Goal: Task Accomplishment & Management: Manage account settings

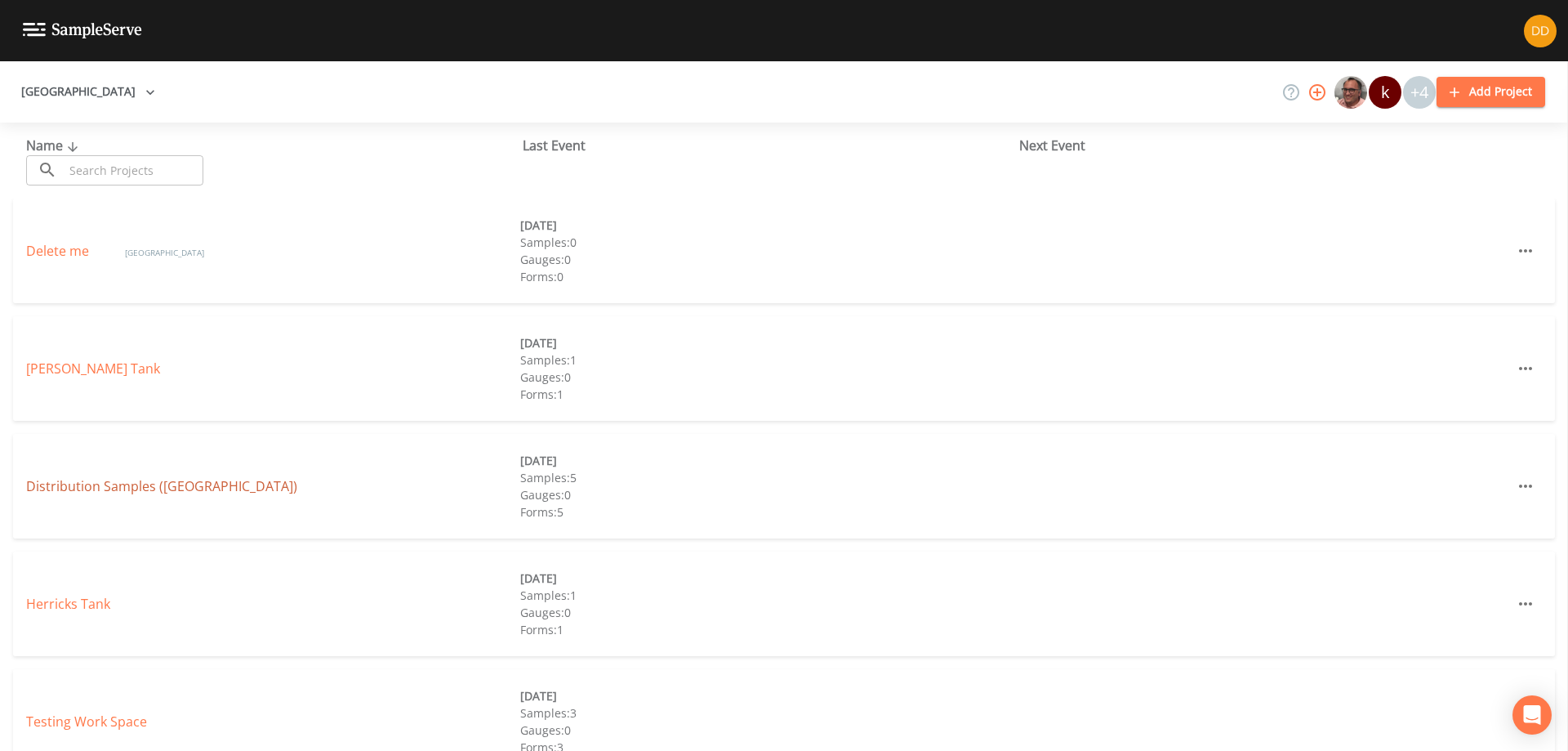
click at [251, 490] on link "Distribution Samples ([GEOGRAPHIC_DATA])" at bounding box center [162, 486] width 271 height 18
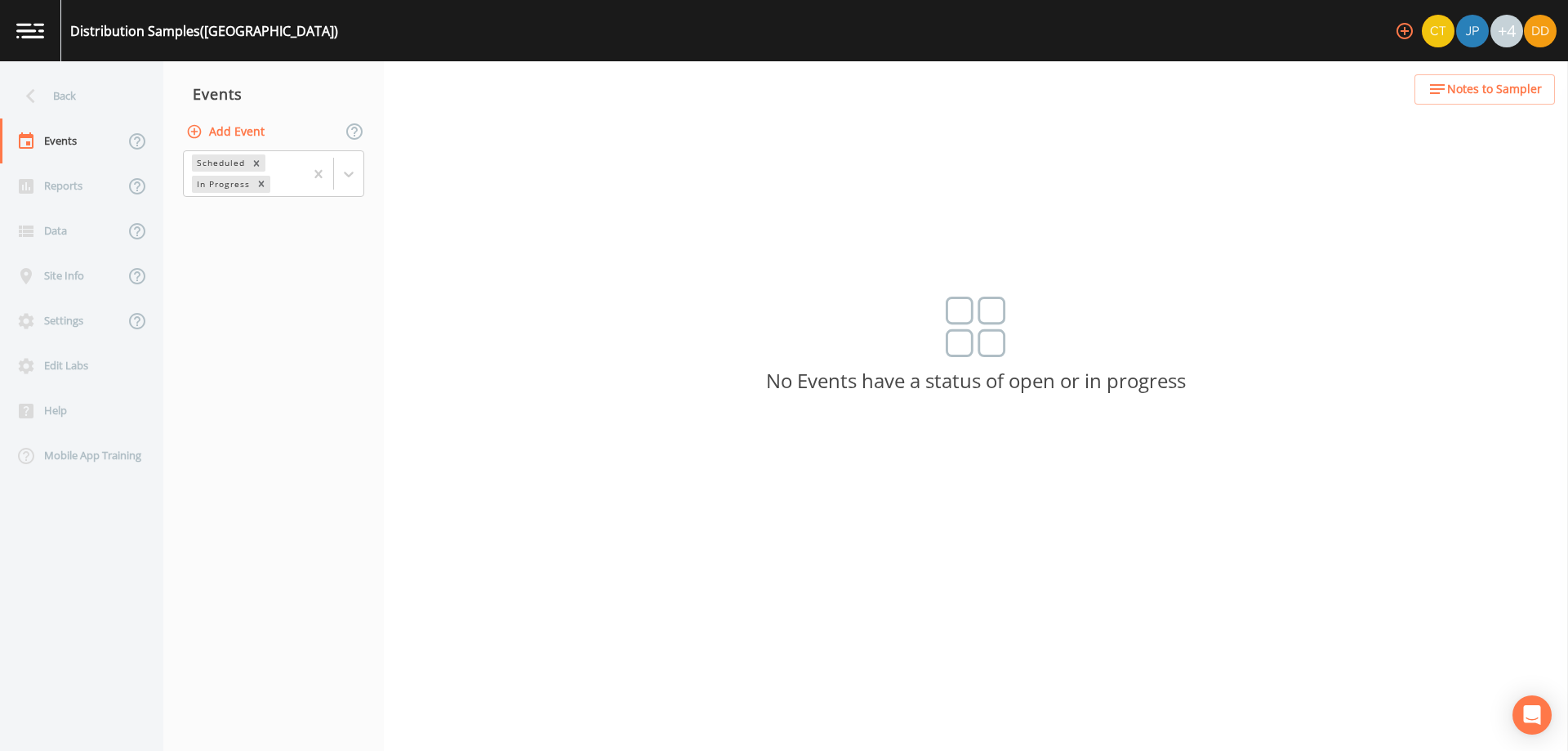
click at [245, 134] on button "Add Event" at bounding box center [227, 132] width 88 height 30
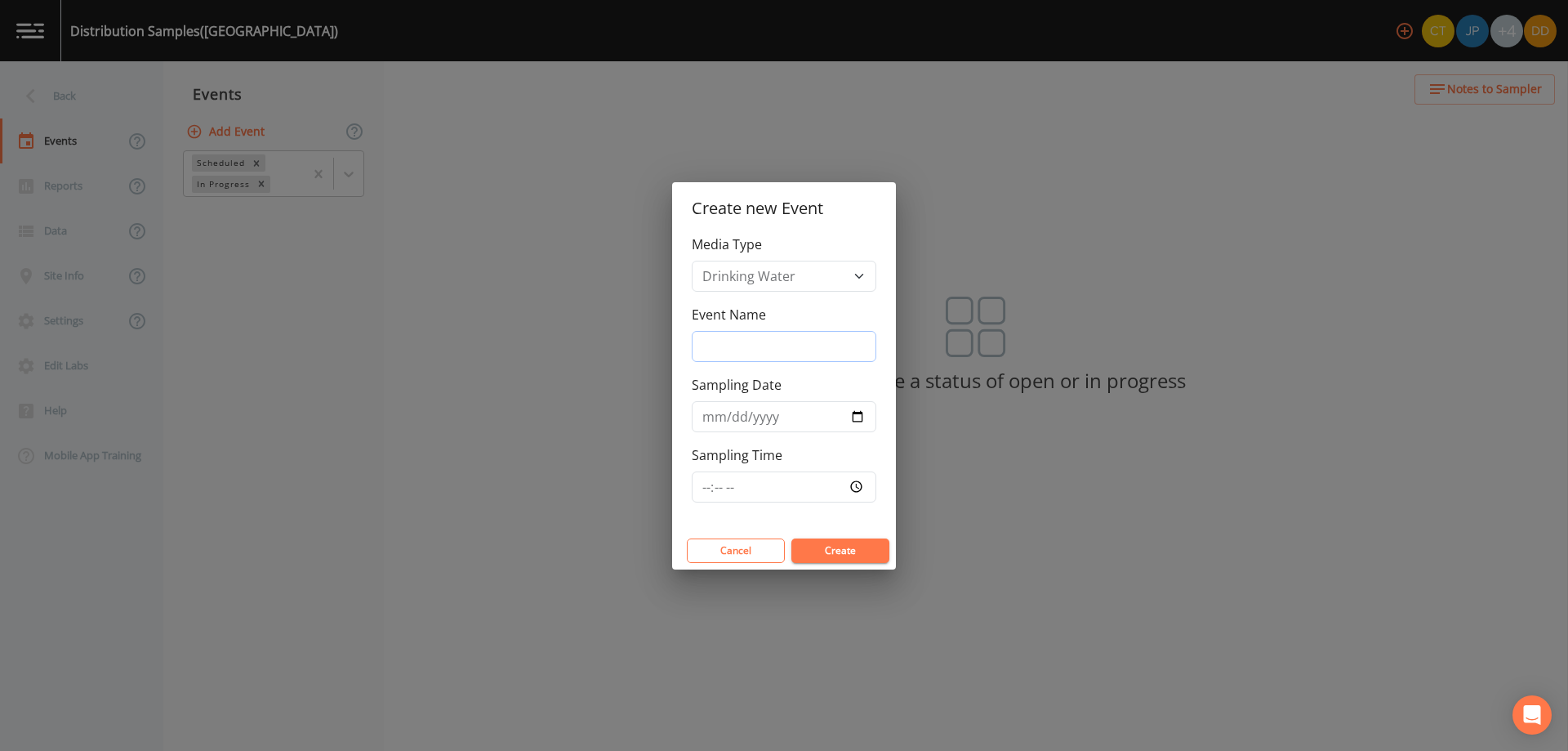
click at [809, 352] on input "Event Name" at bounding box center [784, 346] width 184 height 31
type input "weekly"
click at [852, 419] on input "Sampling Date" at bounding box center [784, 416] width 184 height 31
type input "[DATE]"
click at [787, 495] on input "Sampling Time" at bounding box center [784, 487] width 184 height 31
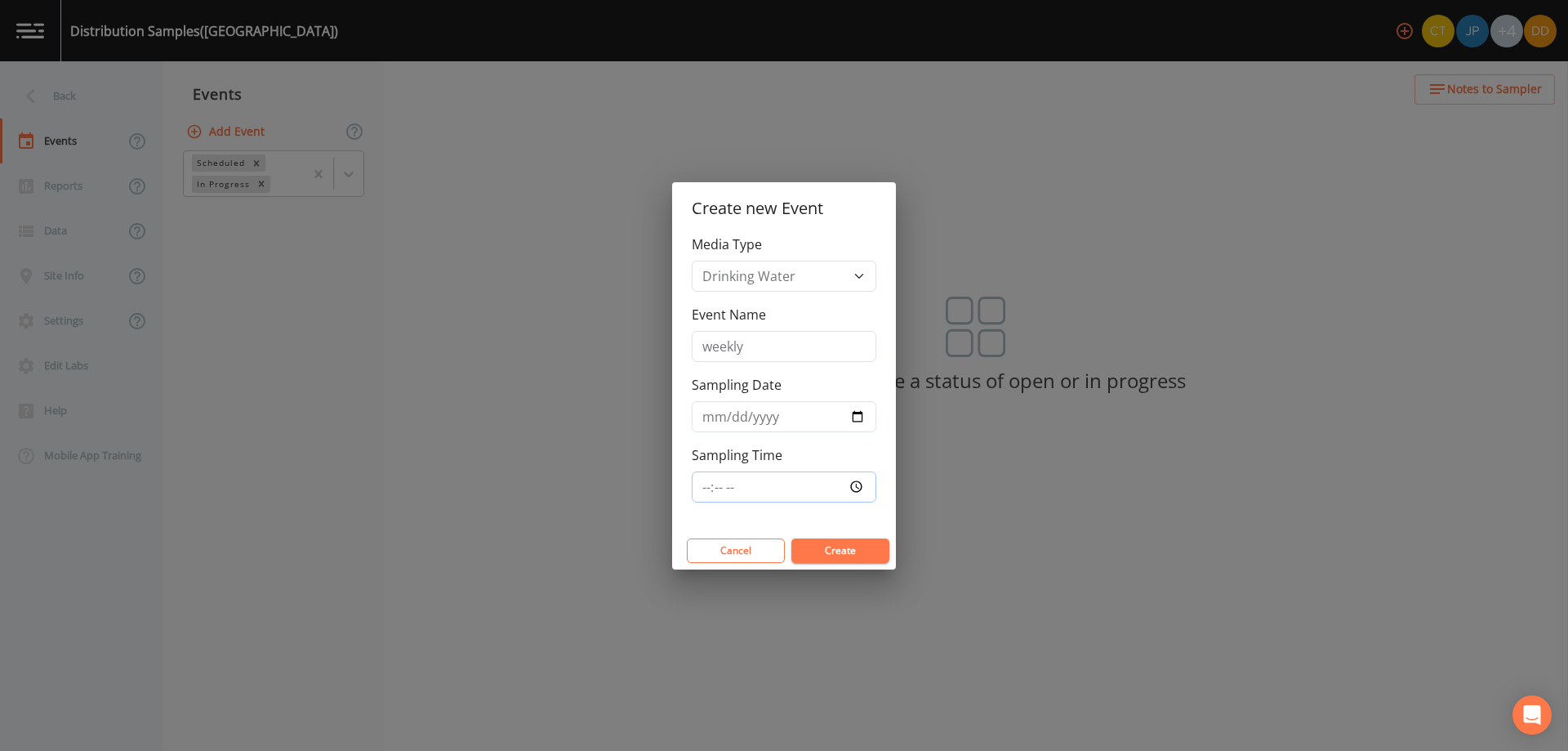
type input "07:30"
click at [834, 545] on button "Create" at bounding box center [841, 551] width 98 height 25
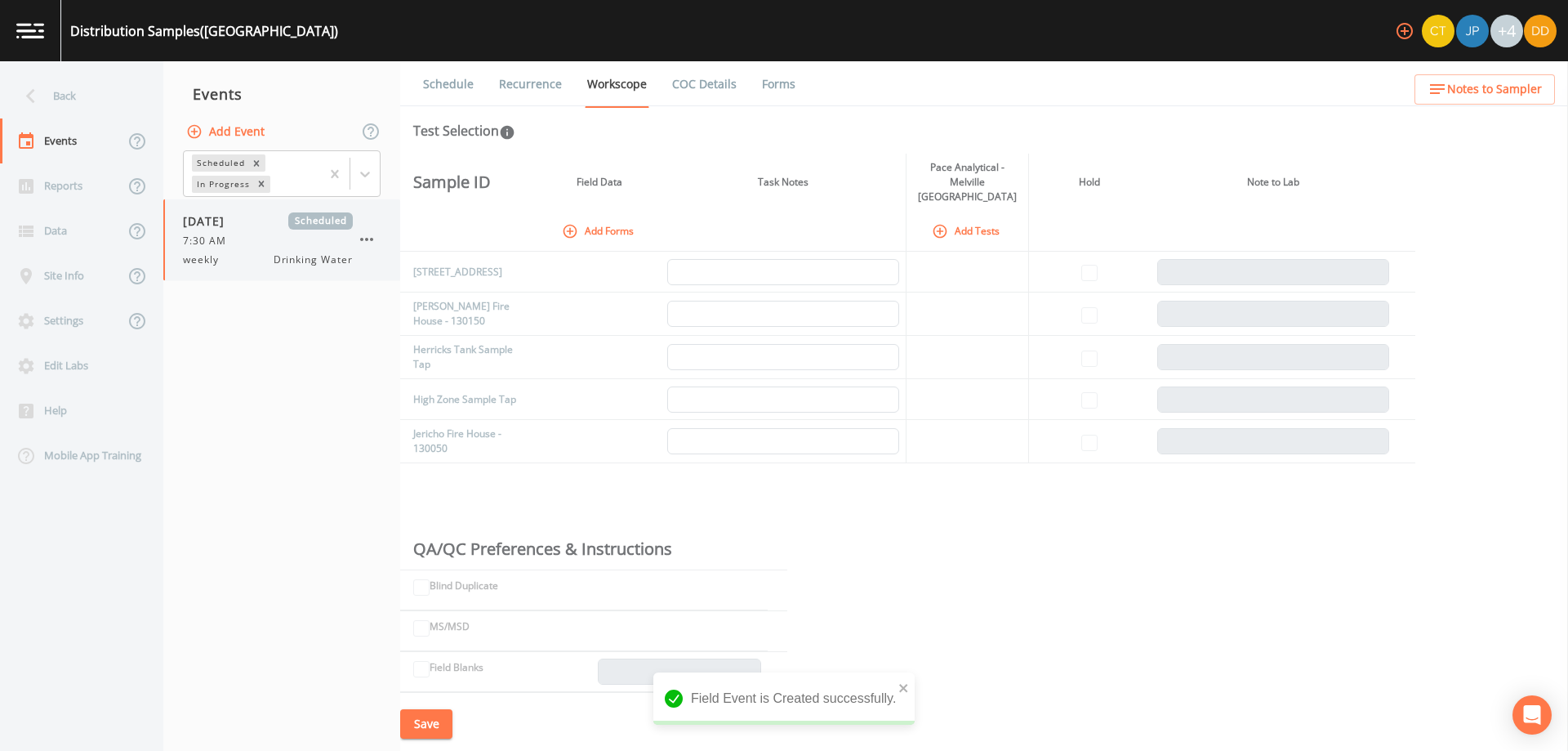
click at [219, 255] on span "weekly" at bounding box center [205, 259] width 46 height 15
click at [585, 219] on button "Add Forms" at bounding box center [599, 230] width 82 height 27
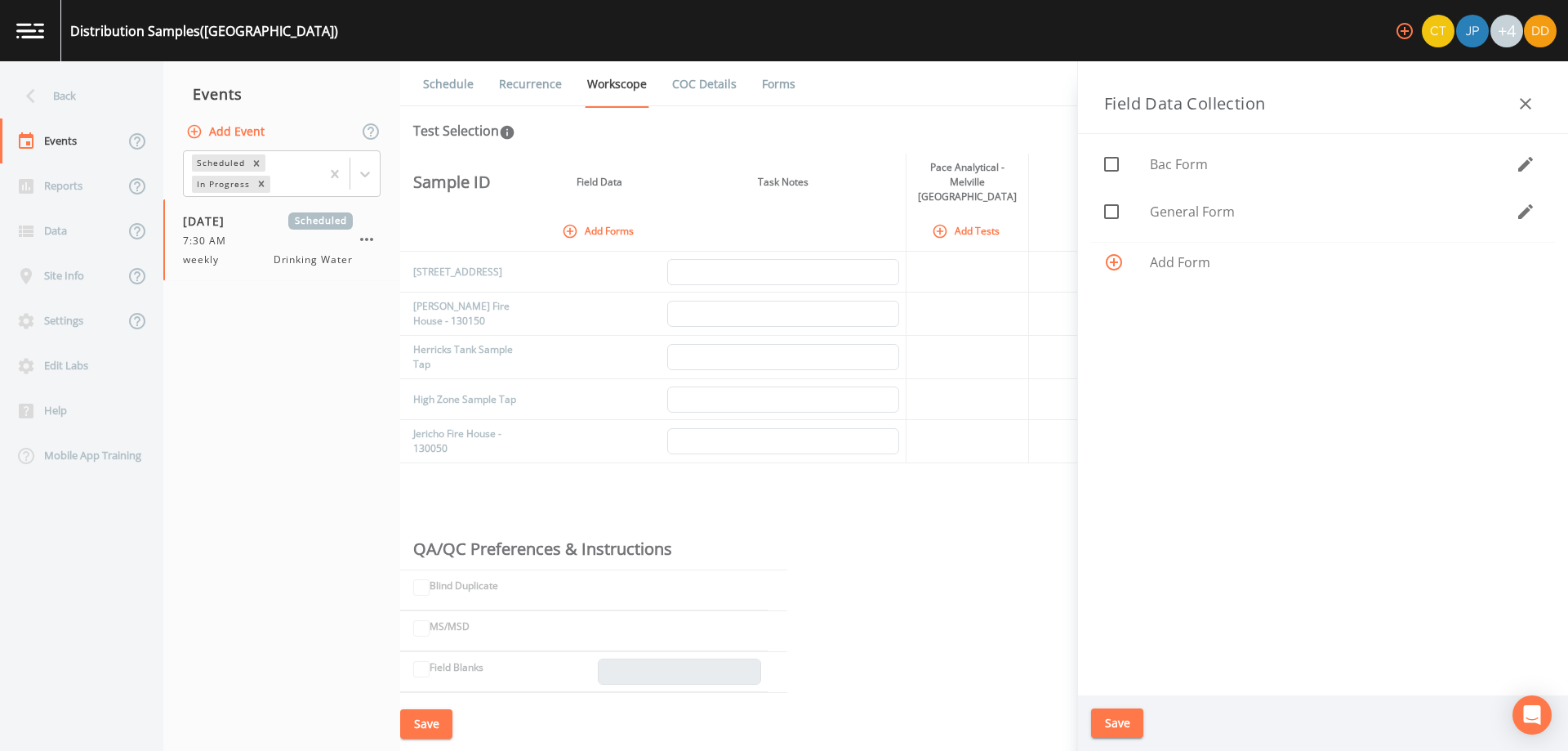
click at [1135, 209] on div at bounding box center [1127, 211] width 46 height 34
checkbox input "true"
click at [1133, 725] on button "Save" at bounding box center [1118, 724] width 53 height 30
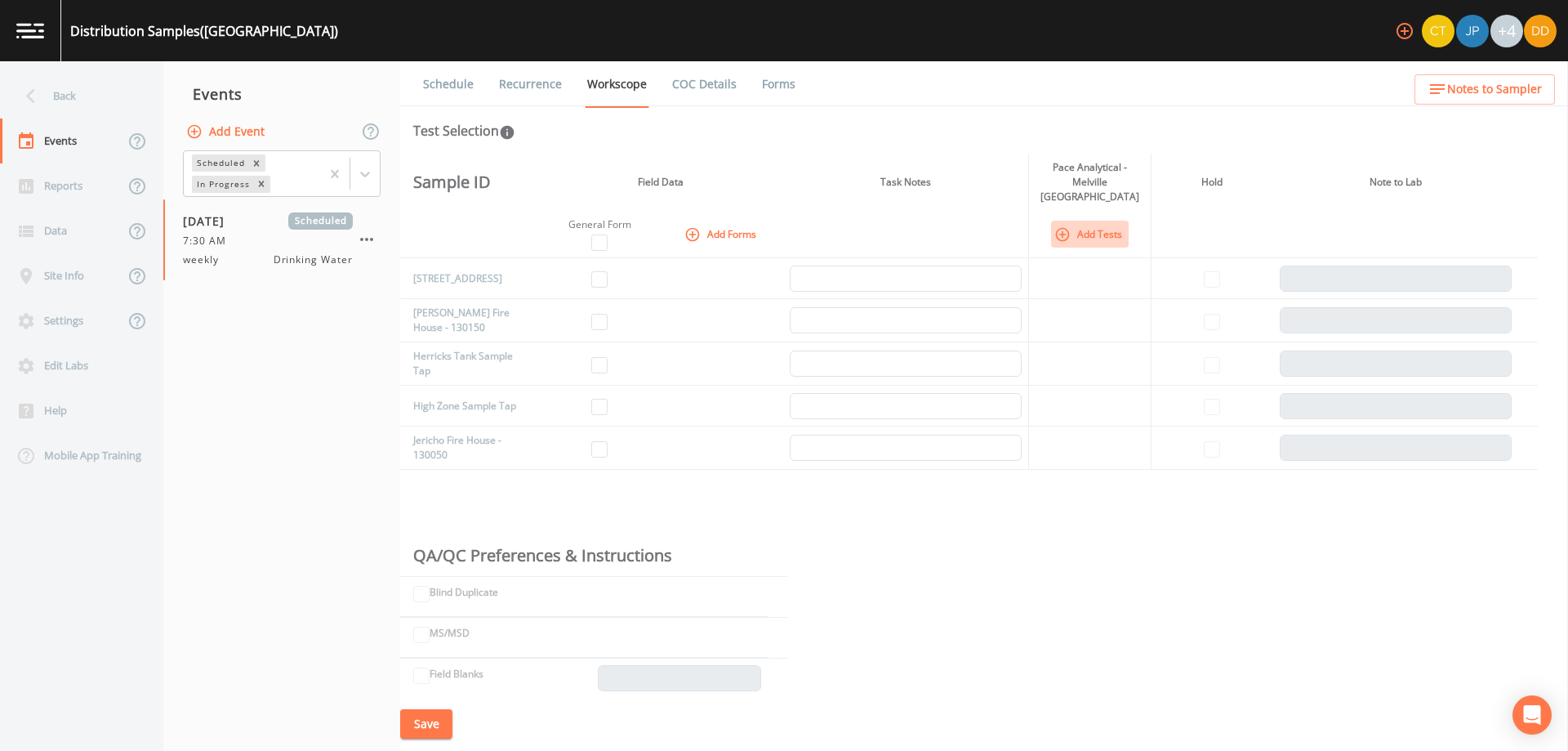
click at [1090, 220] on button "Add Tests" at bounding box center [1090, 234] width 77 height 27
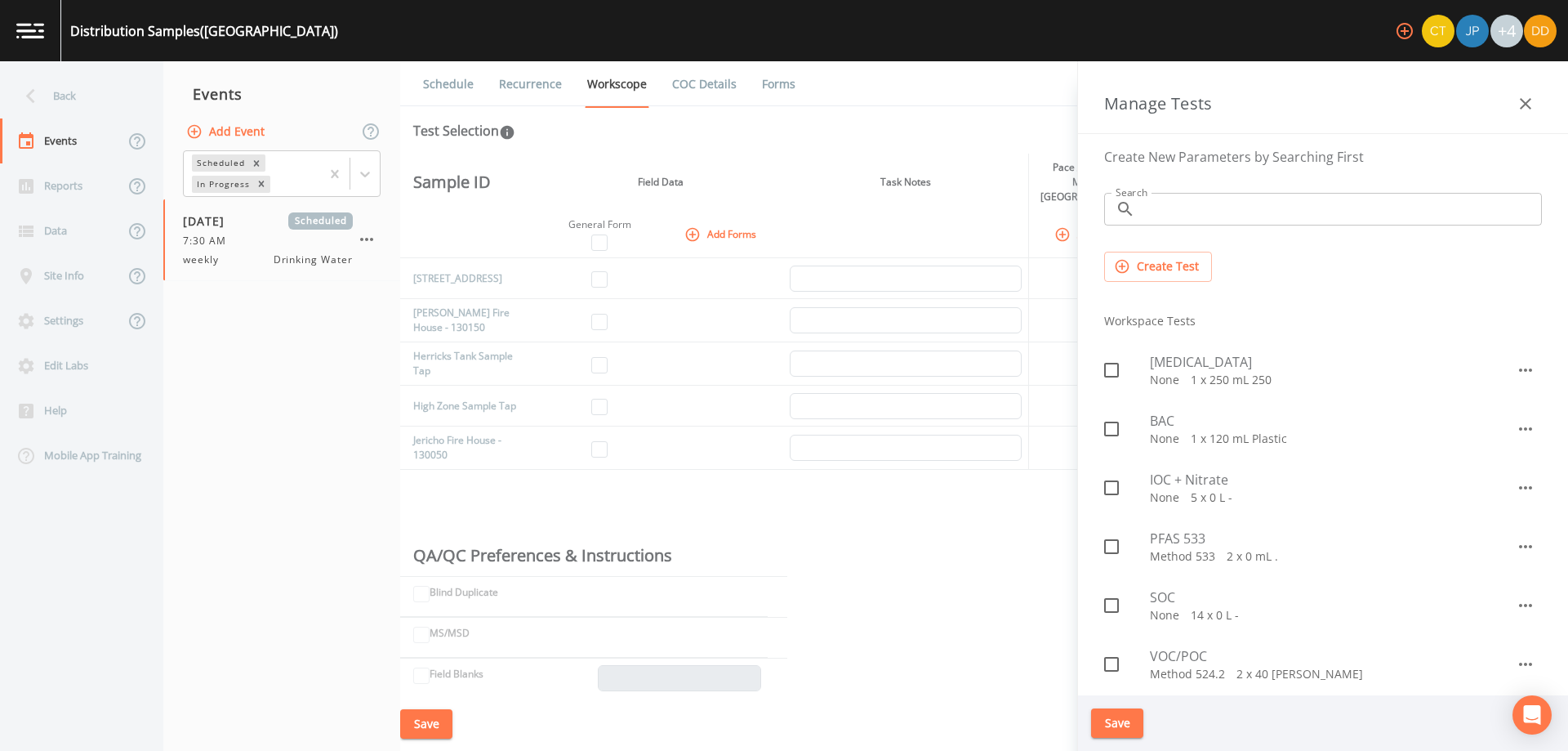
click at [1168, 430] on p "None   1 x 120 mL Plastic" at bounding box center [1333, 438] width 366 height 17
checkbox input "true"
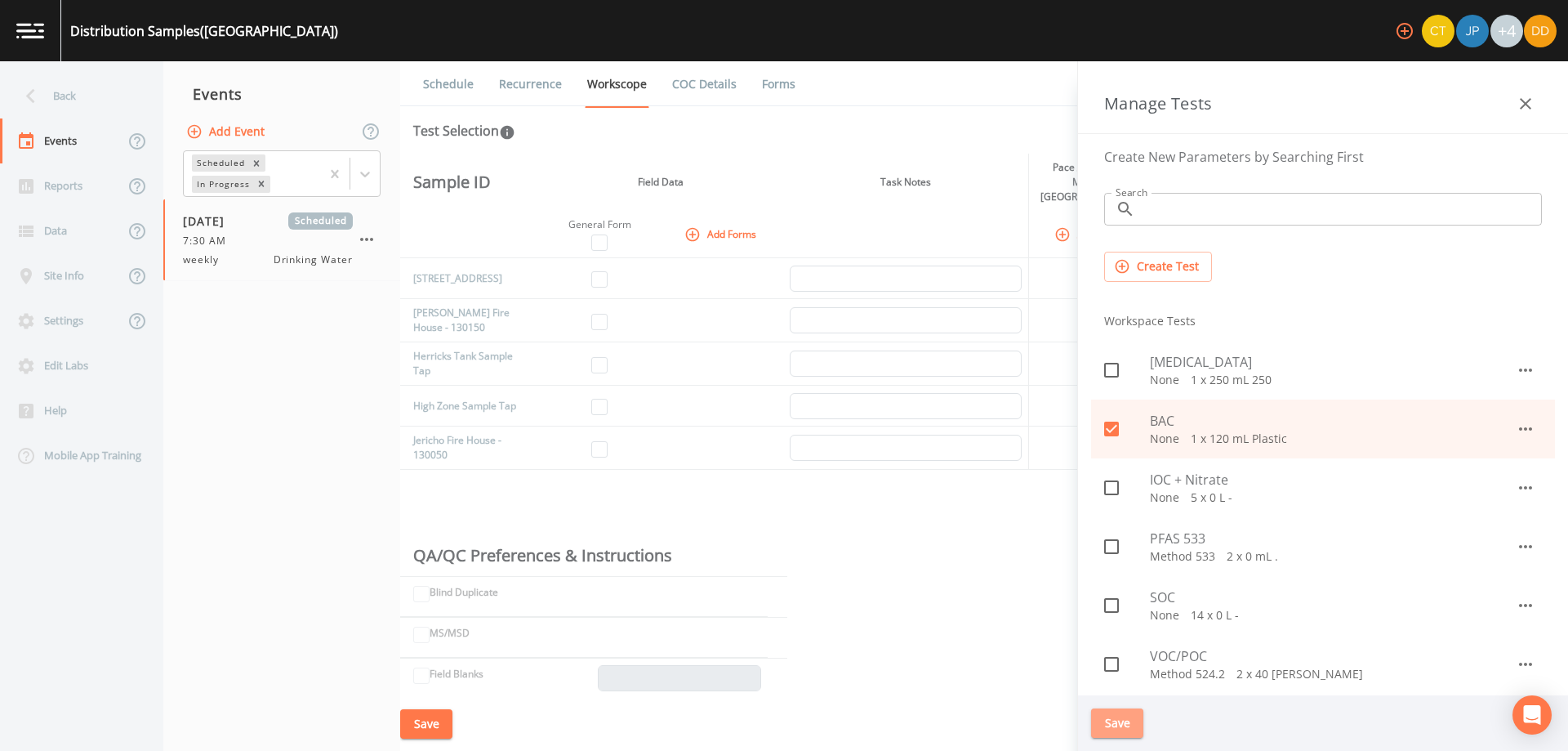
click at [1121, 725] on button "Save" at bounding box center [1118, 724] width 53 height 30
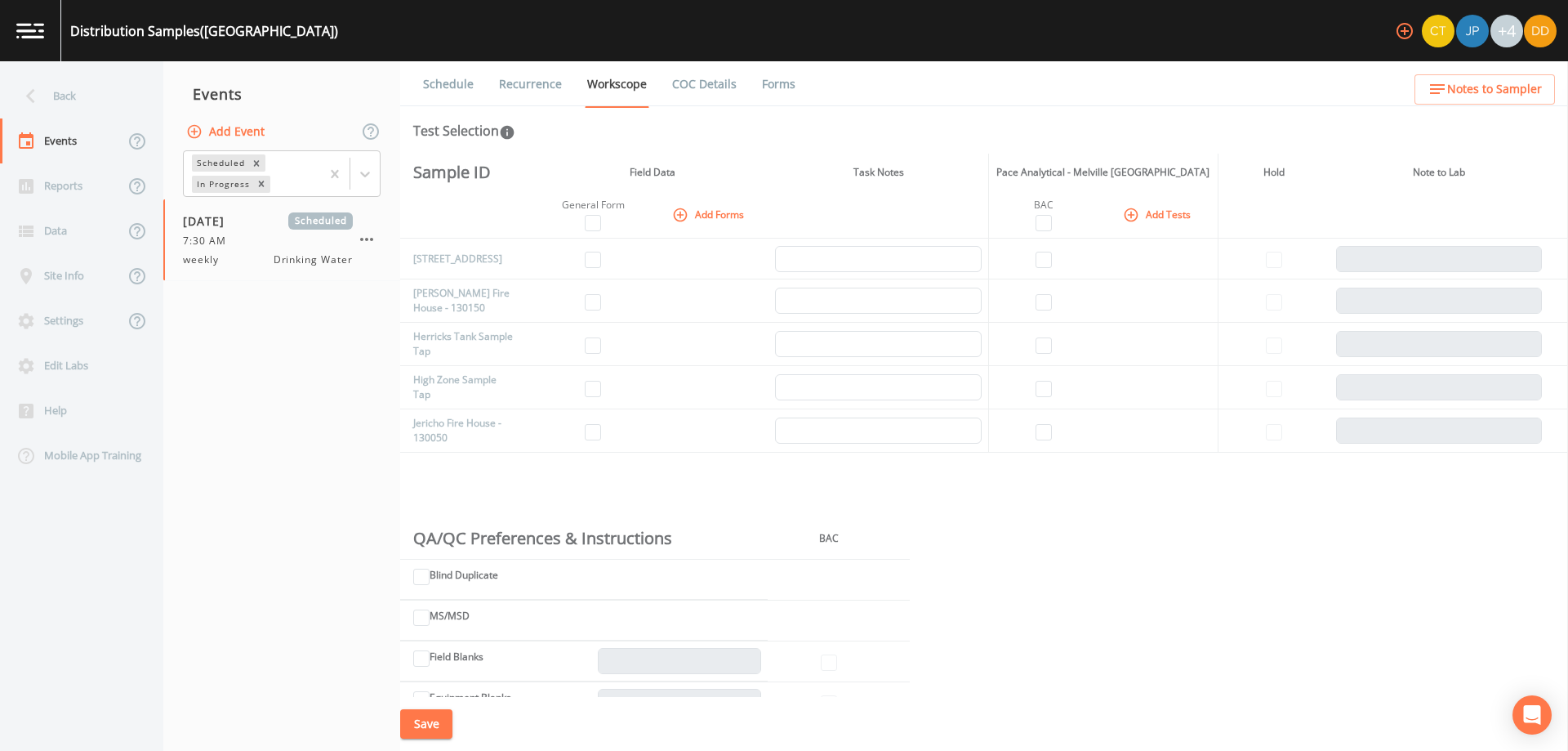
click at [1147, 212] on button "Add Tests" at bounding box center [1159, 214] width 77 height 27
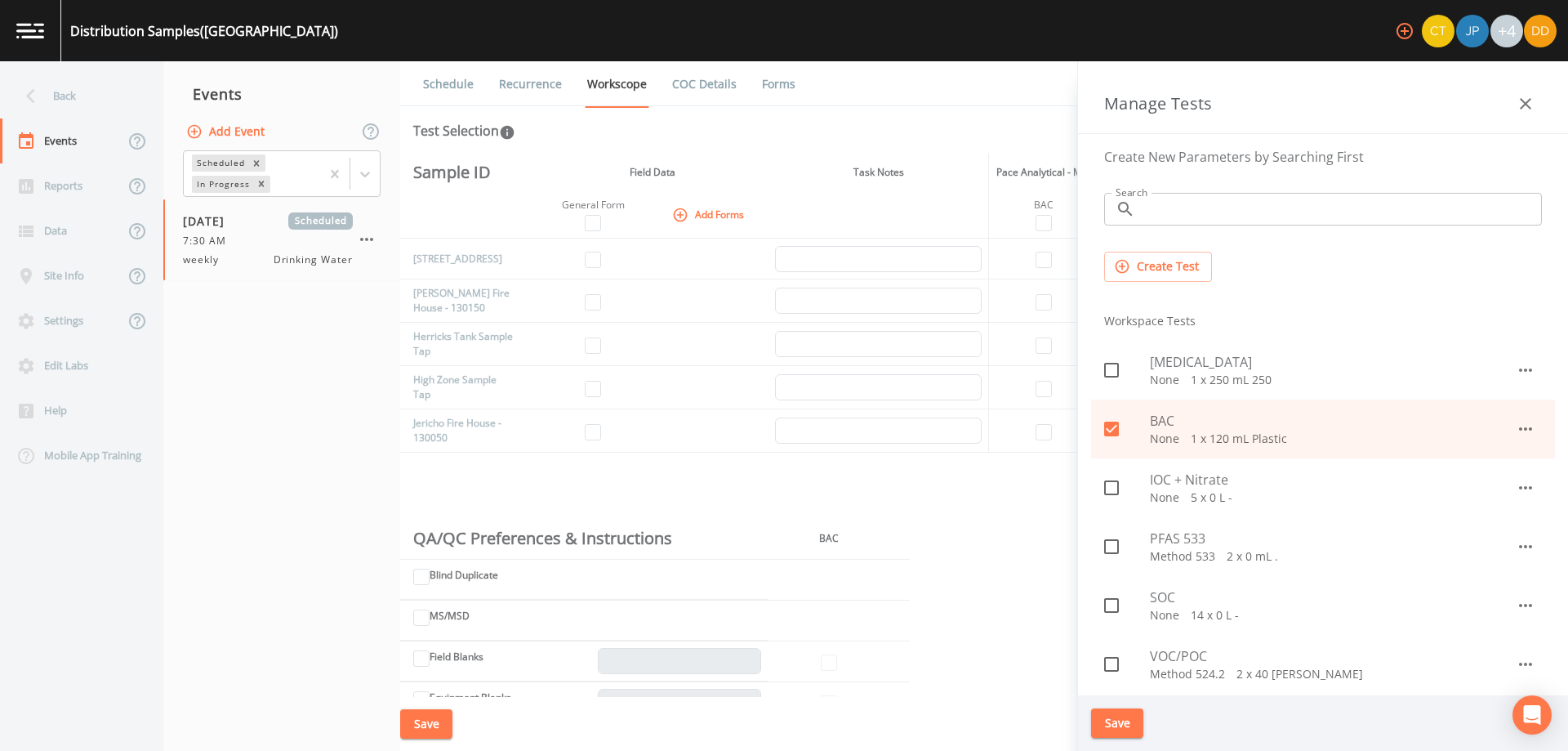
click at [1536, 103] on button "button" at bounding box center [1525, 104] width 32 height 32
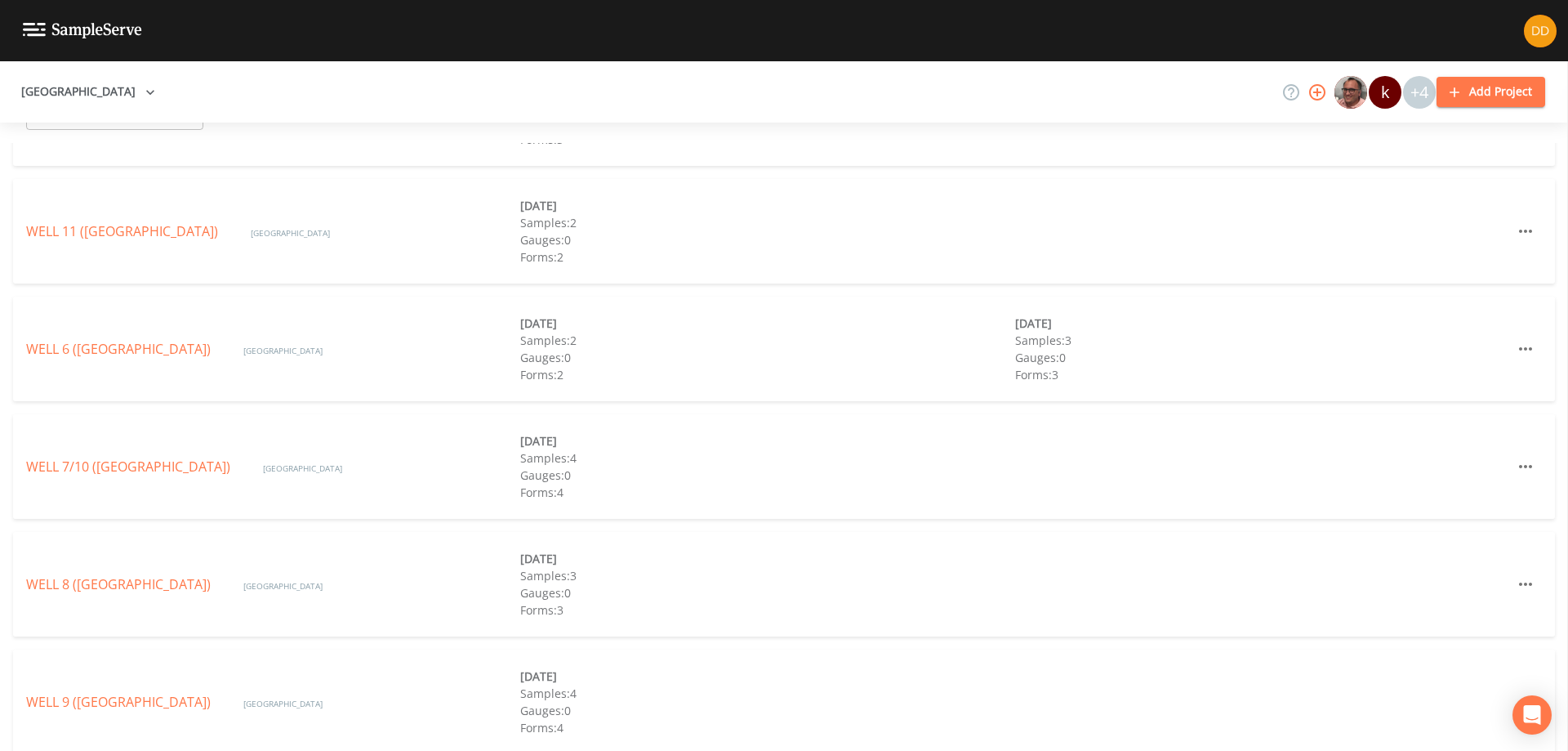
scroll to position [625, 0]
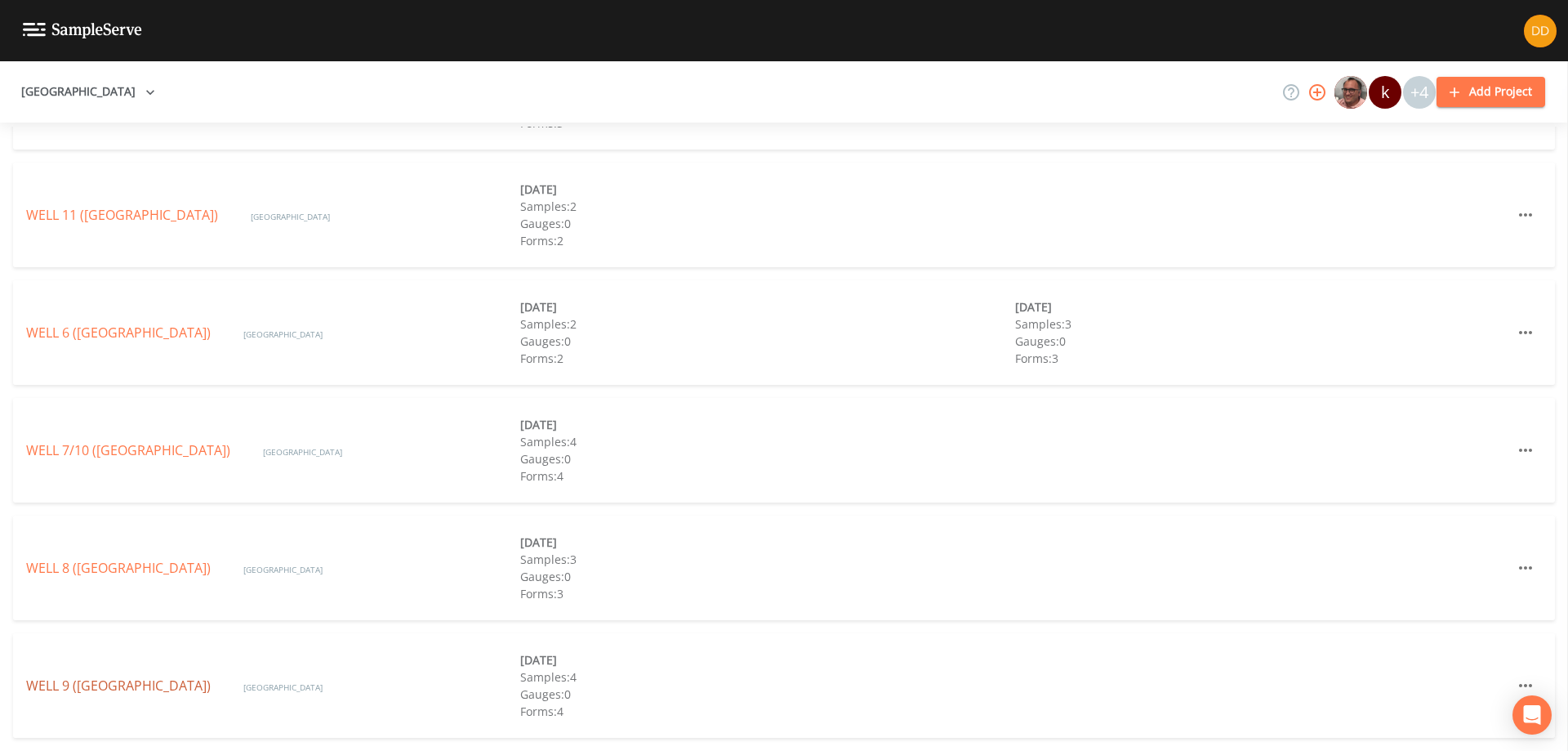
click at [154, 684] on link "WELL 9 (GARDEN CITY PARK WATER DISTRICT)" at bounding box center [119, 685] width 184 height 18
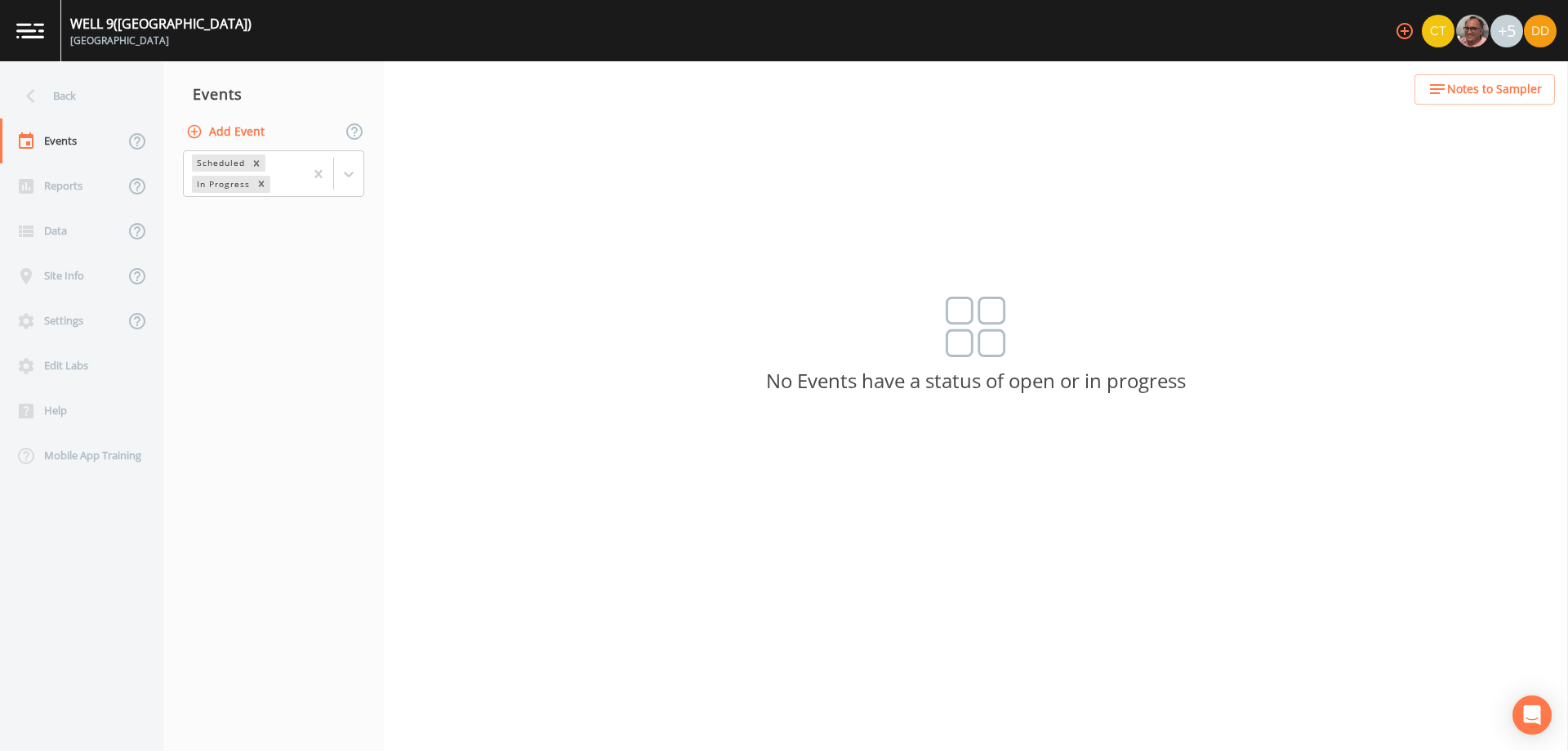
click at [220, 132] on button "Add Event" at bounding box center [227, 132] width 88 height 30
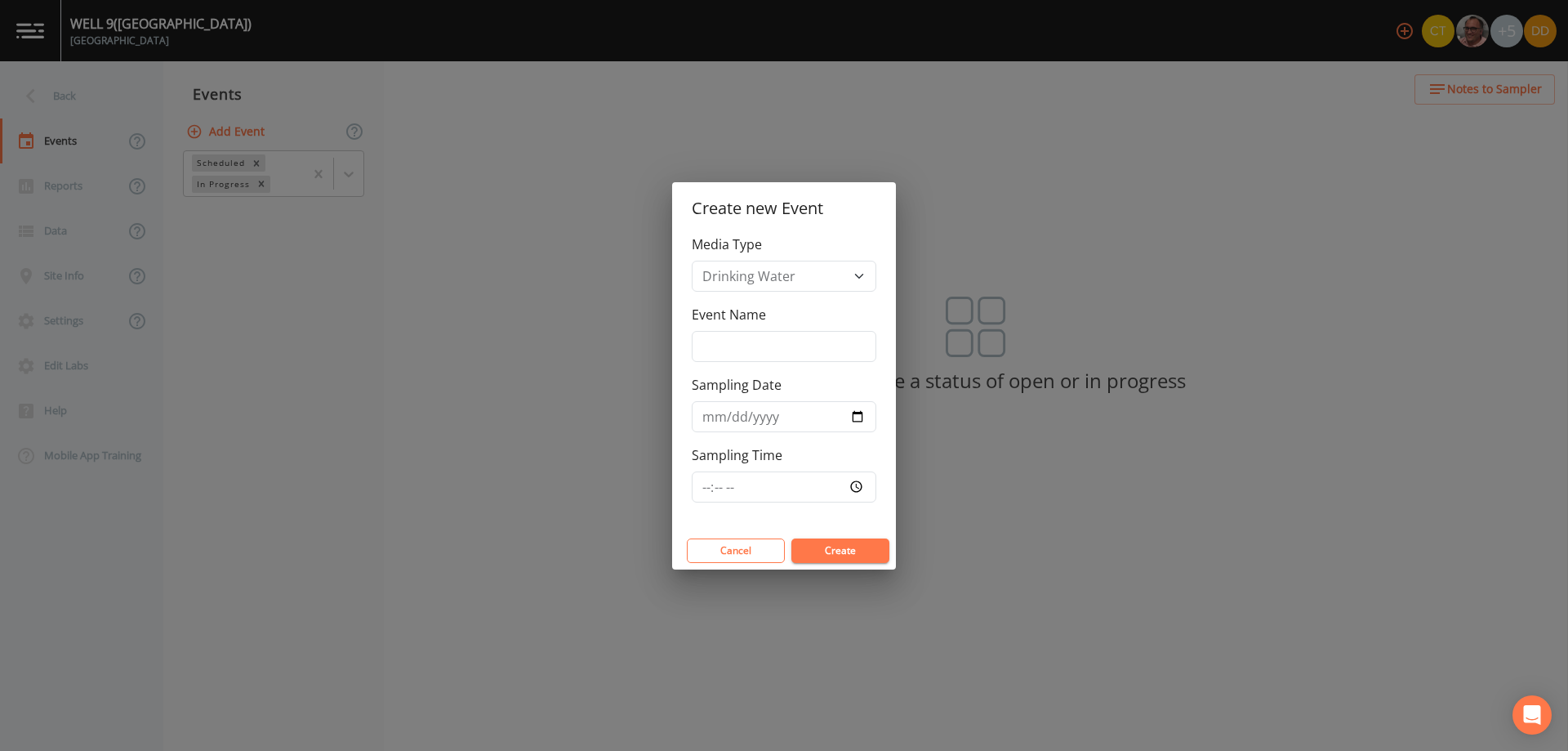
drag, startPoint x: 831, startPoint y: 366, endPoint x: 821, endPoint y: 342, distance: 26.0
click at [831, 365] on div "Media Type Drinking Water Event Name Sampling Date Sampling Time" at bounding box center [784, 383] width 224 height 298
click at [821, 341] on input "Event Name" at bounding box center [784, 346] width 184 height 31
type input "quarterly bacs"
click at [863, 416] on input "Sampling Date" at bounding box center [784, 416] width 184 height 31
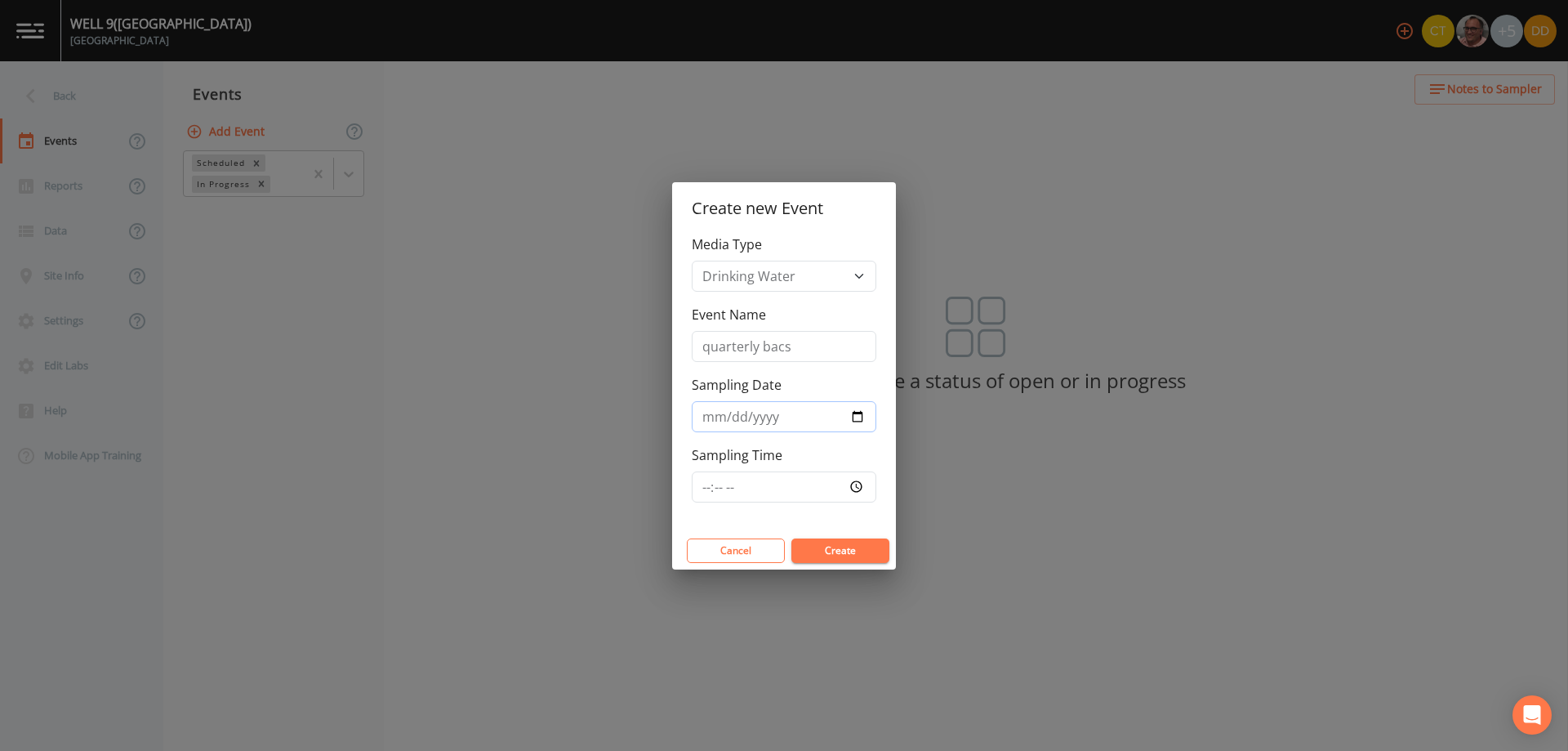
type input "2025-10-07"
click at [813, 486] on input "Sampling Time" at bounding box center [784, 487] width 184 height 31
type input "07:30"
click at [853, 550] on button "Create" at bounding box center [841, 551] width 98 height 25
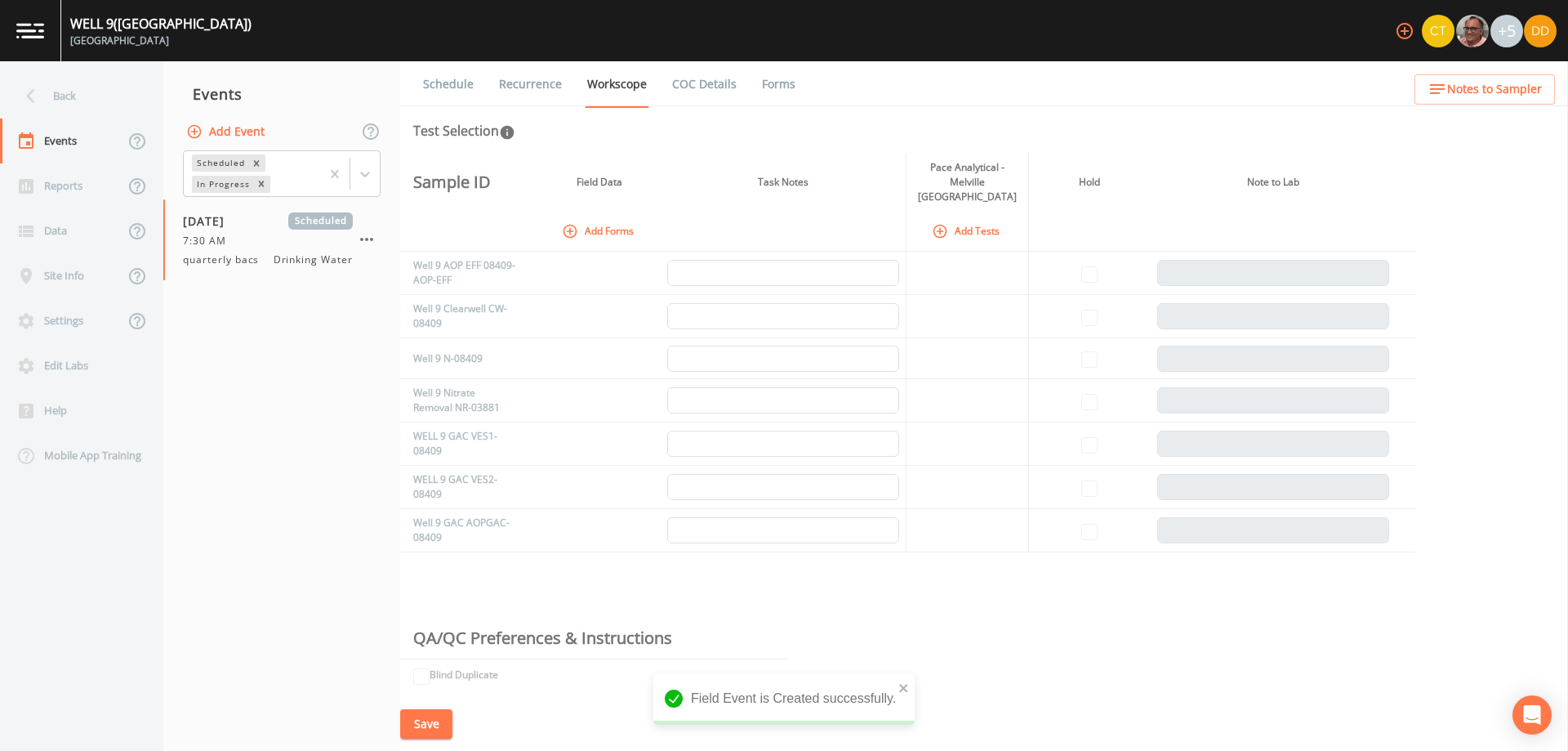
click at [613, 227] on button "Add Forms" at bounding box center [599, 230] width 82 height 27
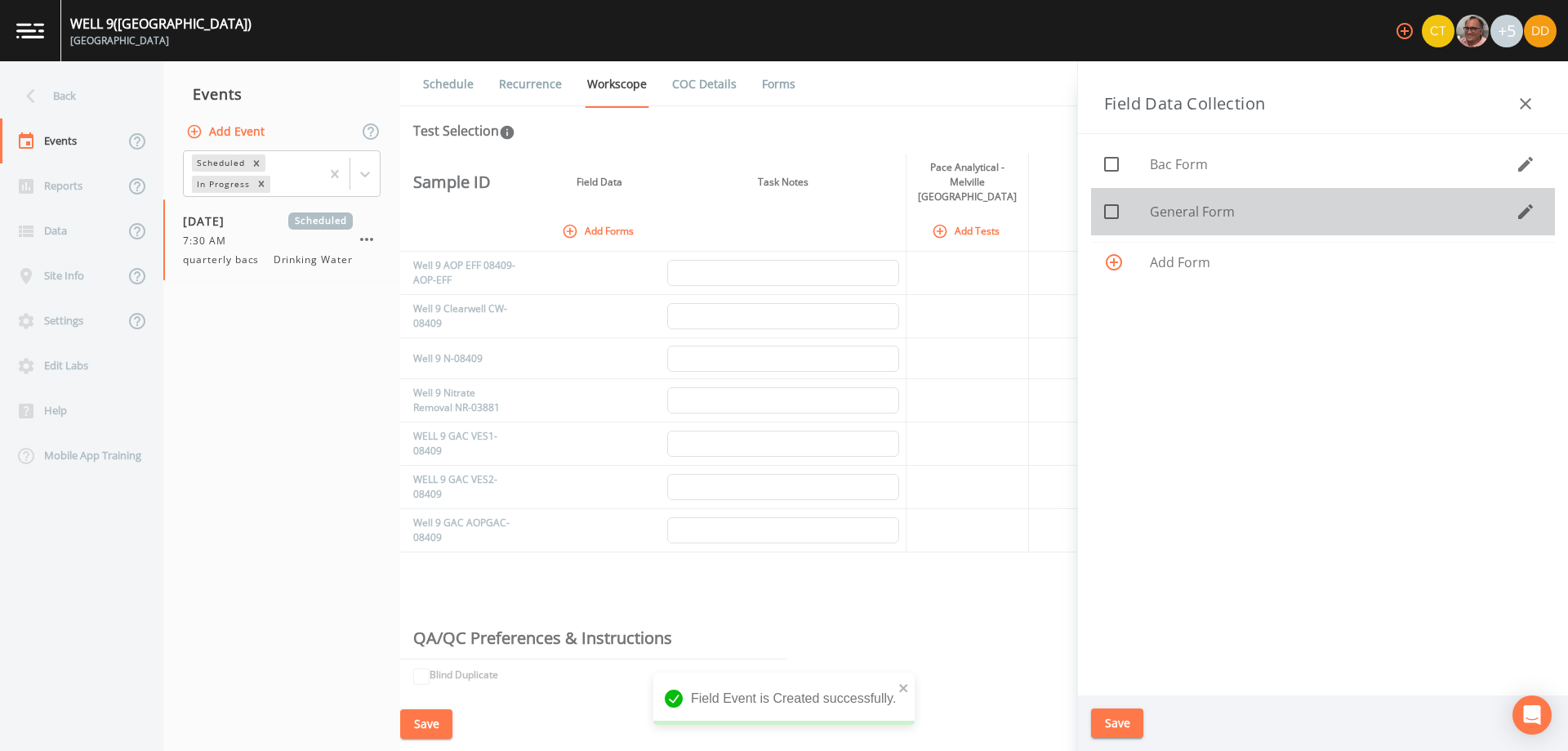
click at [1127, 204] on div at bounding box center [1127, 211] width 46 height 34
checkbox input "true"
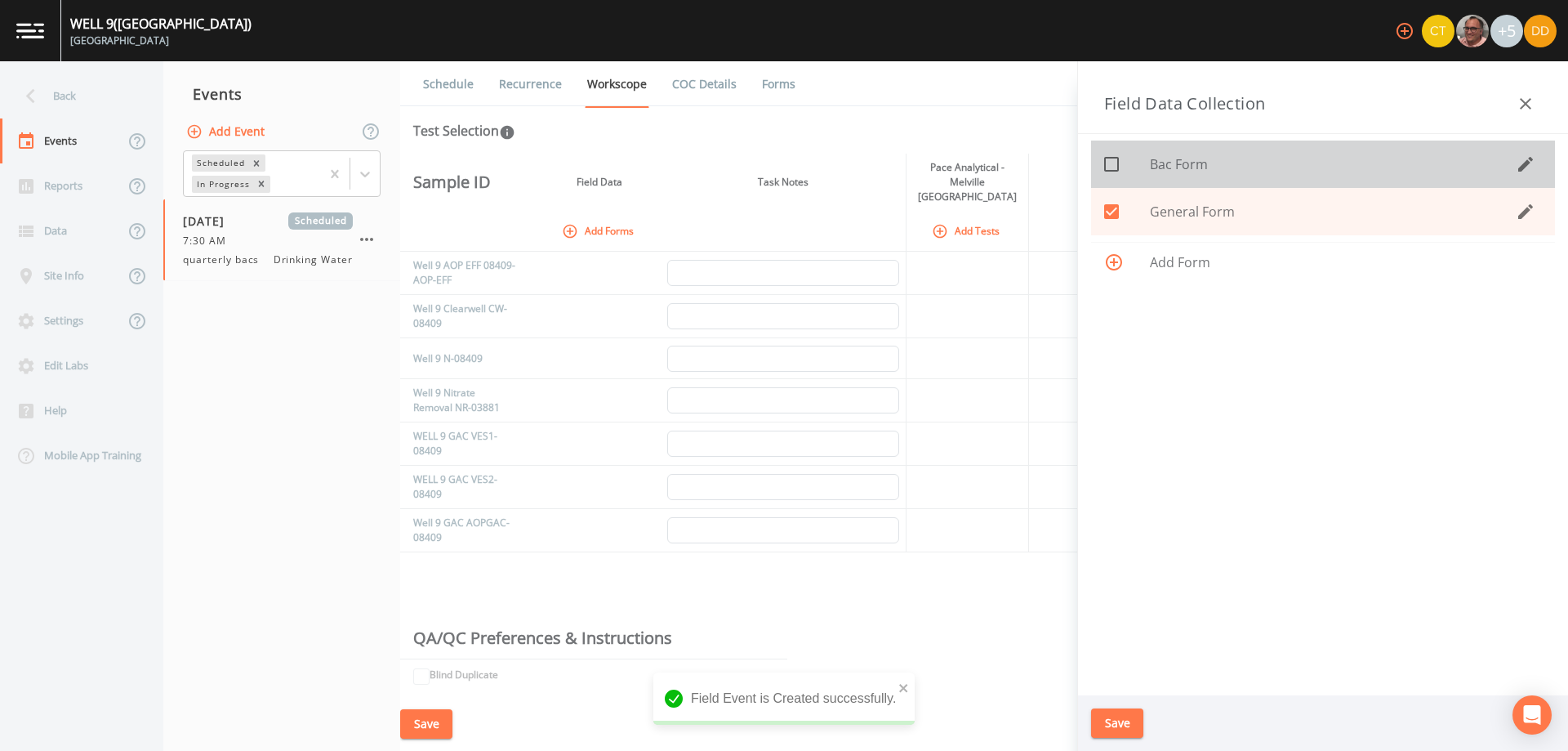
click at [1177, 159] on span "Bac Form" at bounding box center [1333, 164] width 366 height 19
checkbox input "true"
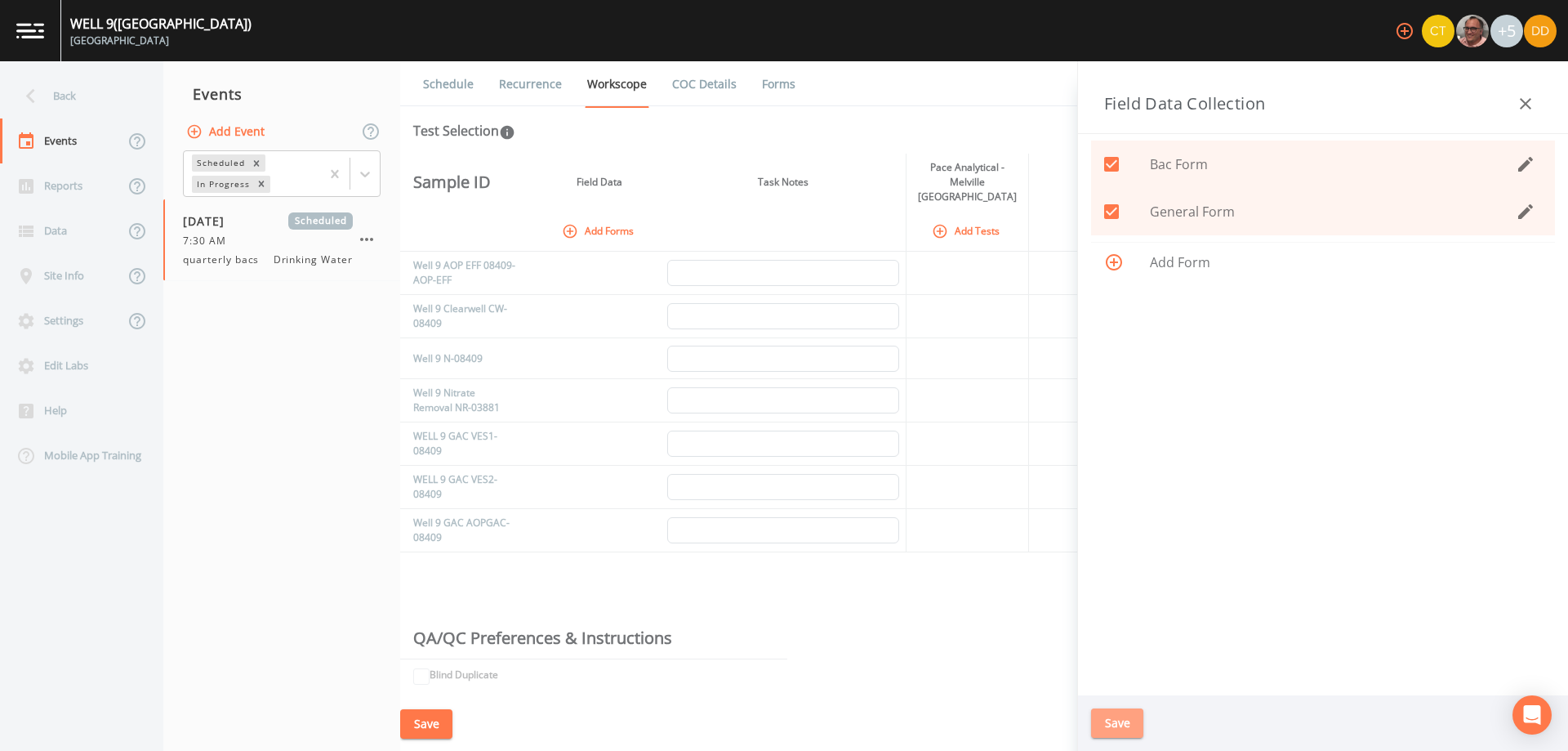
click at [1123, 720] on button "Save" at bounding box center [1118, 724] width 53 height 30
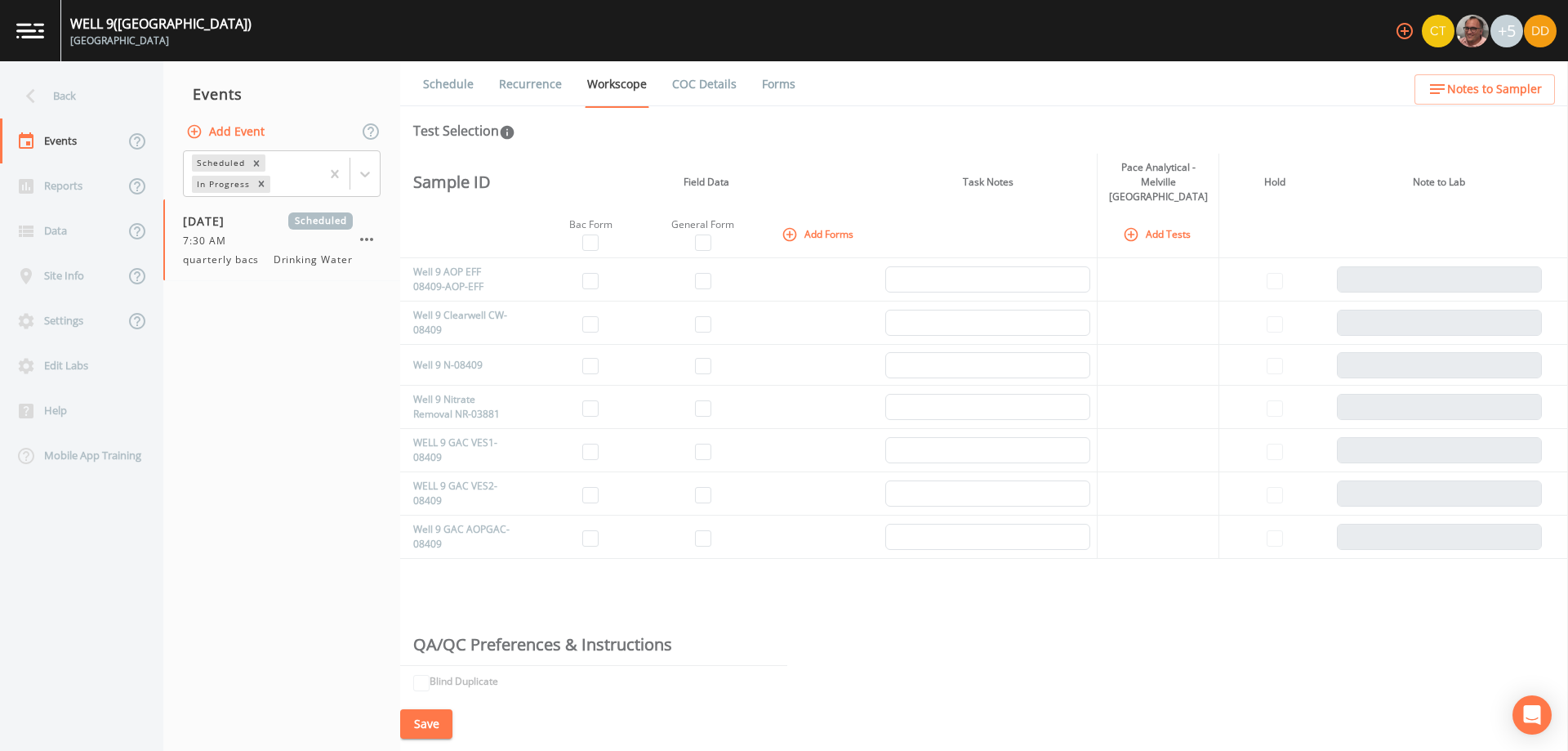
click at [1137, 220] on button "Add Tests" at bounding box center [1159, 234] width 77 height 27
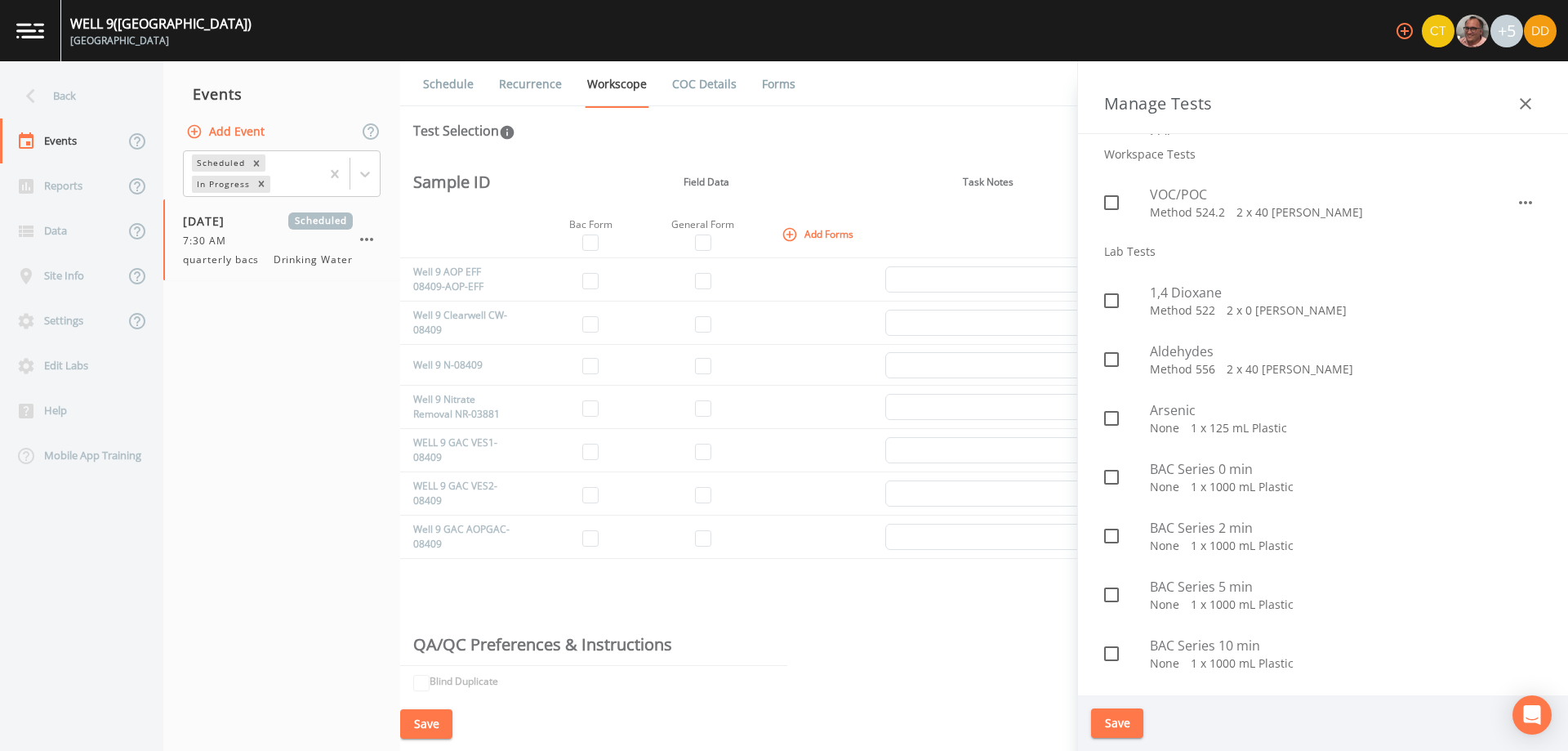
scroll to position [490, 0]
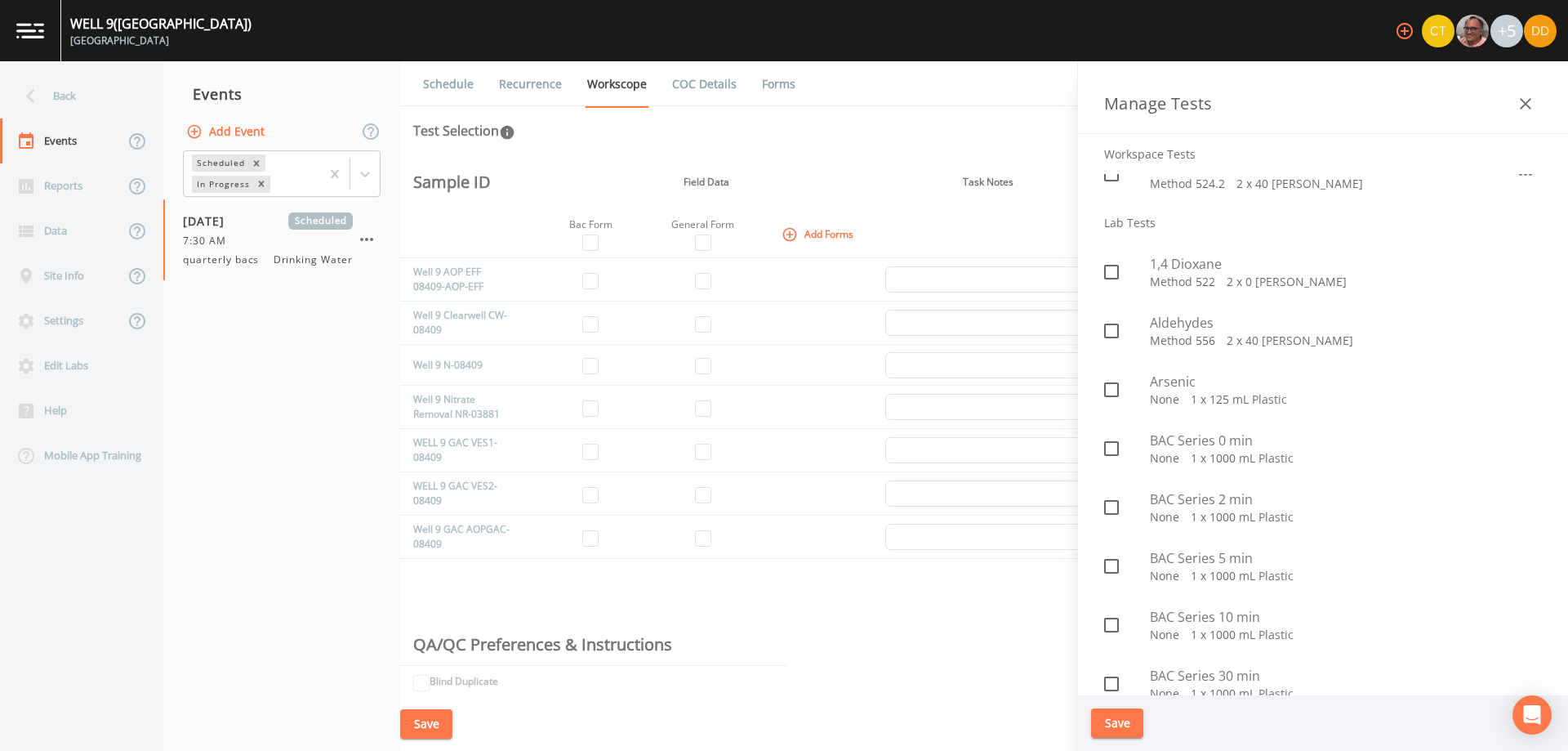
click at [1191, 451] on p "None   1 x 1000 mL Plastic" at bounding box center [1346, 459] width 392 height 17
checkbox input "true"
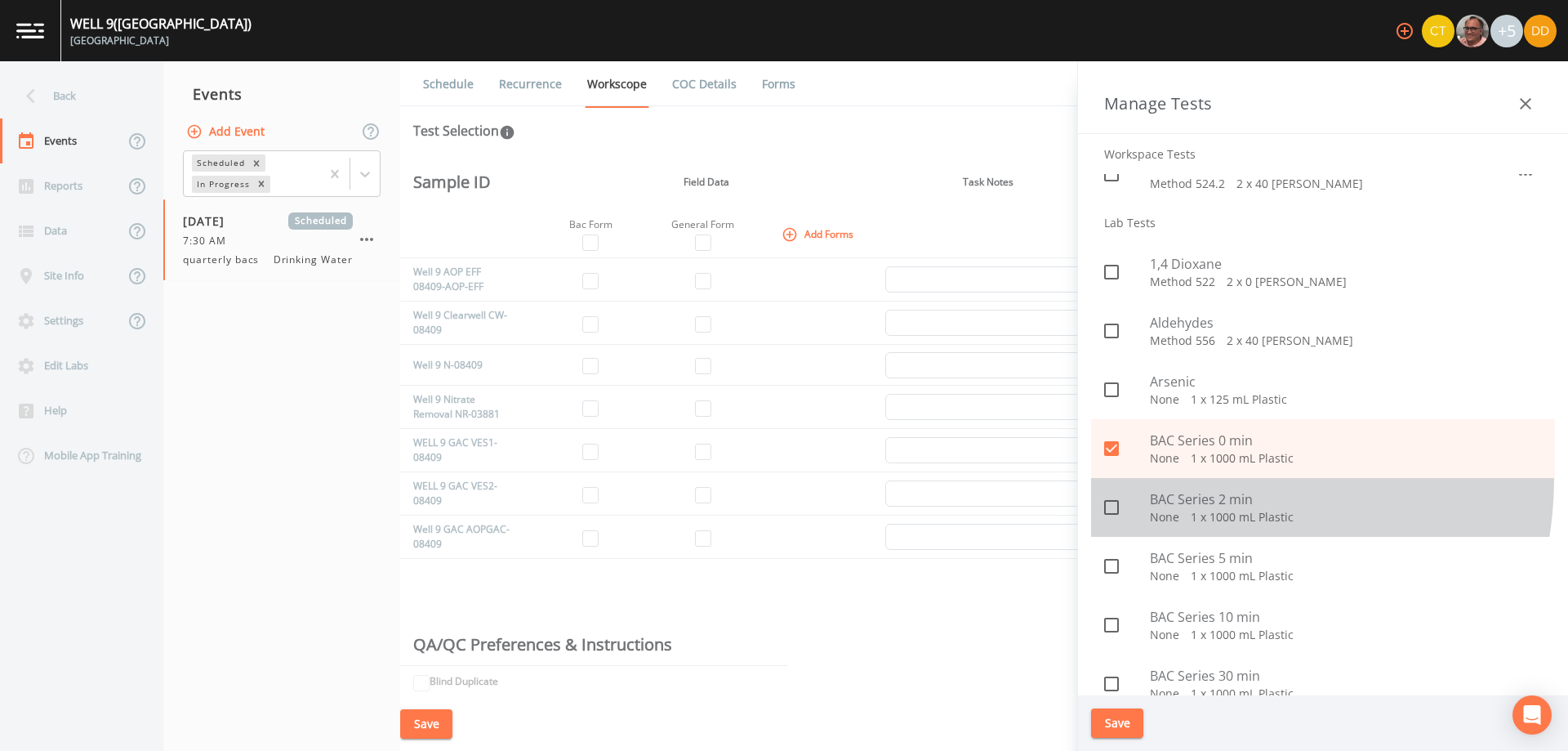
click at [1195, 479] on div "BAC Series 2 min None   1 x 1000 mL Plastic" at bounding box center [1323, 507] width 464 height 59
checkbox input "true"
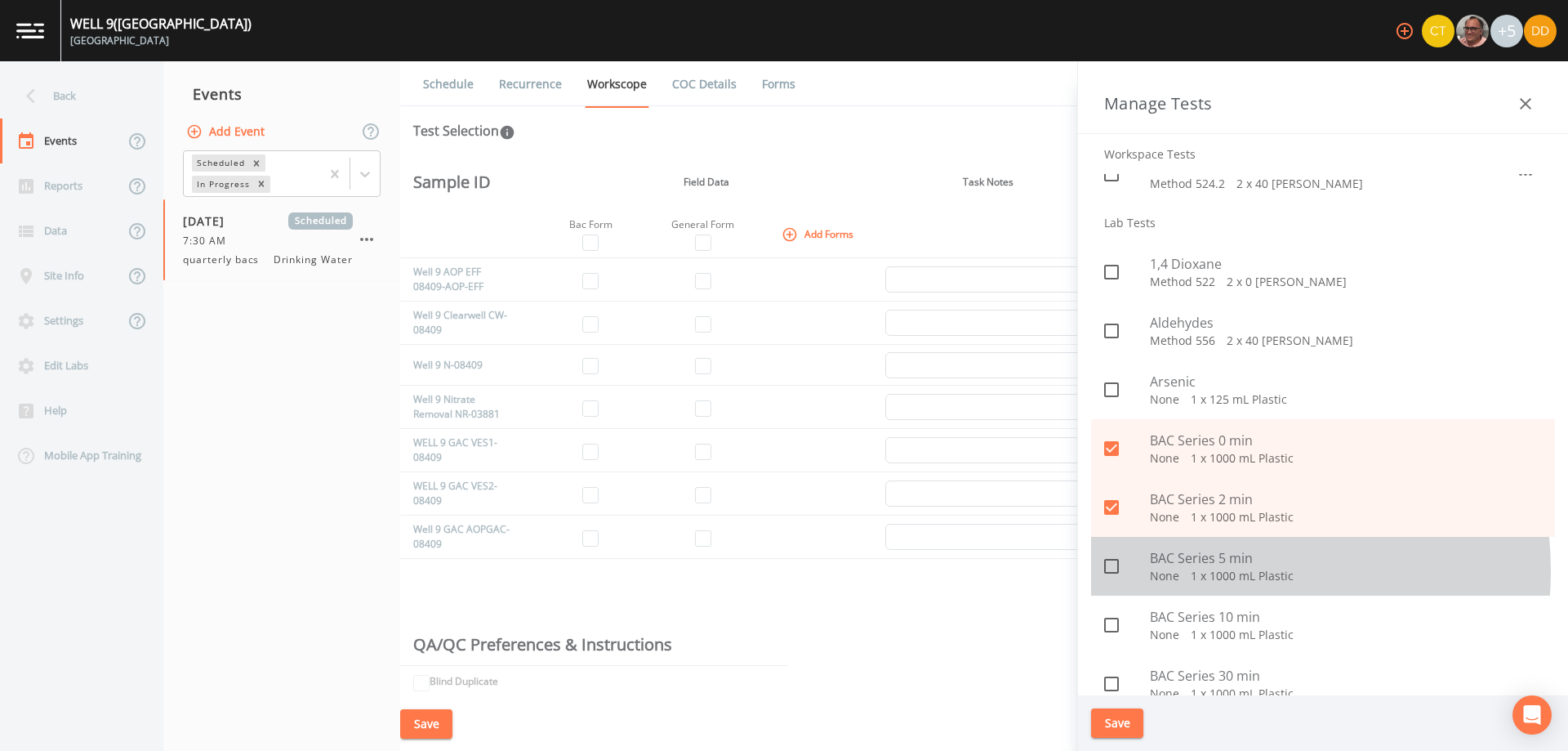
click at [1203, 570] on p "None   1 x 1000 mL Plastic" at bounding box center [1346, 576] width 392 height 17
checkbox input "true"
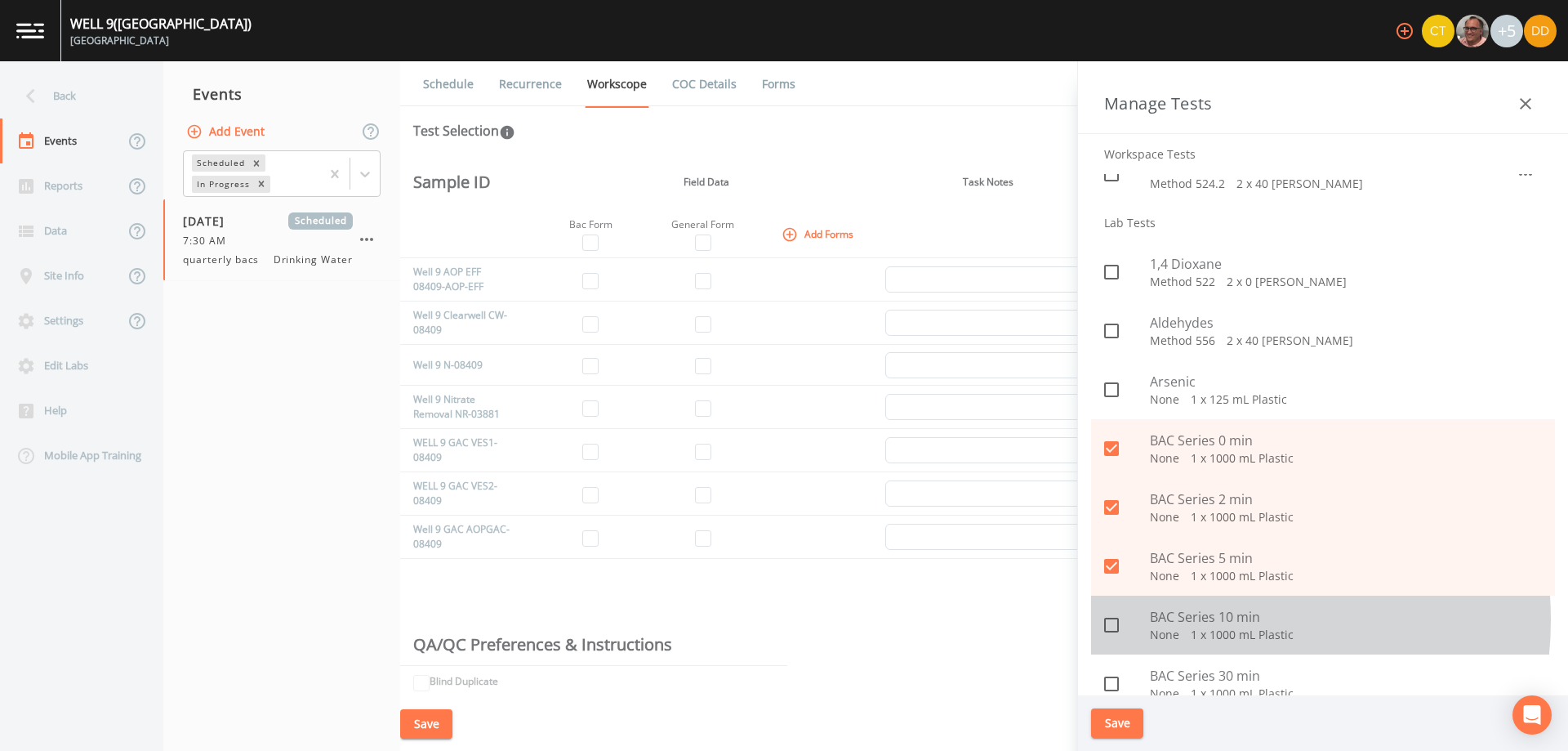
click at [1208, 620] on span "BAC Series 10 min" at bounding box center [1346, 617] width 392 height 19
checkbox input "true"
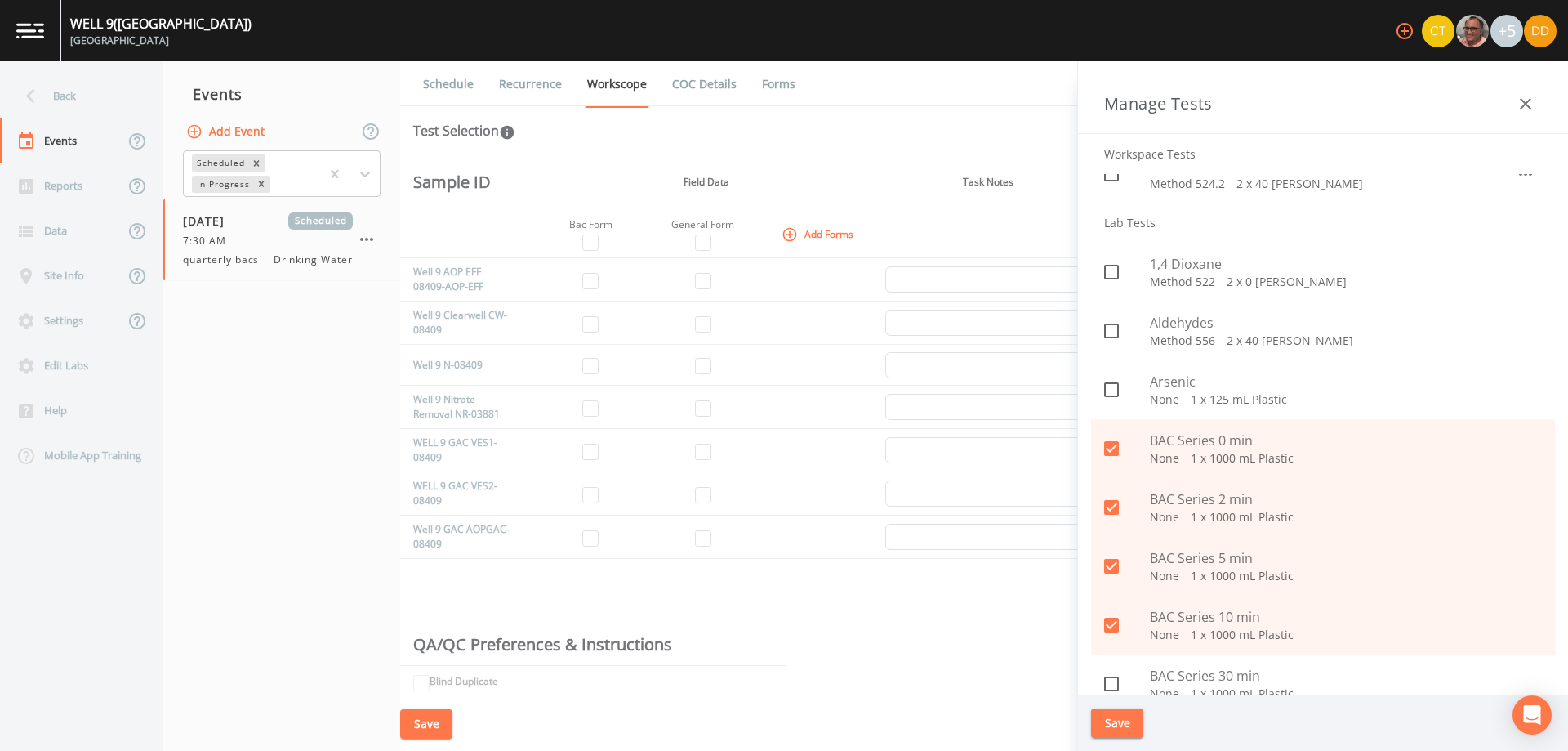
drag, startPoint x: 1214, startPoint y: 683, endPoint x: 1215, endPoint y: 675, distance: 8.1
click at [1214, 682] on span "BAC Series 30 min" at bounding box center [1346, 675] width 392 height 19
checkbox input "true"
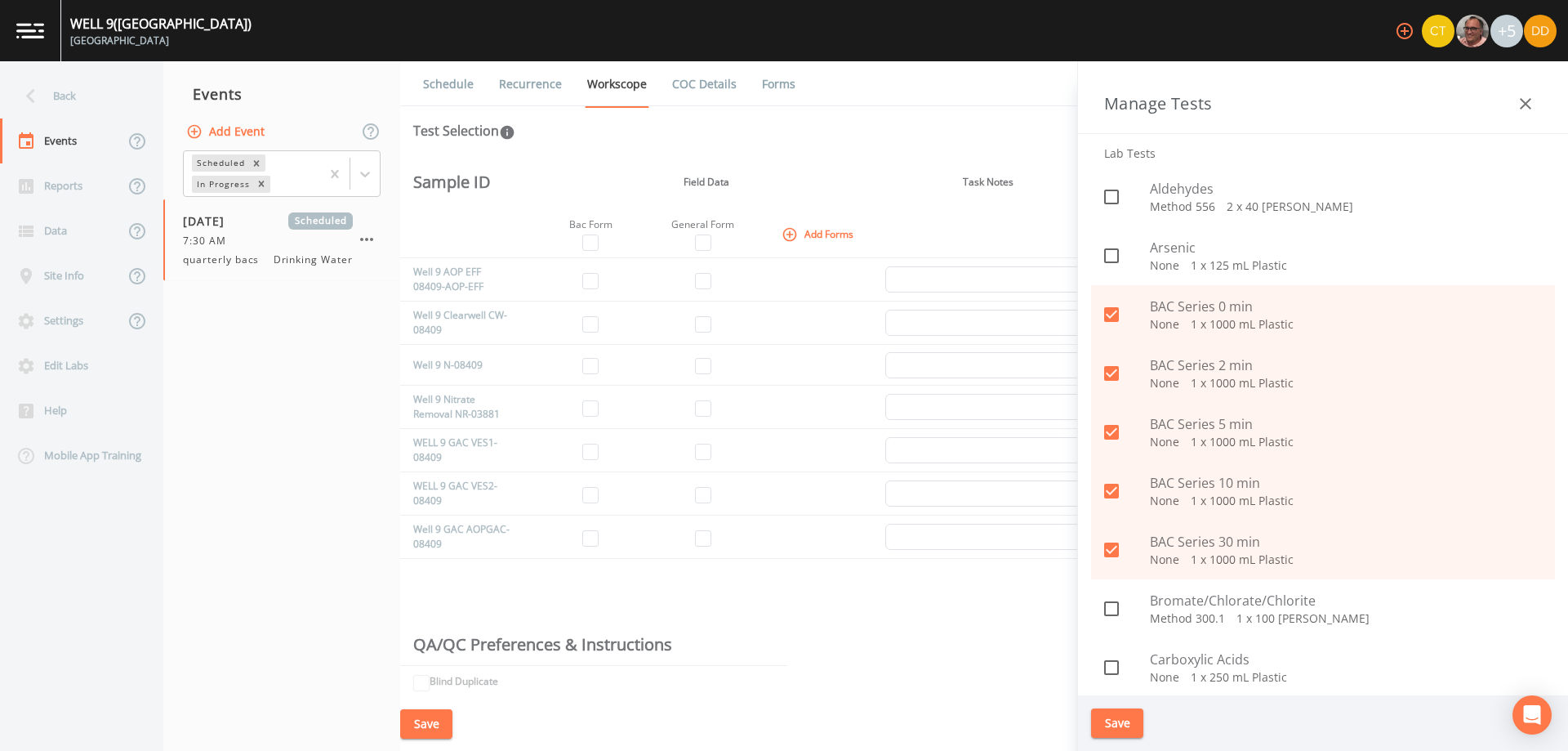
scroll to position [654, 0]
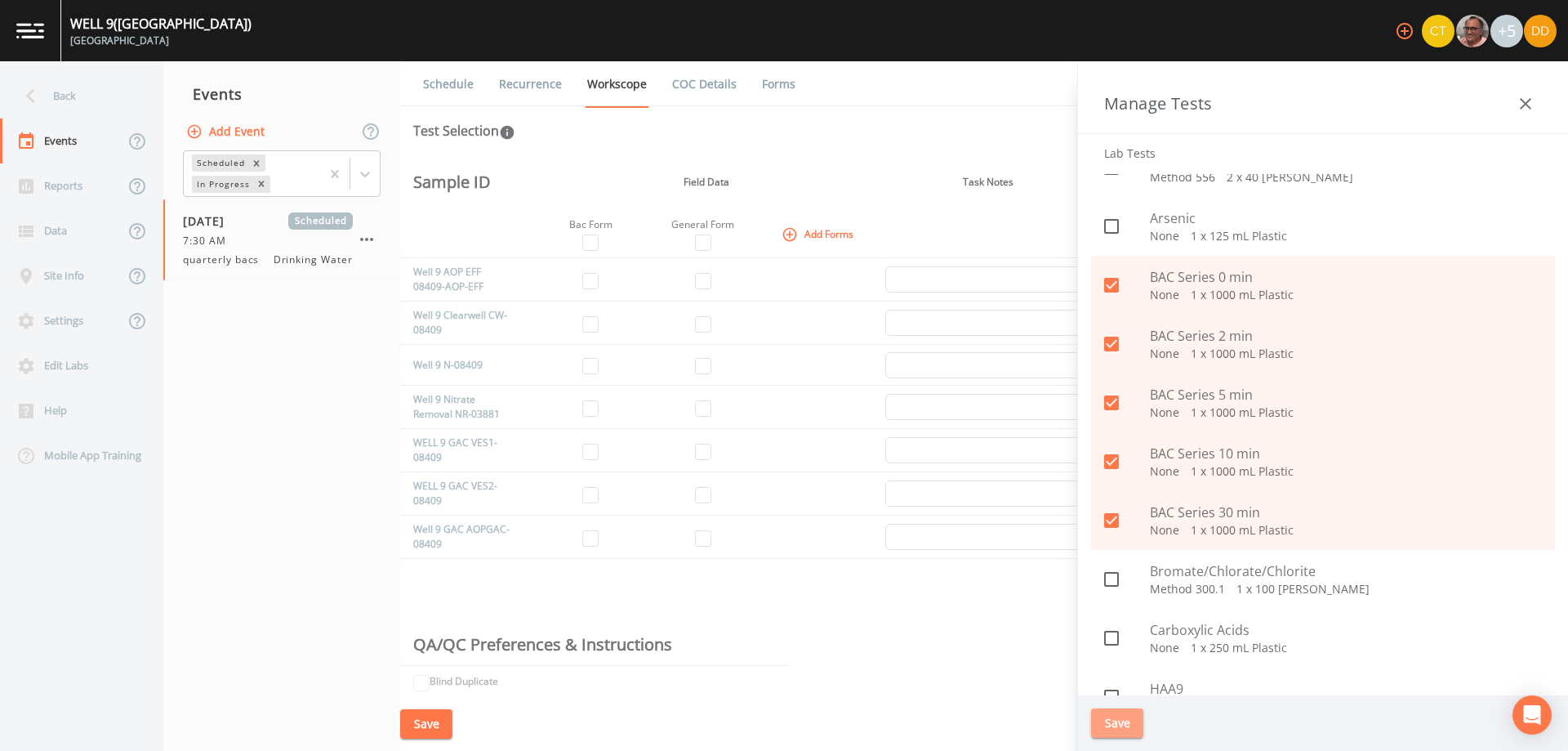
click at [1120, 724] on button "Save" at bounding box center [1118, 724] width 53 height 30
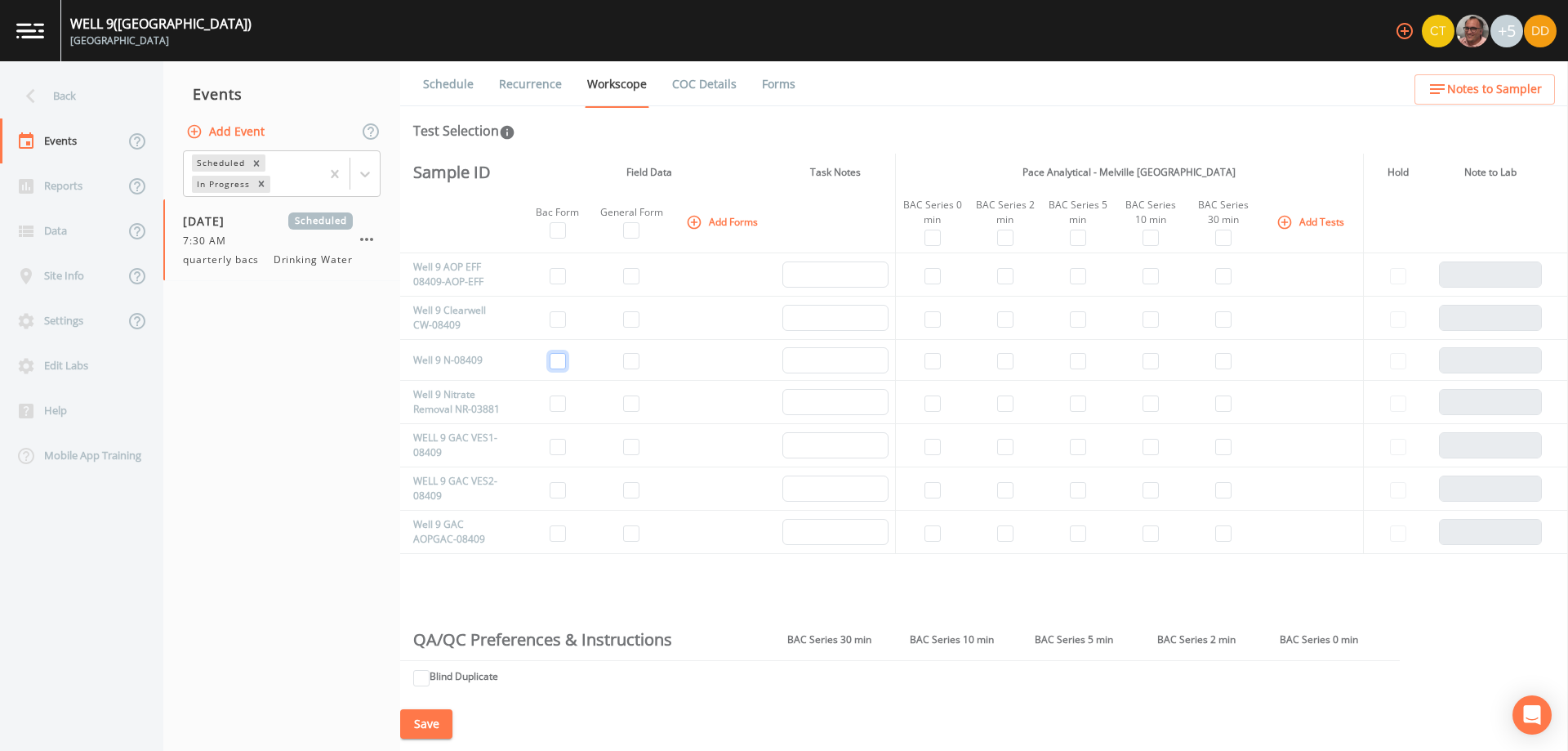
click at [557, 364] on input "checkbox" at bounding box center [557, 361] width 17 height 17
checkbox input "true"
click at [630, 360] on input "checkbox" at bounding box center [631, 361] width 17 height 17
checkbox input "true"
click at [921, 363] on td at bounding box center [932, 360] width 74 height 41
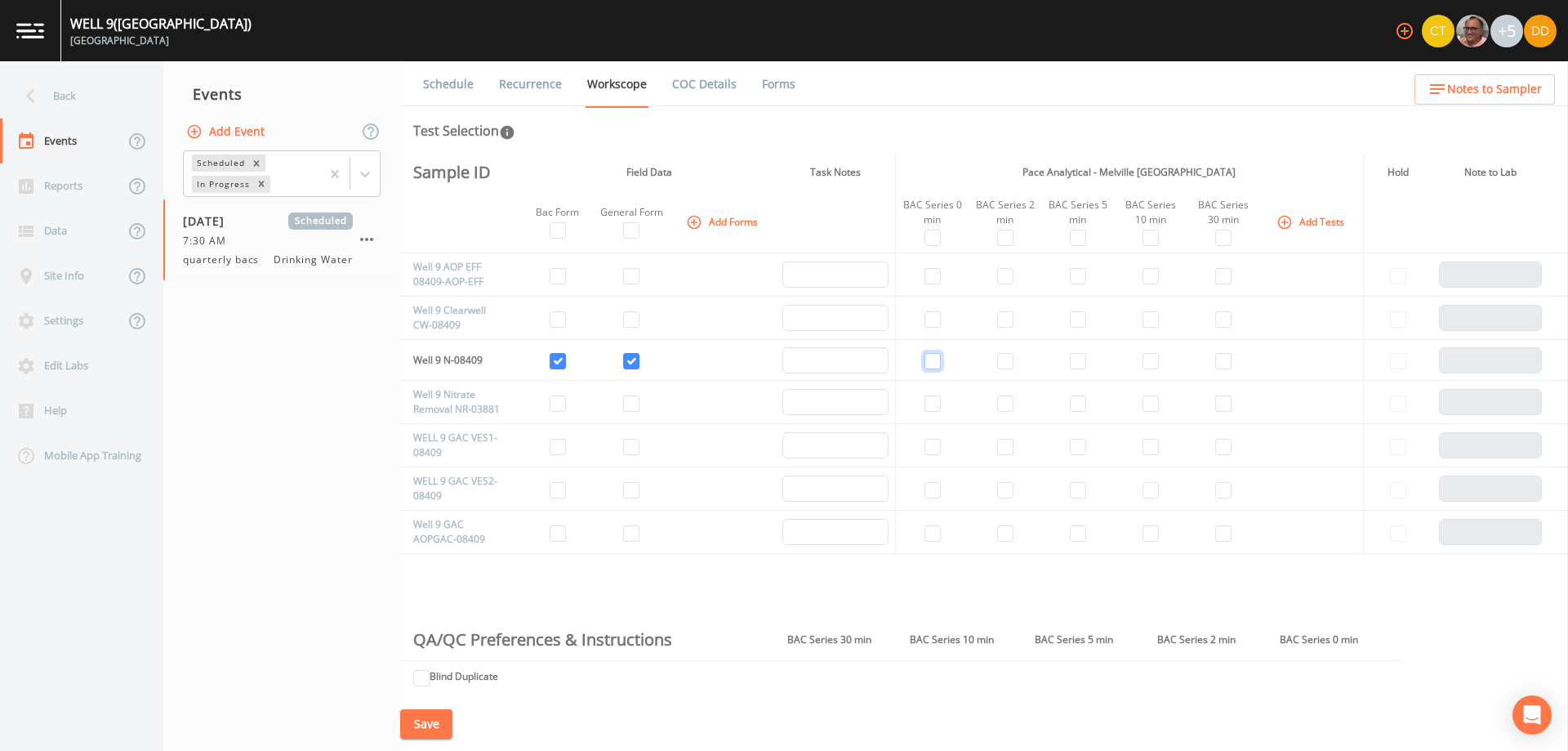
drag, startPoint x: 924, startPoint y: 360, endPoint x: 933, endPoint y: 360, distance: 9.0
click at [924, 360] on input "checkbox" at bounding box center [932, 361] width 17 height 17
checkbox input "true"
click at [1003, 365] on input "checkbox" at bounding box center [1005, 361] width 17 height 17
checkbox input "true"
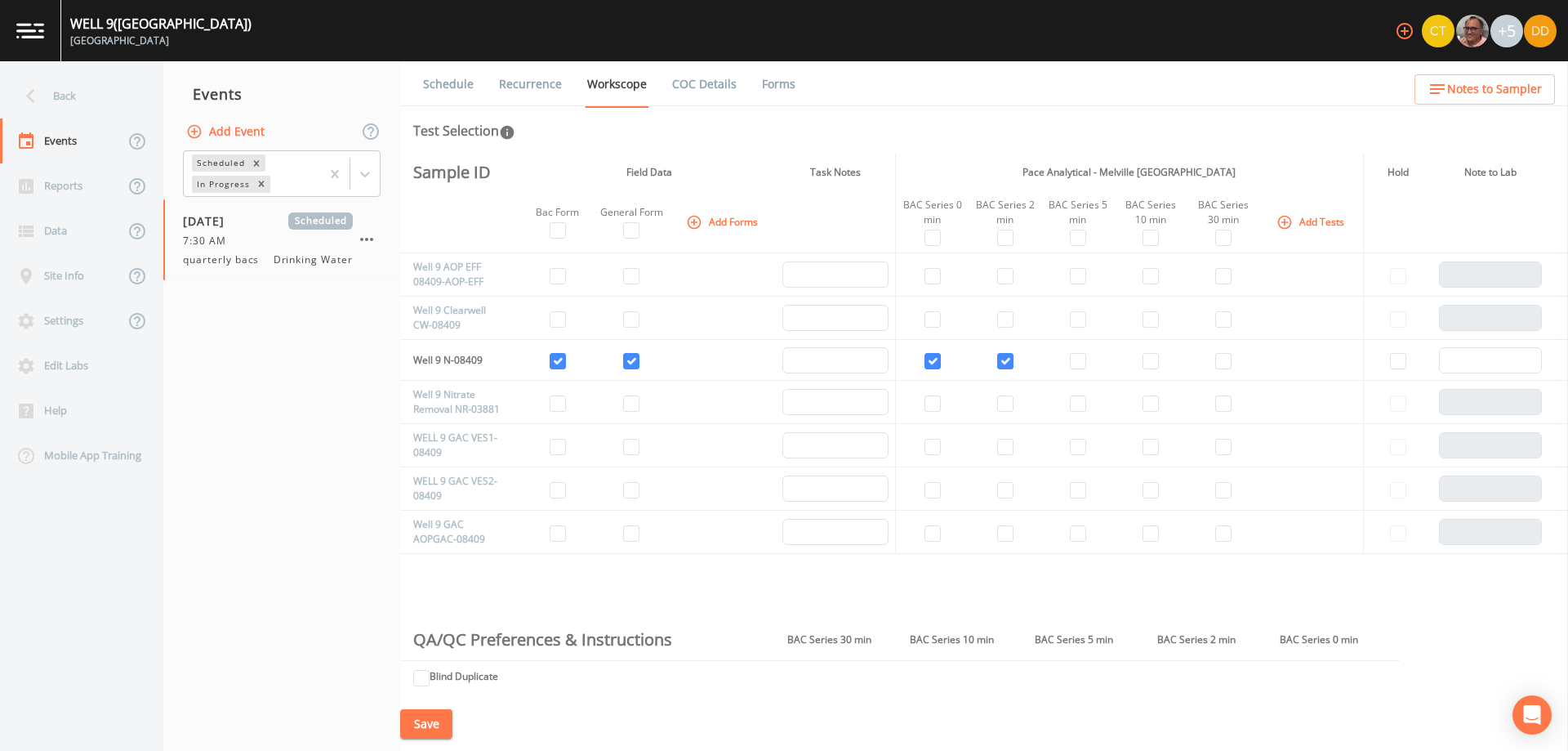
click at [1084, 358] on td at bounding box center [1077, 360] width 73 height 41
click at [1080, 359] on input "checkbox" at bounding box center [1078, 361] width 17 height 17
checkbox input "true"
click at [1150, 361] on input "checkbox" at bounding box center [1151, 361] width 17 height 17
checkbox input "true"
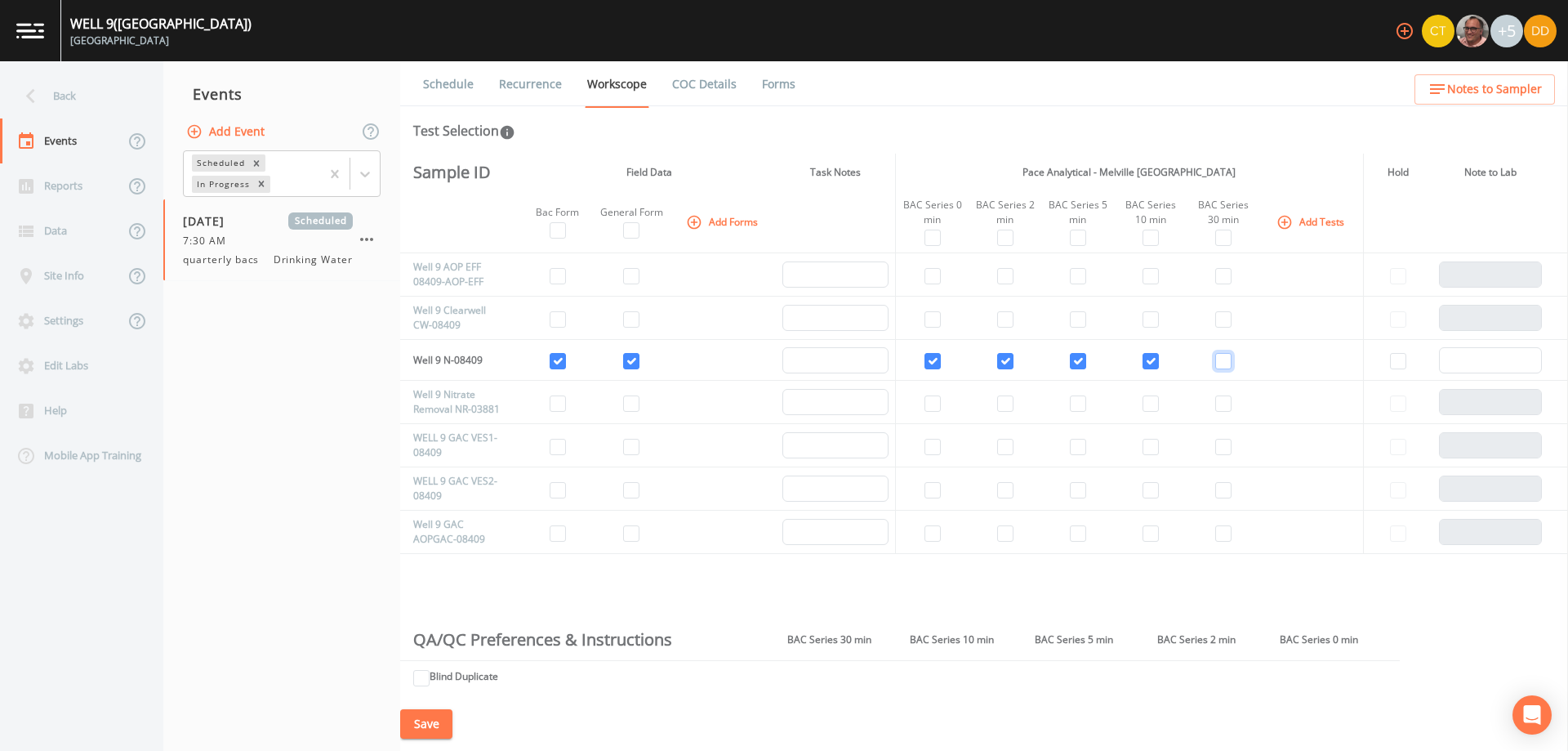
click at [1219, 361] on input "checkbox" at bounding box center [1223, 361] width 17 height 17
checkbox input "true"
click at [559, 531] on input "checkbox" at bounding box center [557, 533] width 17 height 17
checkbox input "true"
click at [639, 534] on input "checkbox" at bounding box center [631, 533] width 17 height 17
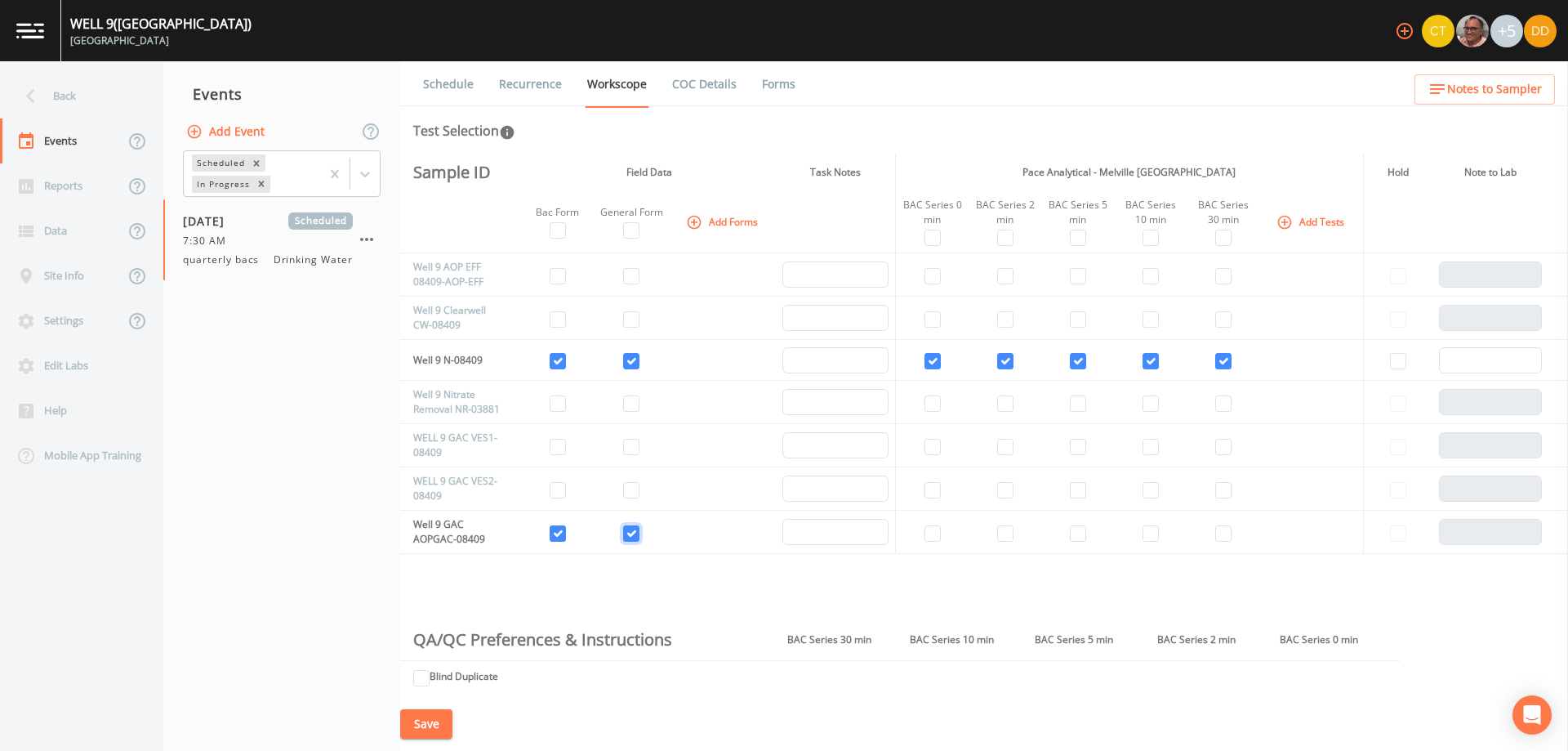
checkbox input "true"
drag, startPoint x: 926, startPoint y: 531, endPoint x: 940, endPoint y: 531, distance: 14.0
click at [927, 531] on input "checkbox" at bounding box center [932, 533] width 17 height 17
checkbox input "true"
drag, startPoint x: 1004, startPoint y: 533, endPoint x: 1051, endPoint y: 533, distance: 47.0
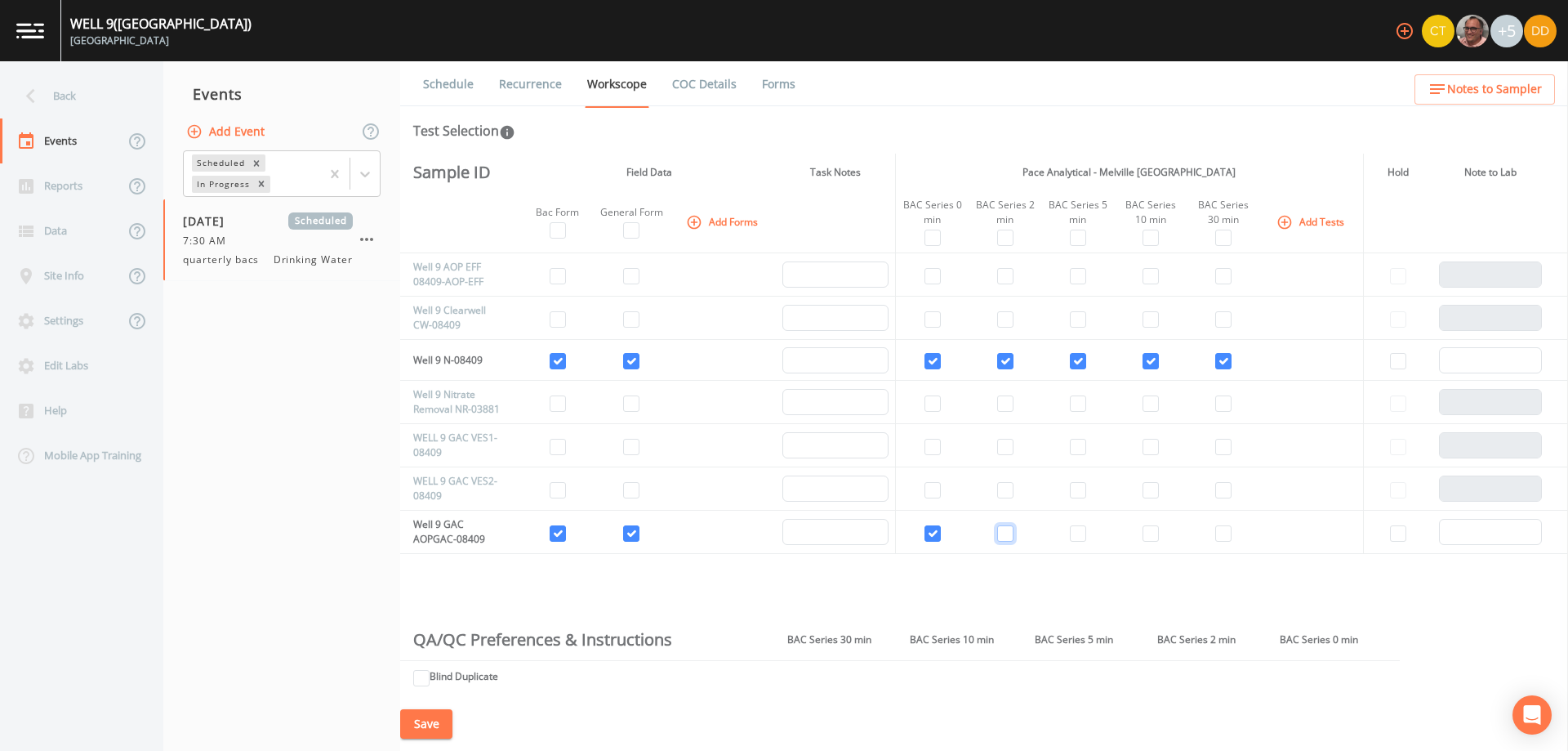
click at [1007, 533] on input "checkbox" at bounding box center [1005, 533] width 17 height 17
checkbox input "true"
click at [1106, 533] on td at bounding box center [1077, 532] width 73 height 43
click at [1078, 531] on input "checkbox" at bounding box center [1078, 533] width 17 height 17
checkbox input "true"
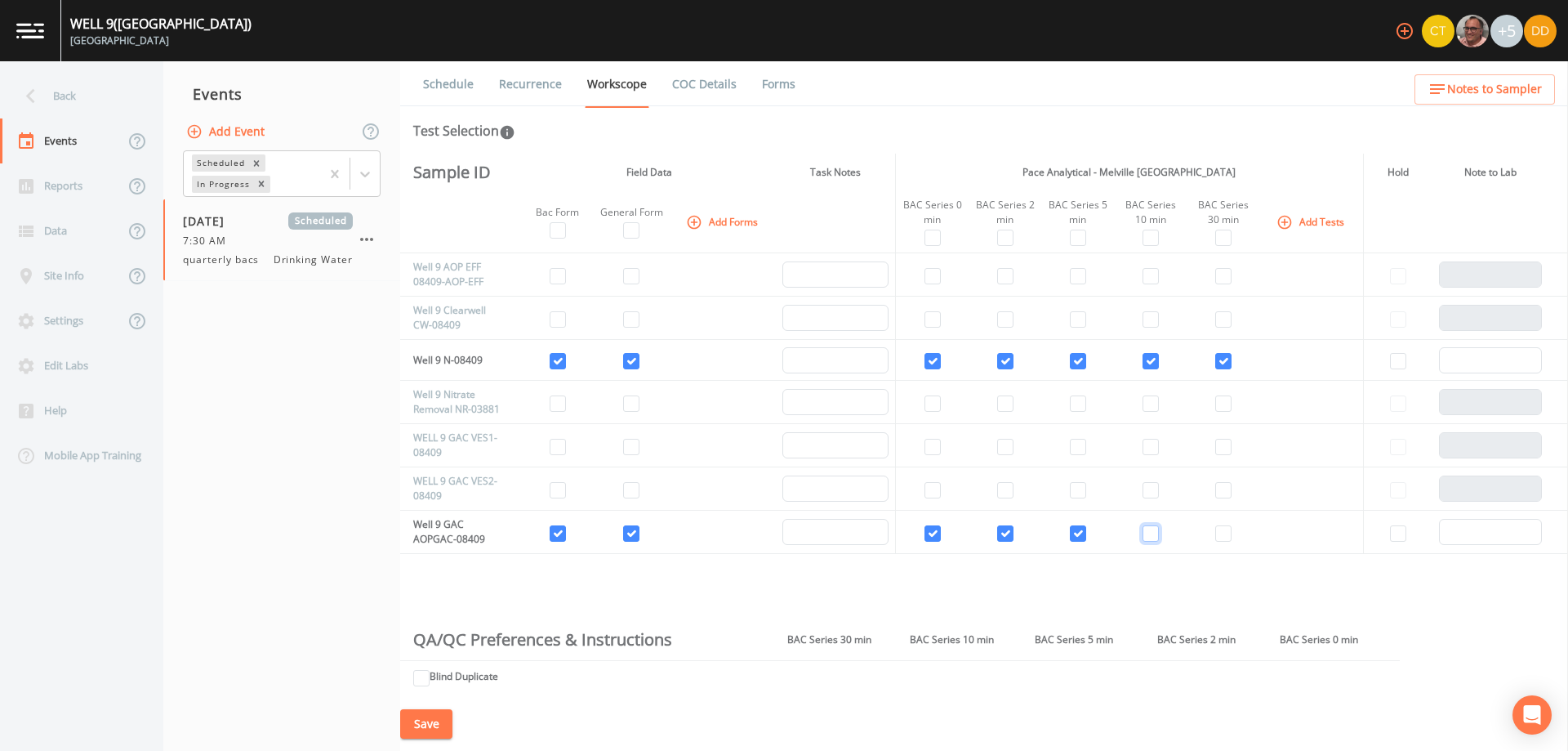
drag, startPoint x: 1144, startPoint y: 532, endPoint x: 1154, endPoint y: 533, distance: 10.0
click at [1150, 533] on input "checkbox" at bounding box center [1151, 533] width 17 height 17
checkbox input "true"
click at [1217, 537] on input "checkbox" at bounding box center [1223, 533] width 17 height 17
checkbox input "true"
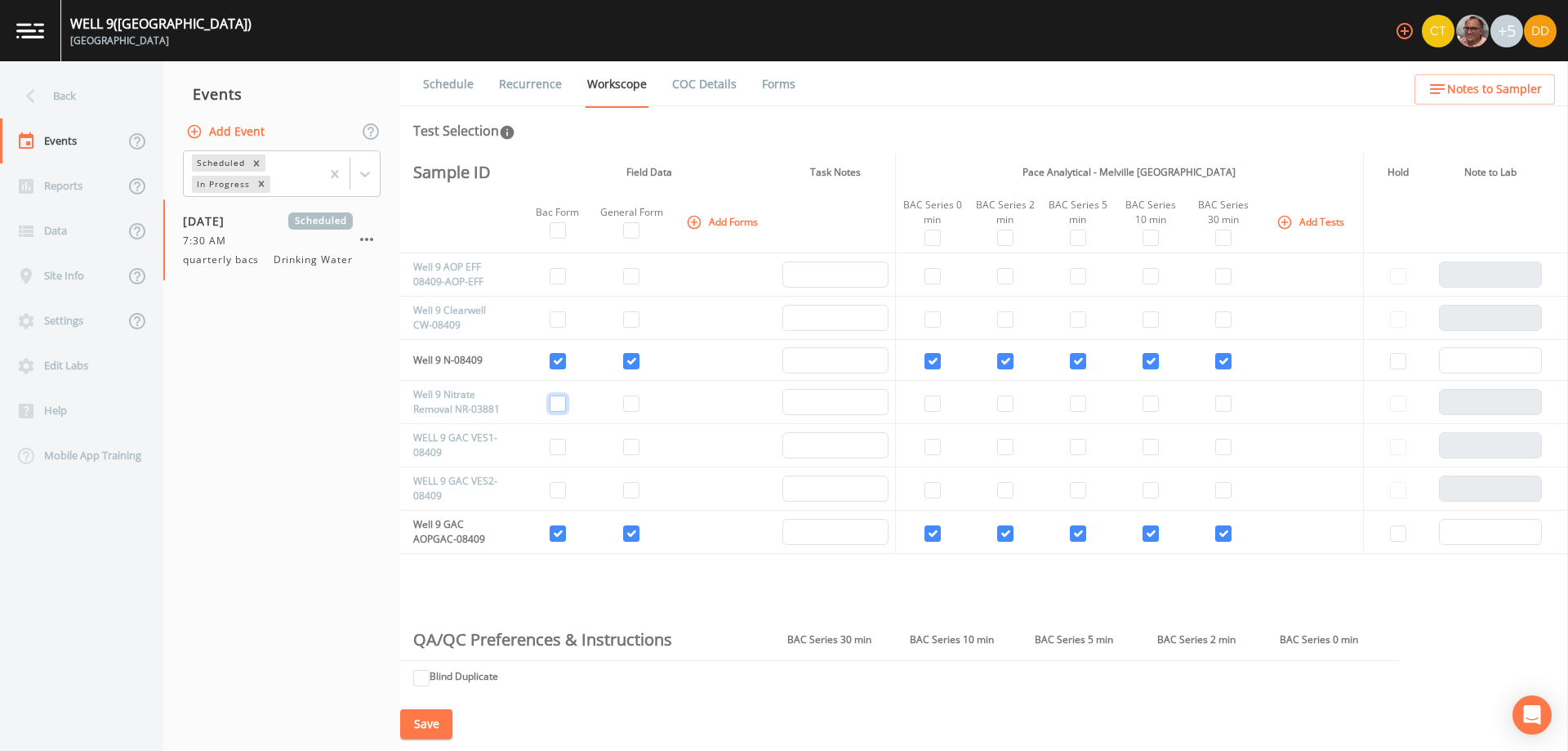
click at [557, 403] on input "checkbox" at bounding box center [557, 403] width 17 height 17
checkbox input "true"
click at [634, 406] on input "checkbox" at bounding box center [631, 403] width 17 height 17
checkbox input "true"
click at [1217, 407] on input "checkbox" at bounding box center [1223, 403] width 17 height 17
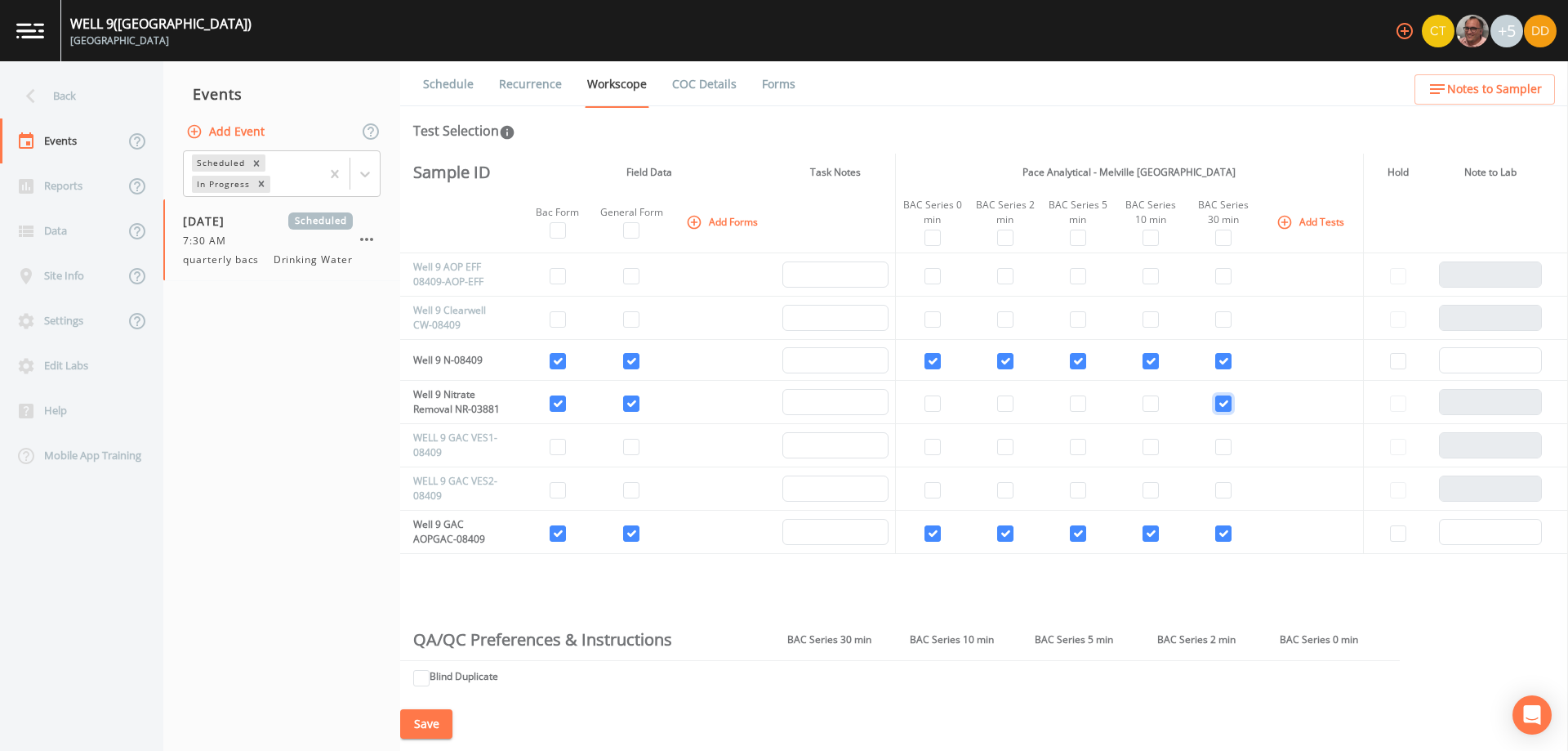
checkbox input "true"
click at [557, 320] on input "checkbox" at bounding box center [557, 319] width 17 height 17
checkbox input "true"
click at [632, 318] on input "checkbox" at bounding box center [631, 319] width 17 height 17
checkbox input "true"
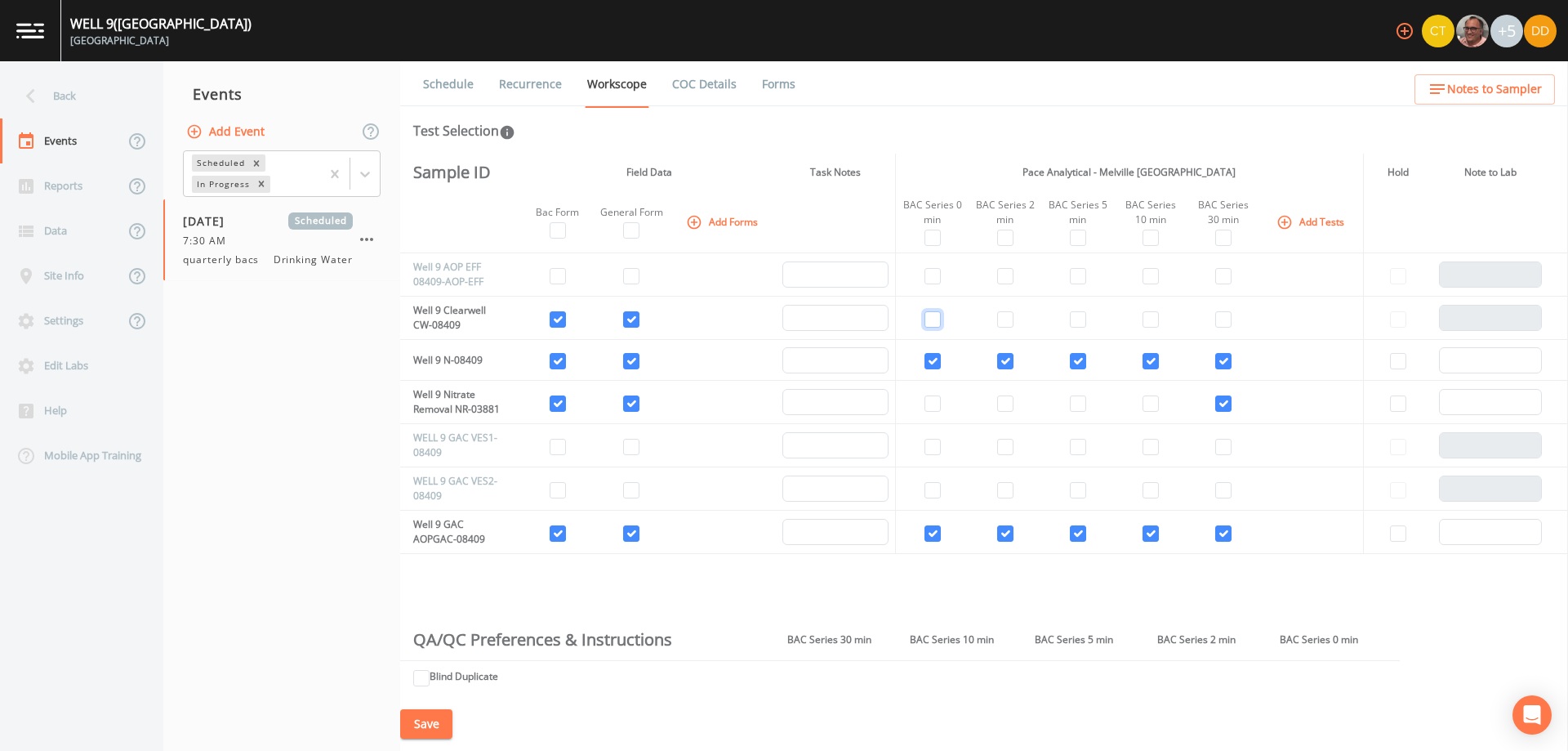
click at [936, 320] on input "checkbox" at bounding box center [932, 319] width 17 height 17
checkbox input "true"
click at [998, 319] on input "checkbox" at bounding box center [1005, 319] width 17 height 17
checkbox input "true"
click at [1074, 315] on input "checkbox" at bounding box center [1078, 319] width 17 height 17
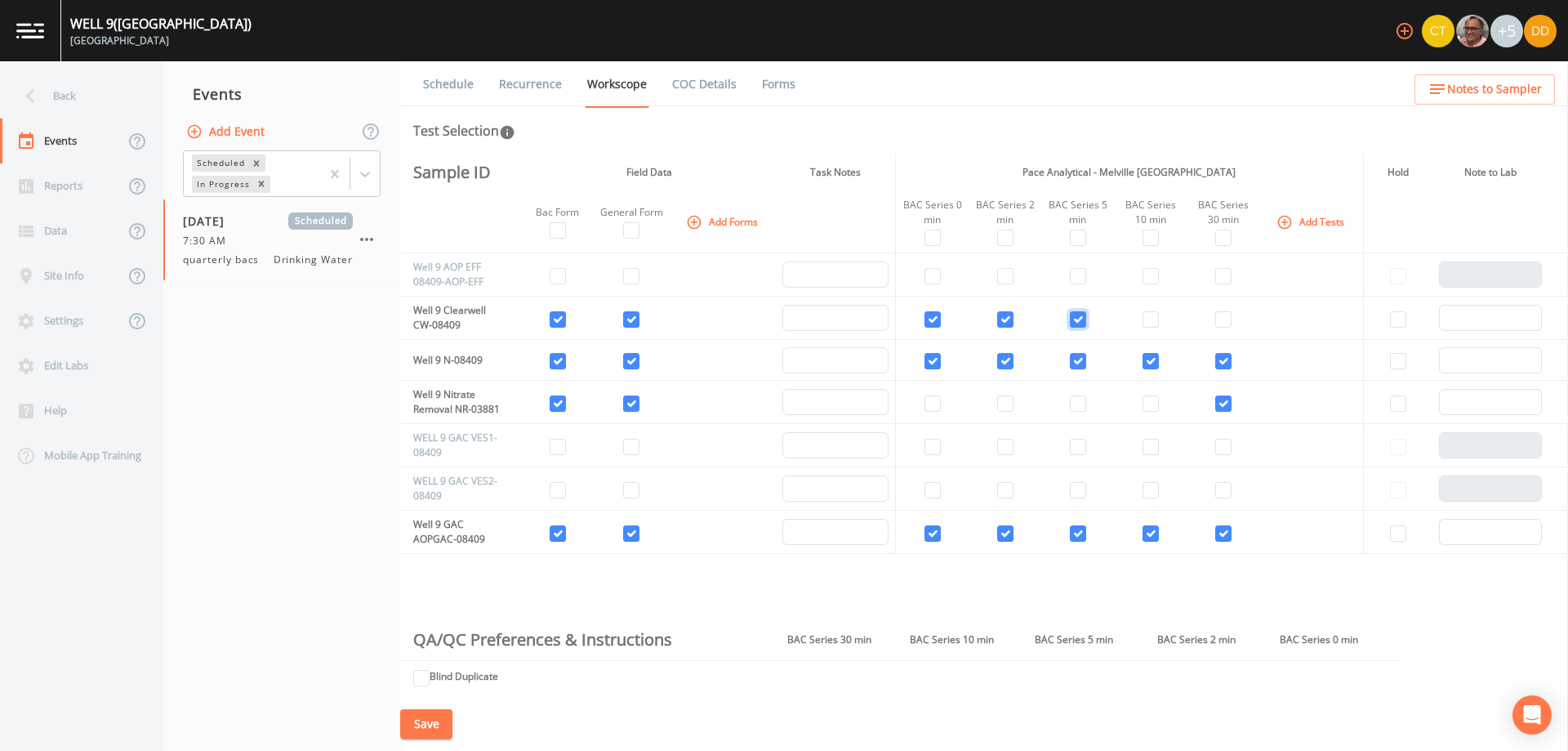
checkbox input "true"
click at [1143, 317] on input "checkbox" at bounding box center [1151, 319] width 17 height 17
checkbox input "true"
click at [1223, 319] on input "checkbox" at bounding box center [1223, 319] width 17 height 17
checkbox input "true"
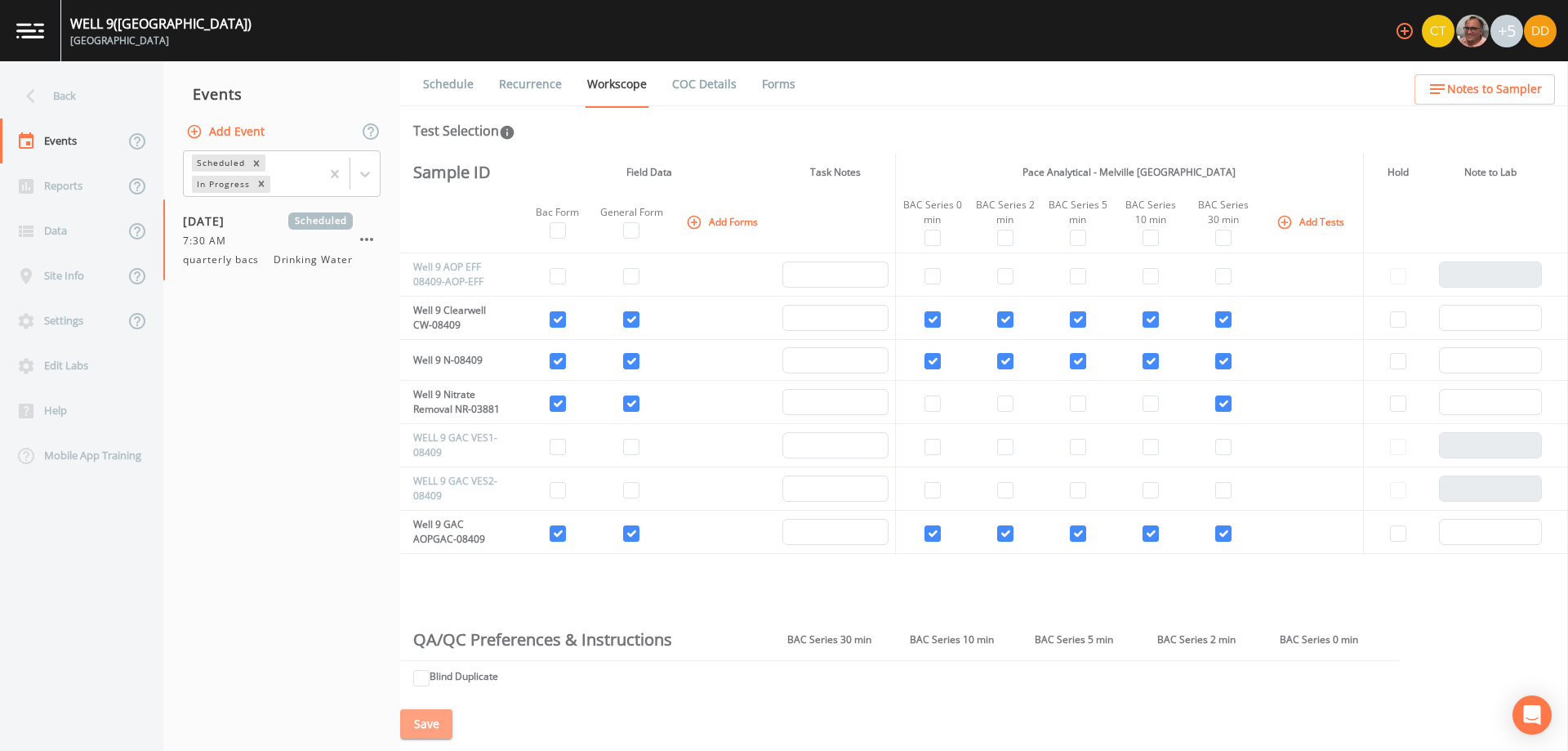
click at [429, 726] on button "Save" at bounding box center [427, 725] width 53 height 30
click at [261, 134] on button "Add Event" at bounding box center [227, 132] width 88 height 30
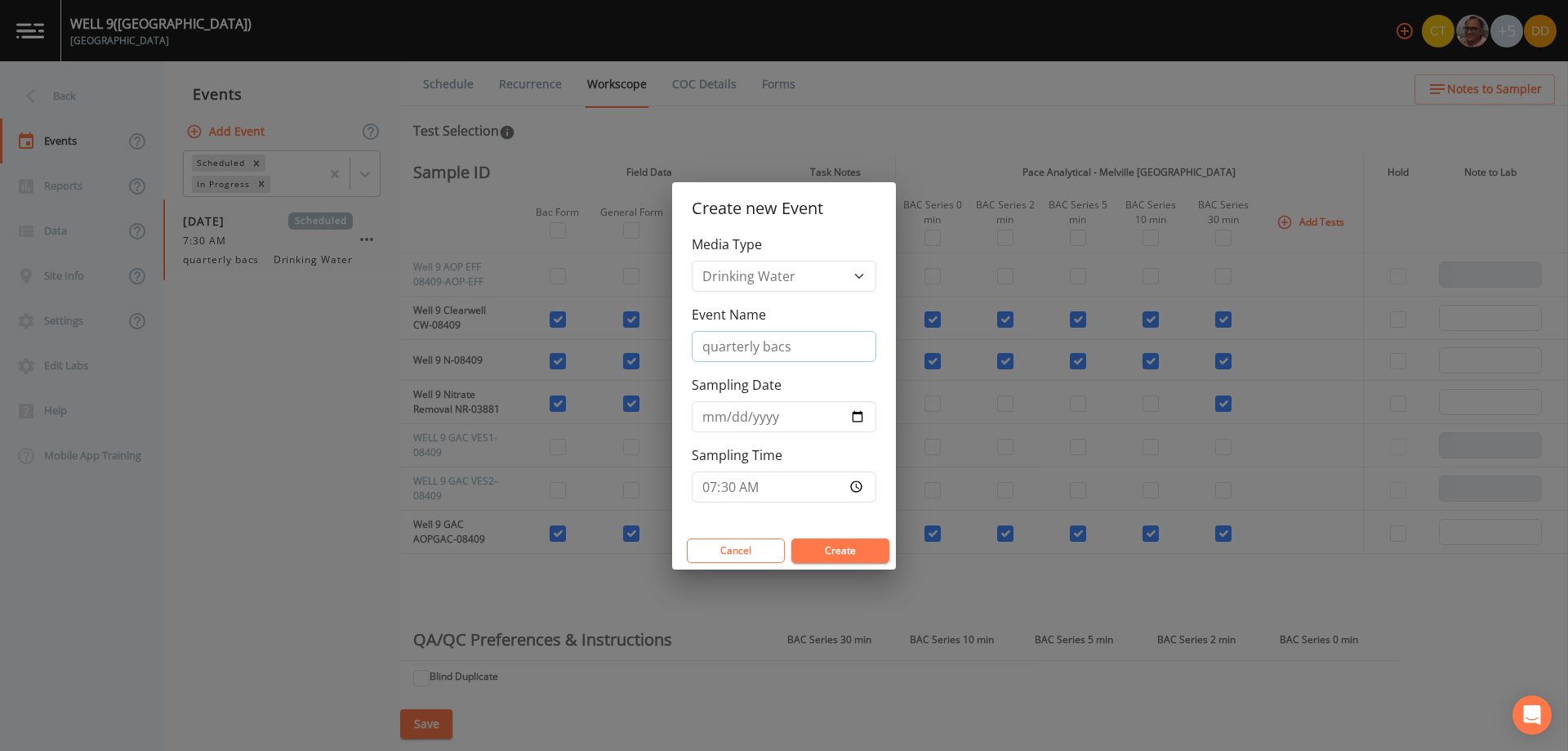
click at [823, 347] on input "quarterly bacs" at bounding box center [784, 346] width 184 height 31
type input "quarterly"
click at [838, 553] on button "Create" at bounding box center [841, 551] width 98 height 25
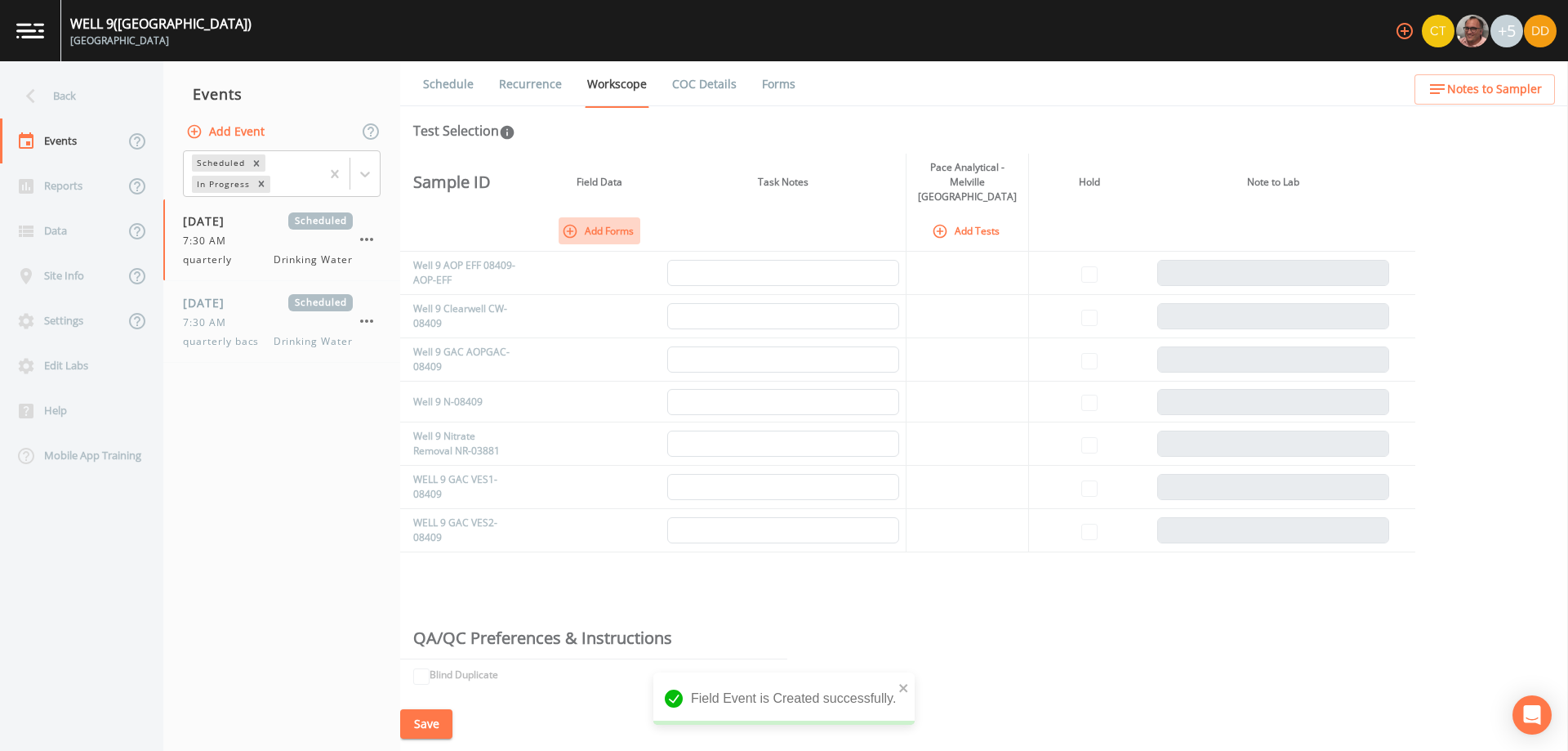
drag, startPoint x: 592, startPoint y: 217, endPoint x: 697, endPoint y: 271, distance: 118.1
click at [593, 217] on button "Add Forms" at bounding box center [599, 230] width 82 height 27
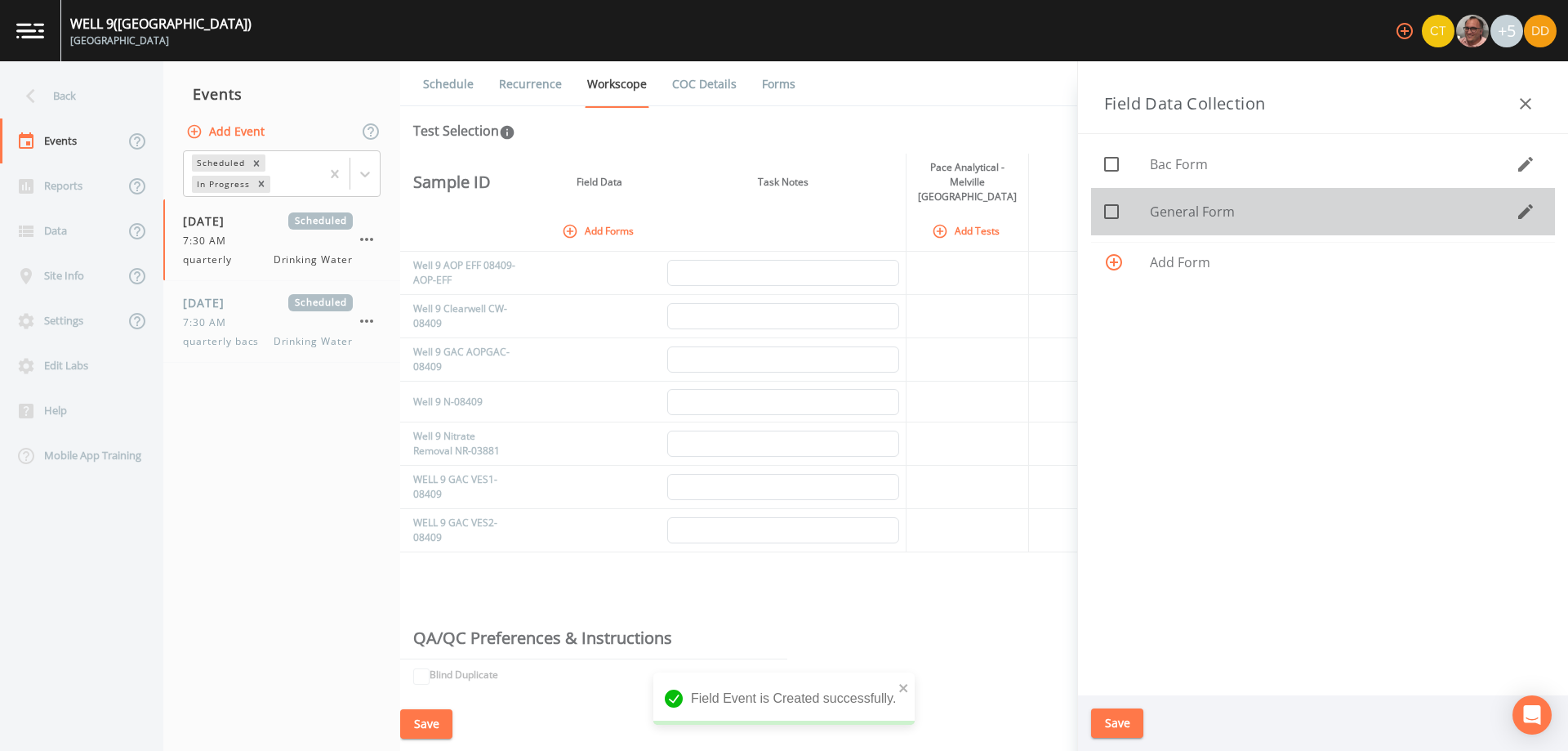
click at [1159, 209] on span "General Form" at bounding box center [1333, 212] width 366 height 19
checkbox input "true"
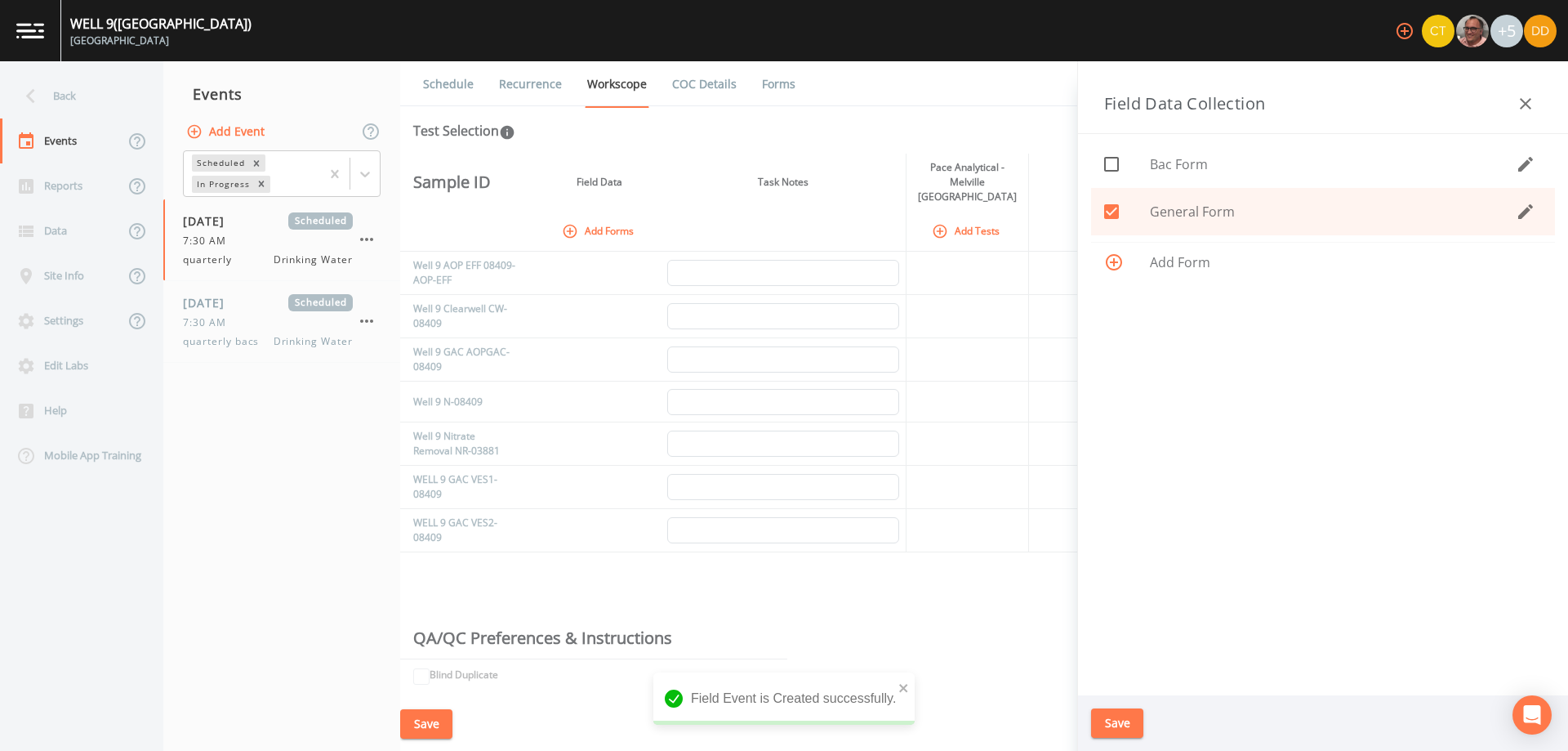
click at [1134, 717] on button "Save" at bounding box center [1118, 724] width 53 height 30
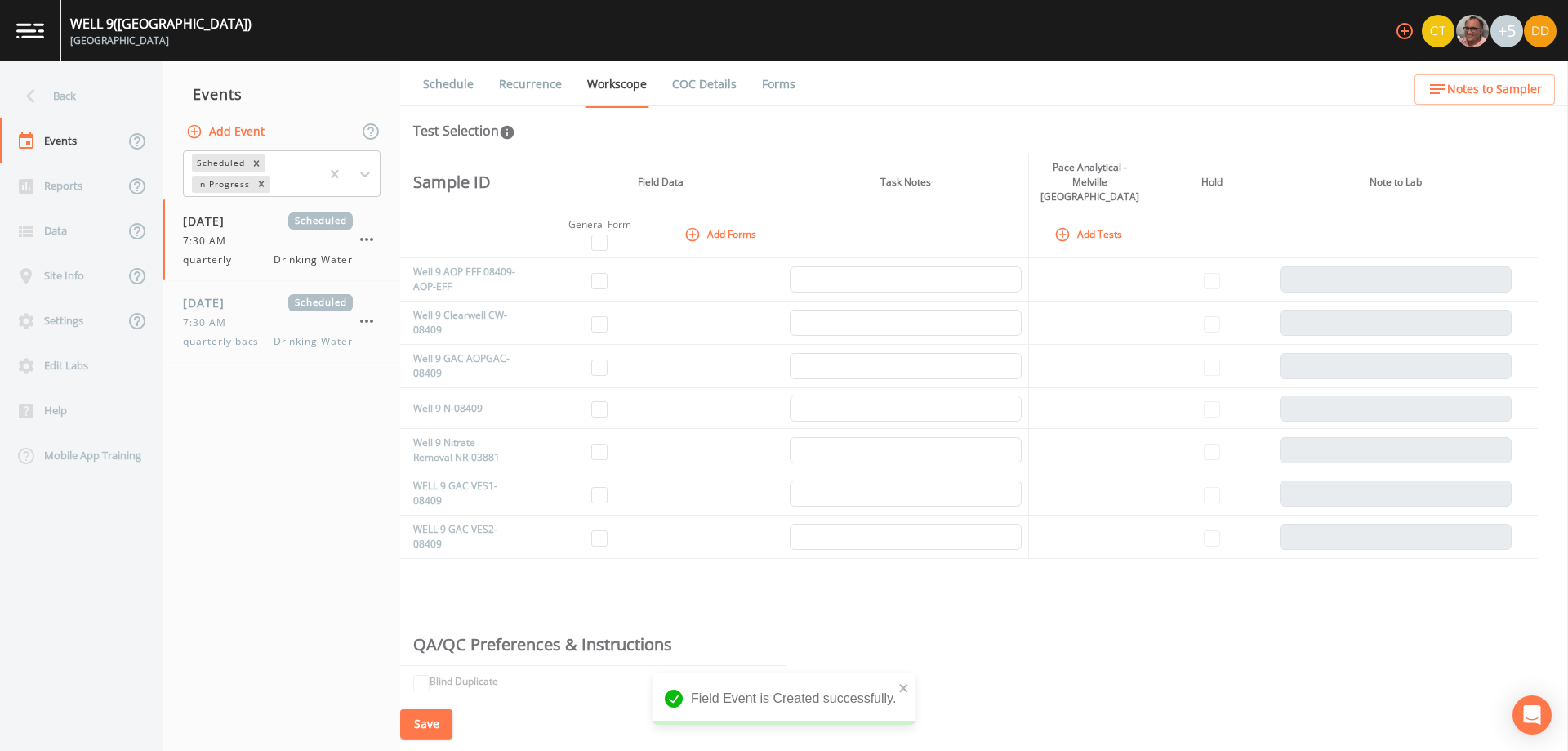
click at [1066, 227] on icon "button" at bounding box center [1062, 235] width 17 height 17
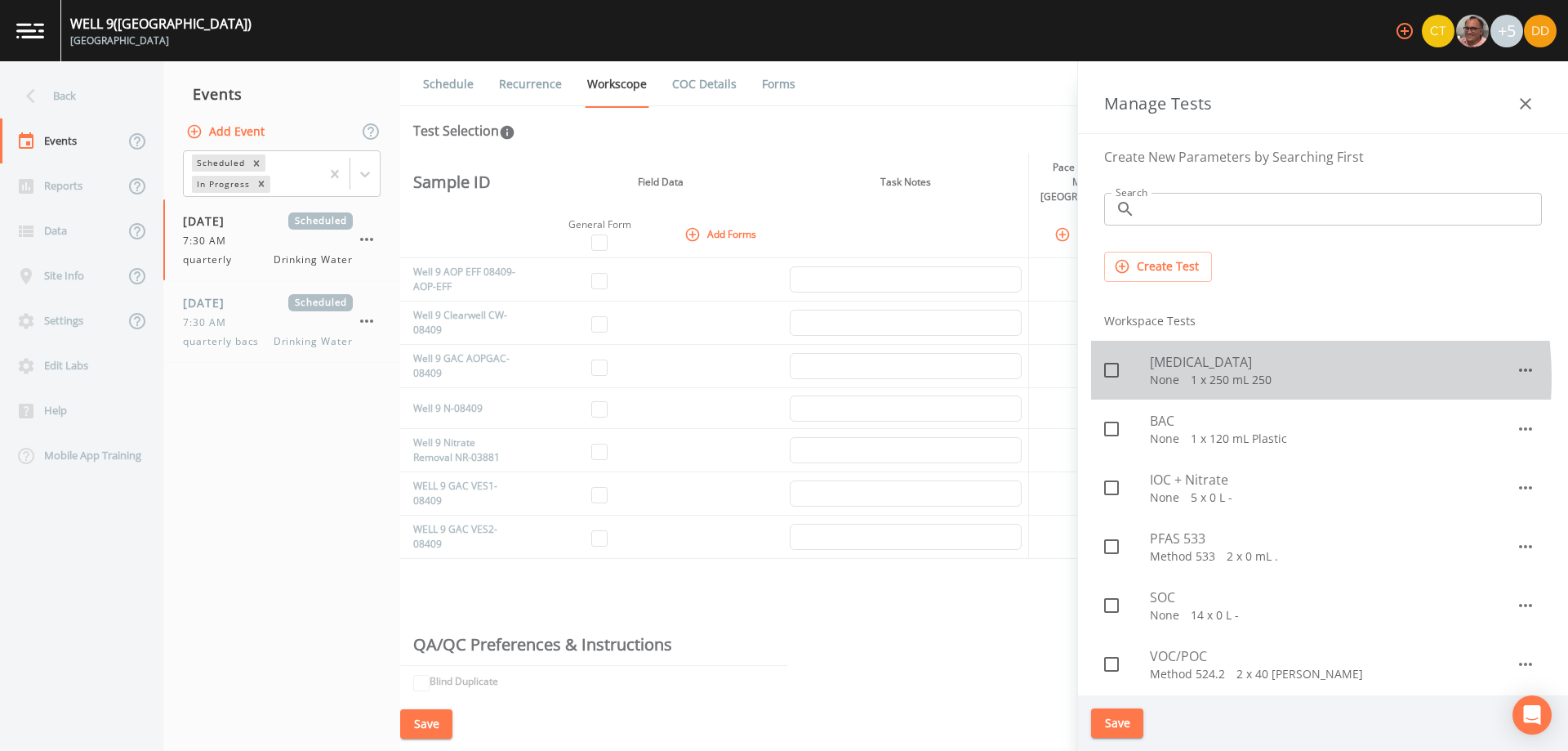
click at [1210, 378] on p "None   1 x 250 mL 250" at bounding box center [1333, 379] width 366 height 17
checkbox input "true"
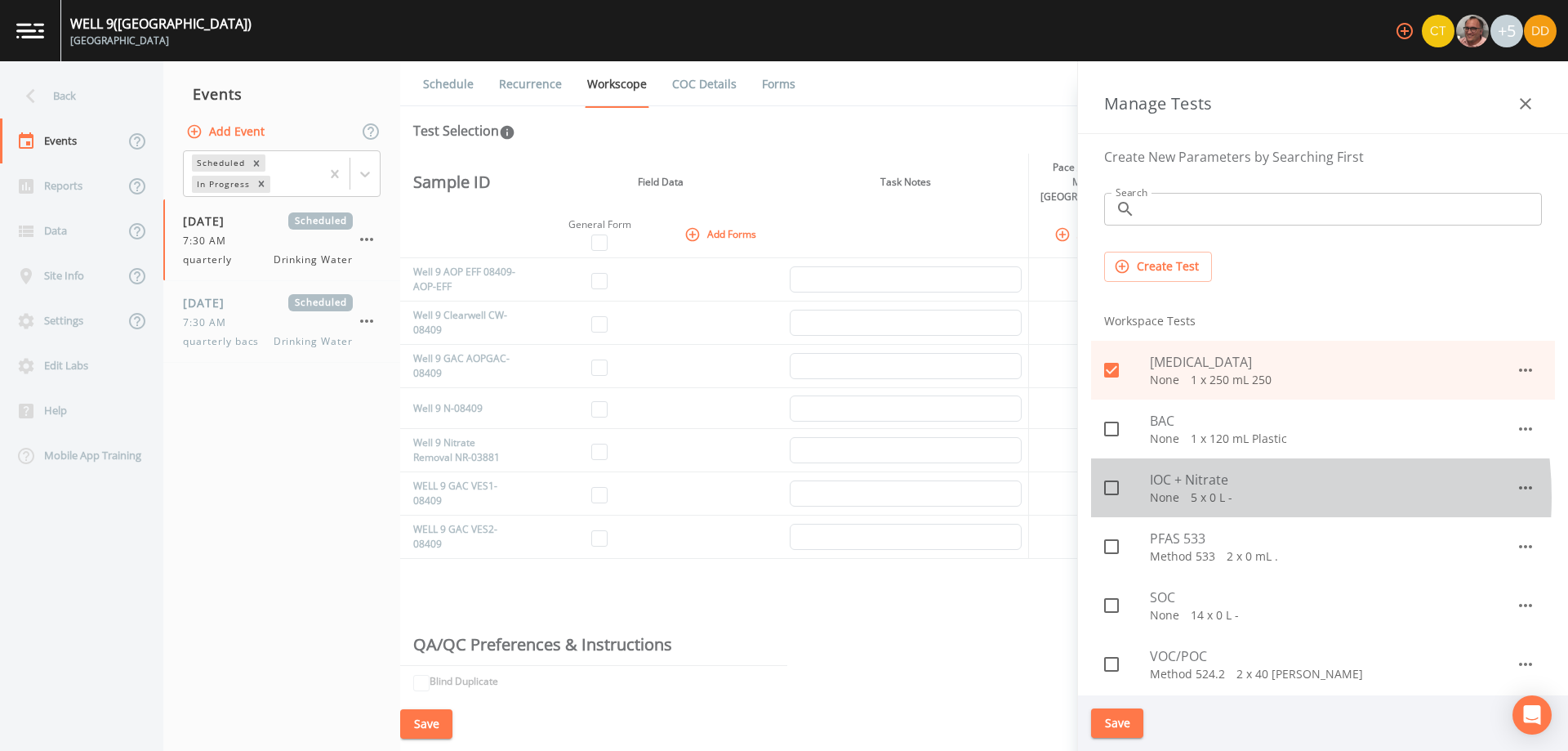
click at [1188, 498] on p "None   5 x 0 L -" at bounding box center [1333, 497] width 366 height 17
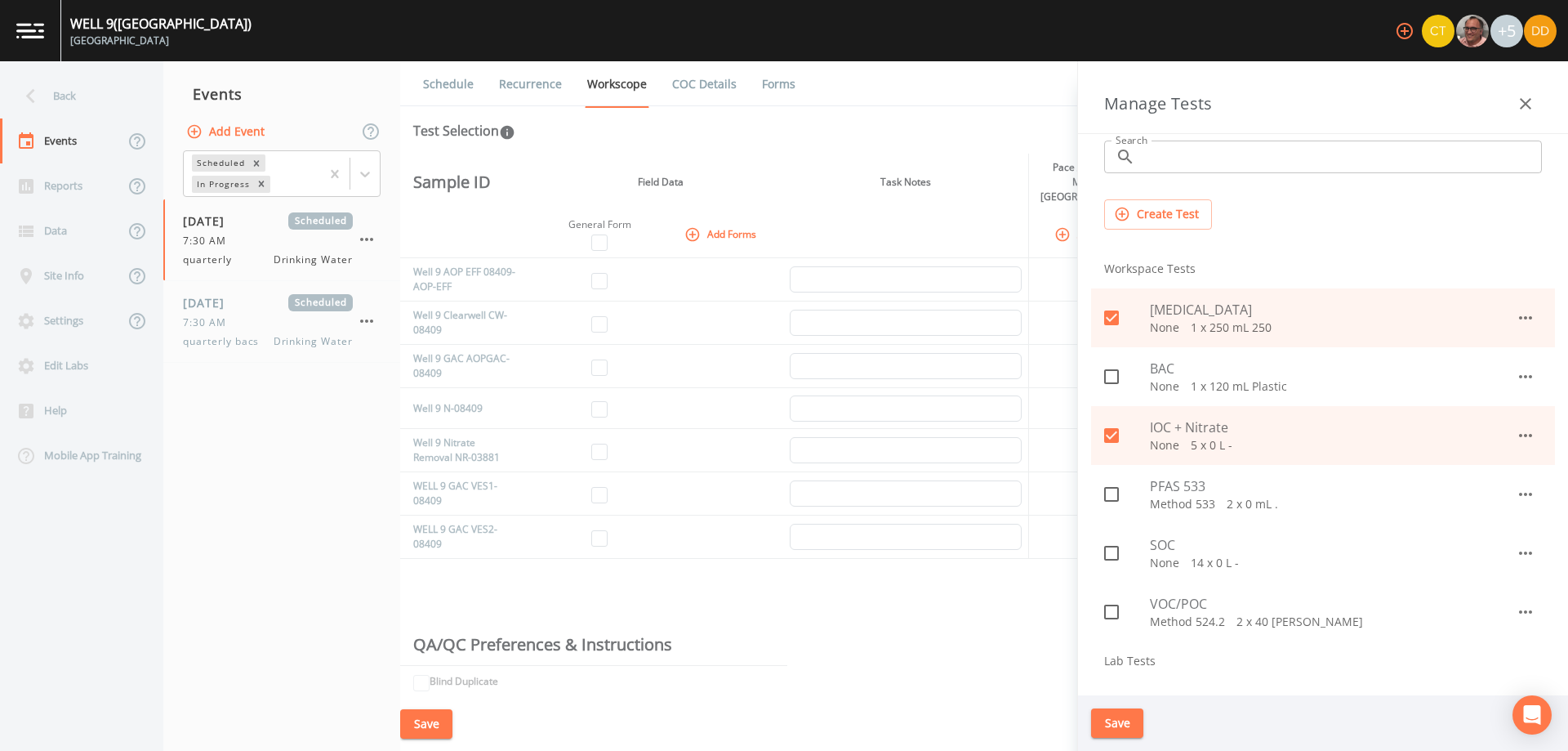
scroll to position [82, 0]
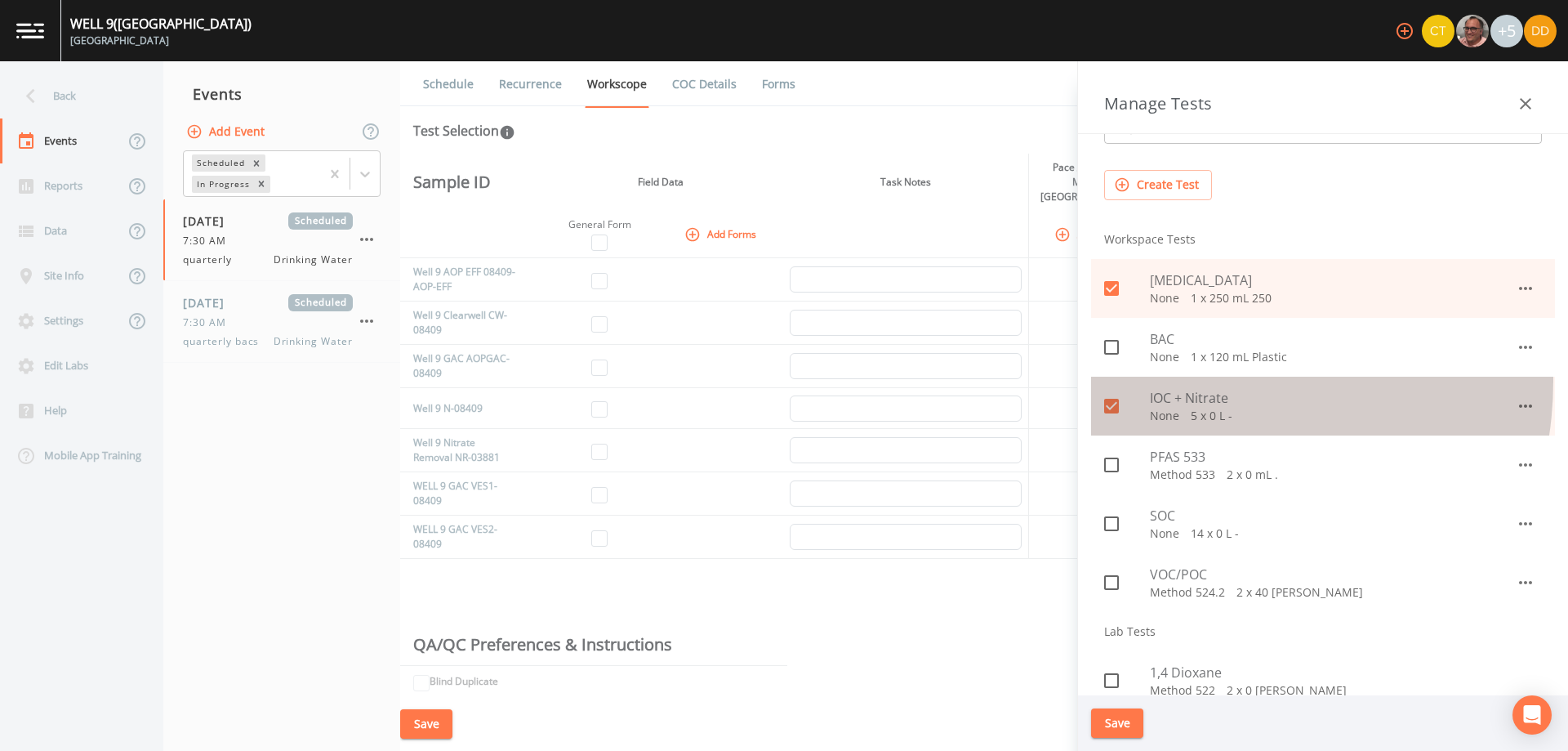
click at [1187, 381] on div "IOC + Nitrate None   5 x 0 L -" at bounding box center [1323, 406] width 464 height 59
checkbox input "false"
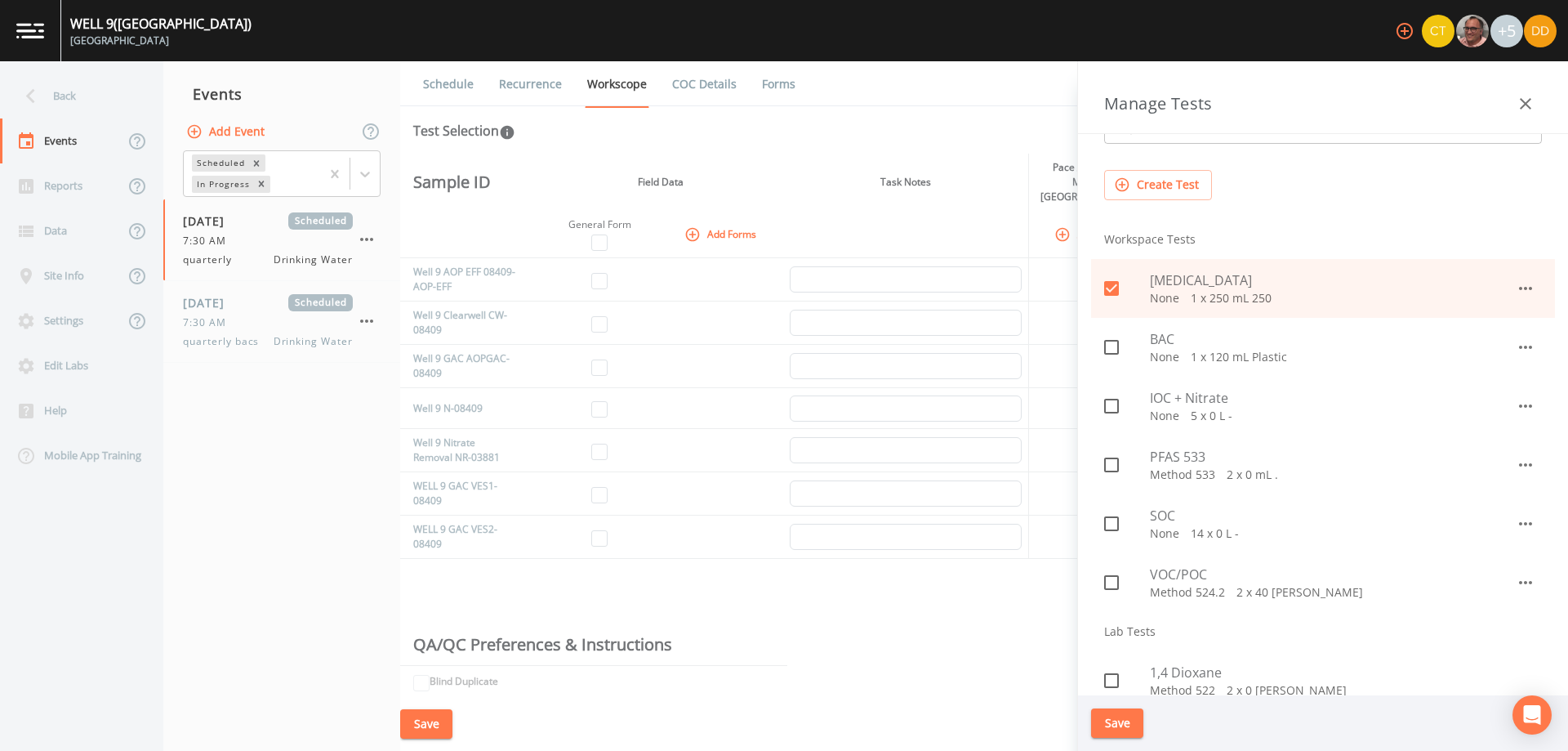
click at [1189, 453] on span "PFAS 533" at bounding box center [1333, 457] width 366 height 19
checkbox input "true"
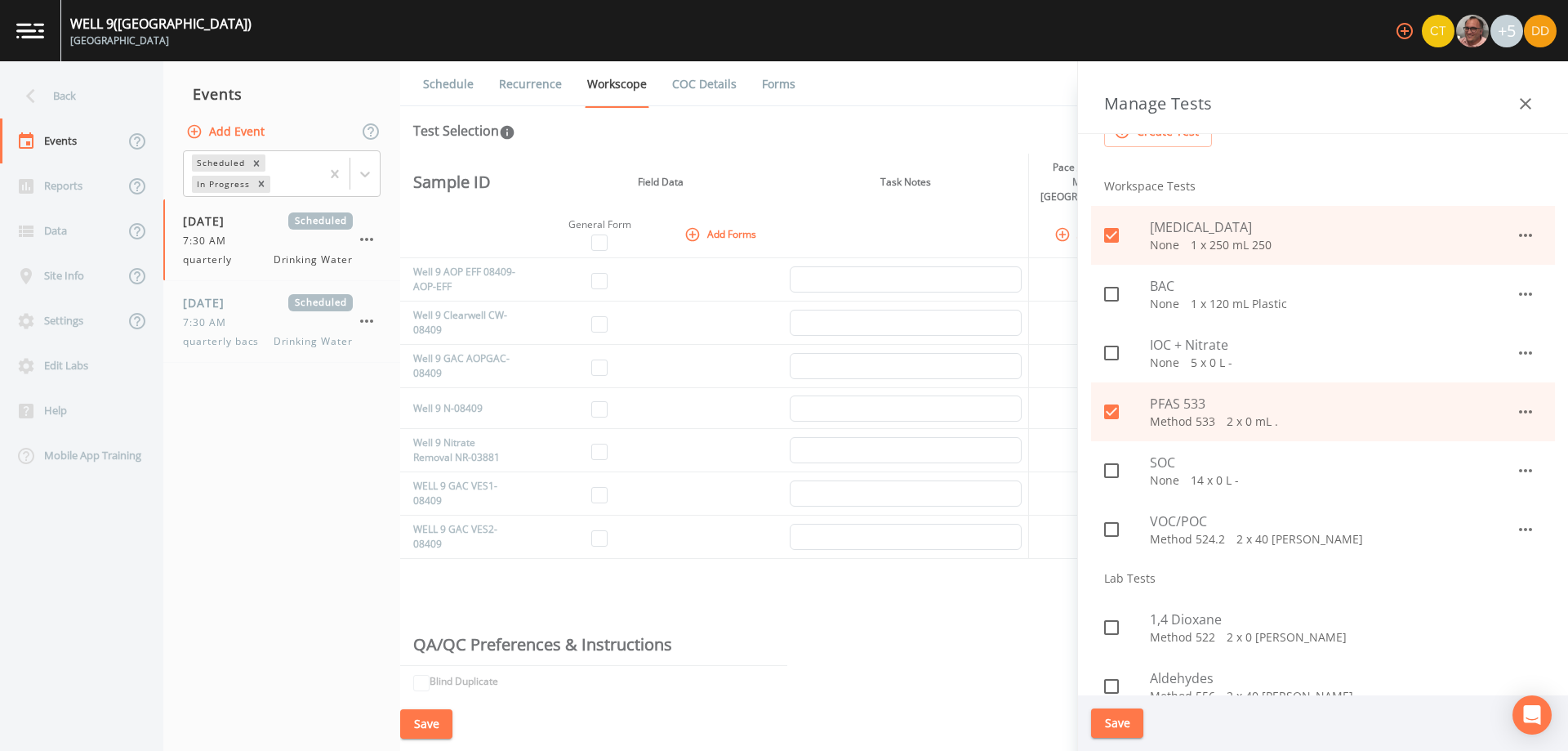
scroll to position [163, 0]
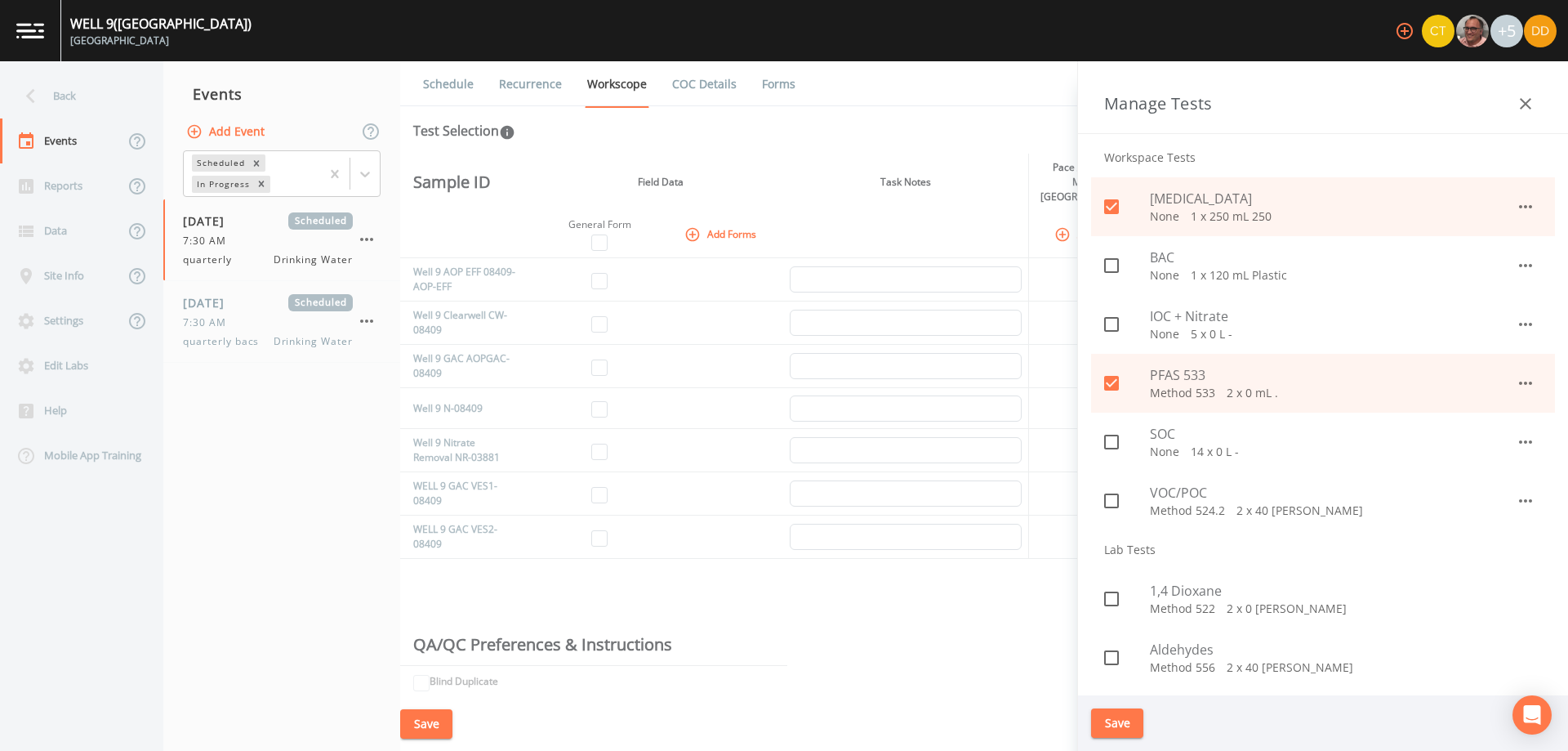
click at [1175, 513] on p "Method 524.2   2 x 40 mL Glass" at bounding box center [1333, 510] width 366 height 17
checkbox input "true"
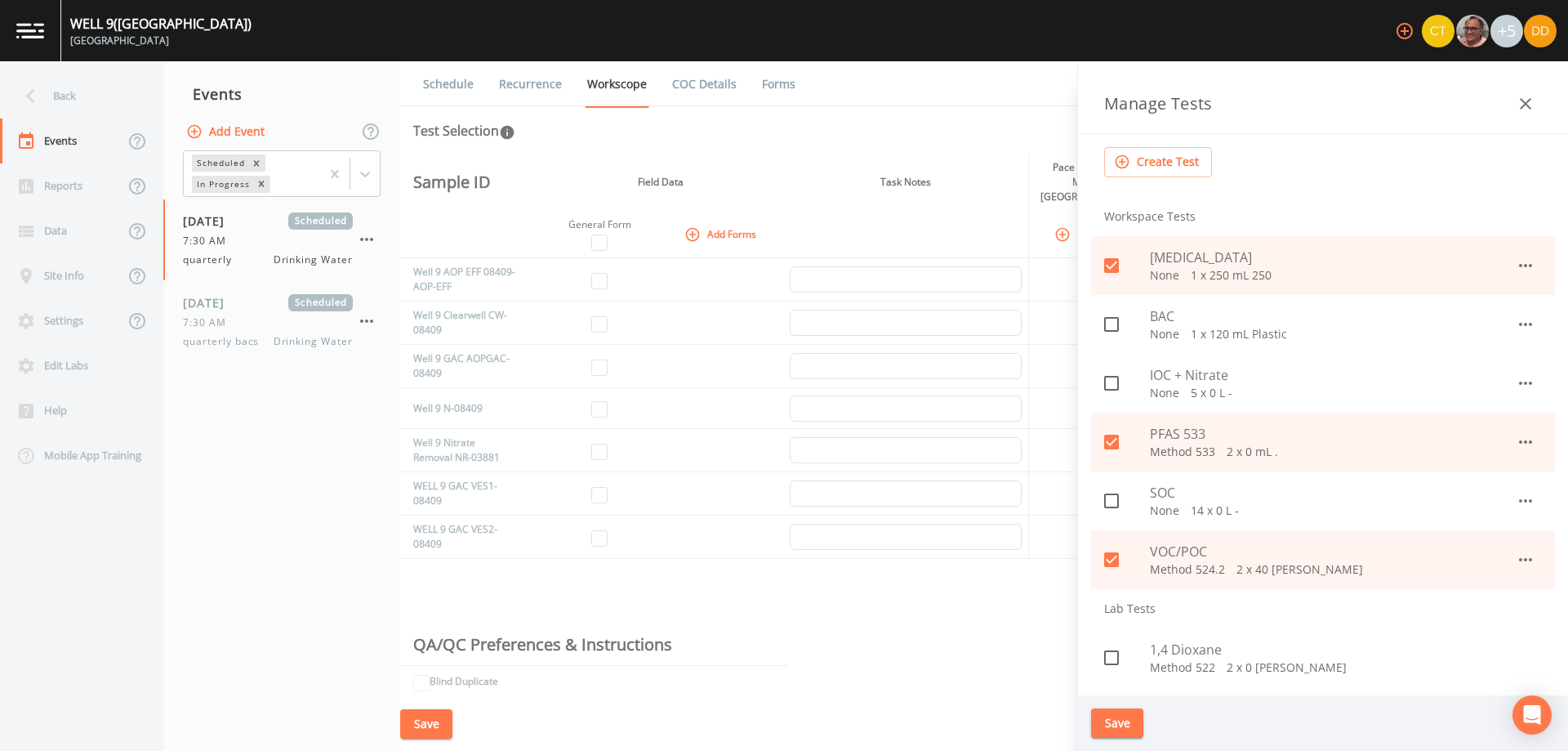
scroll to position [327, 0]
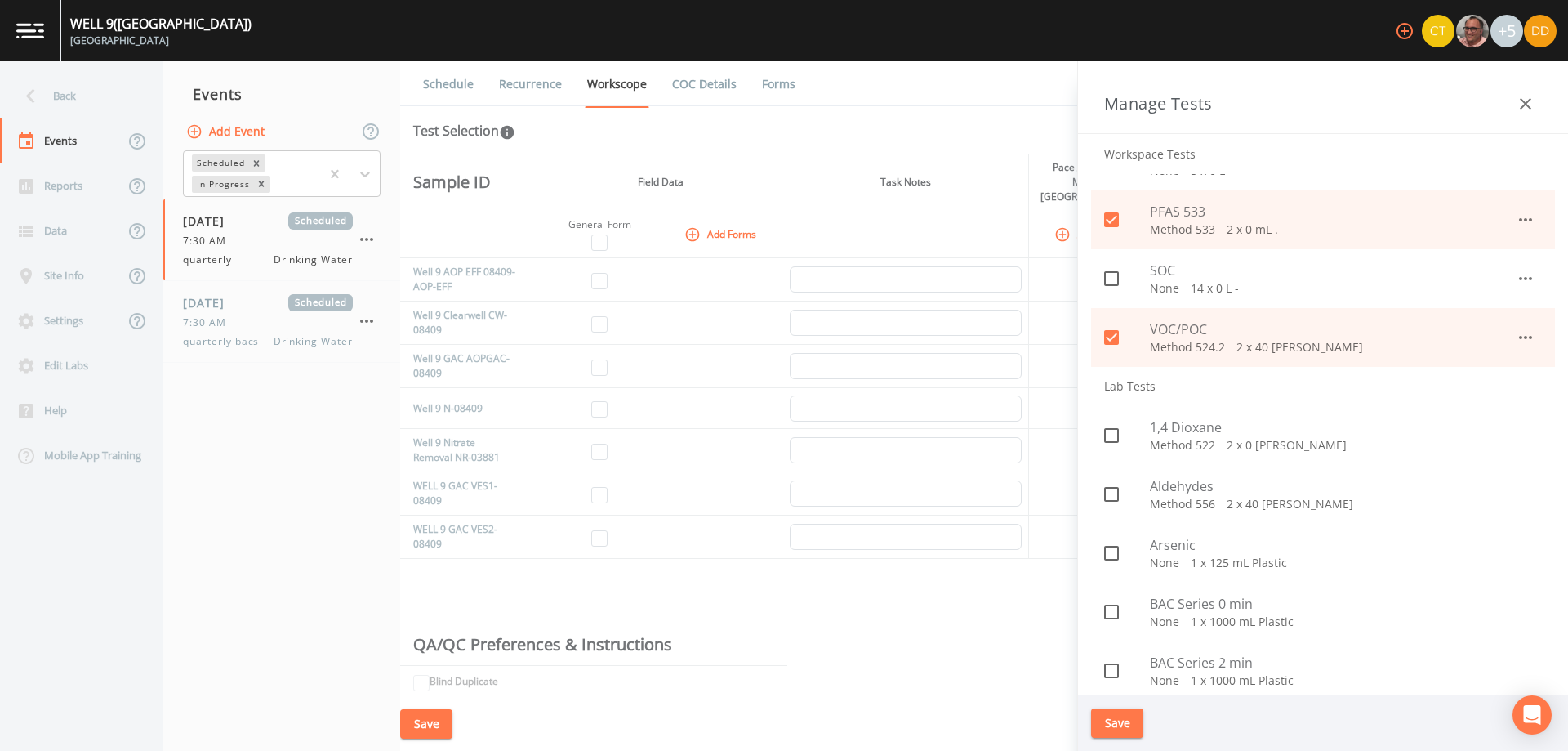
click at [1182, 440] on p "Method 522   2 x 0 mL Glass" at bounding box center [1346, 445] width 392 height 17
checkbox input "true"
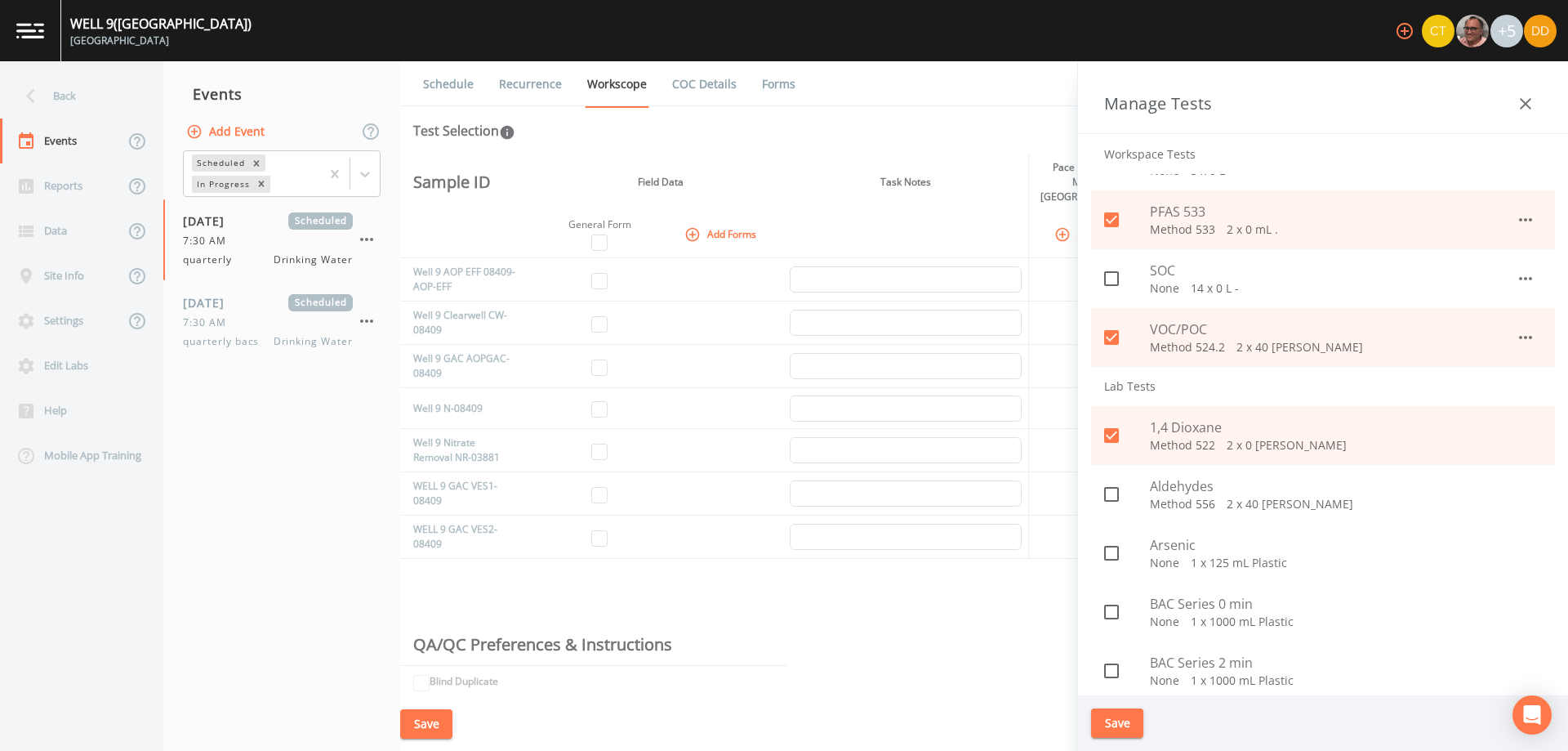
scroll to position [0, 0]
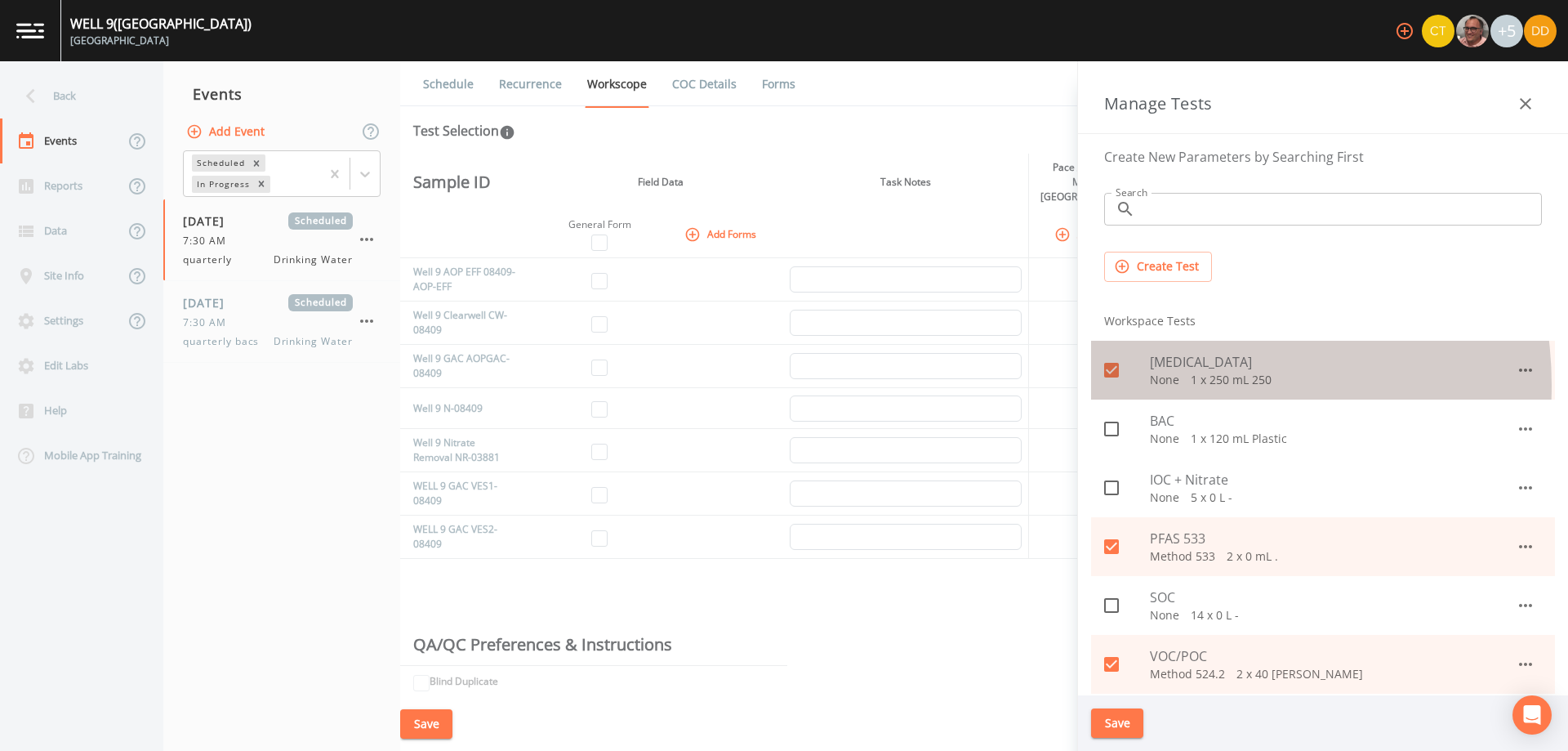
click at [1179, 385] on p "None   1 x 250 mL 250" at bounding box center [1333, 379] width 366 height 17
checkbox input "false"
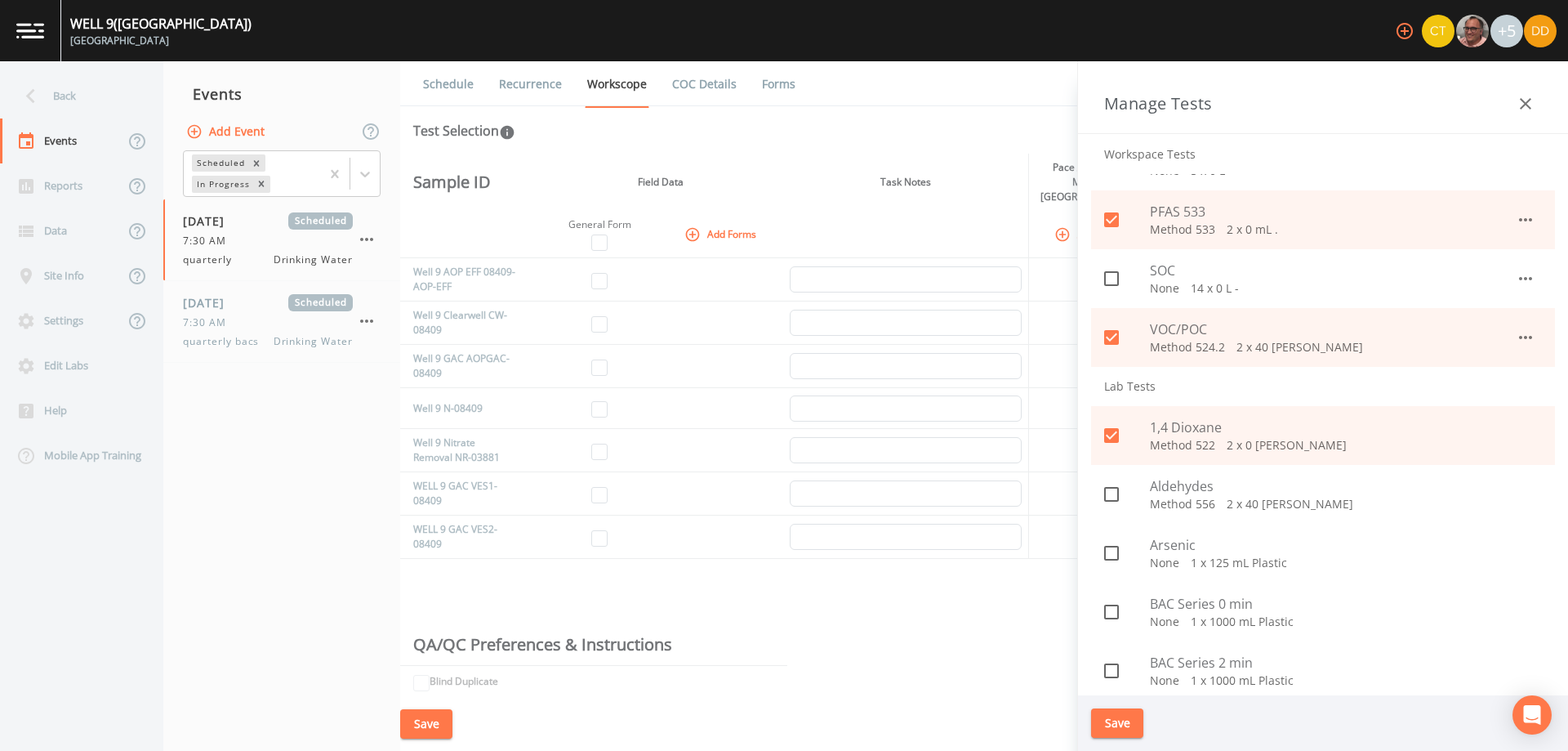
scroll to position [408, 0]
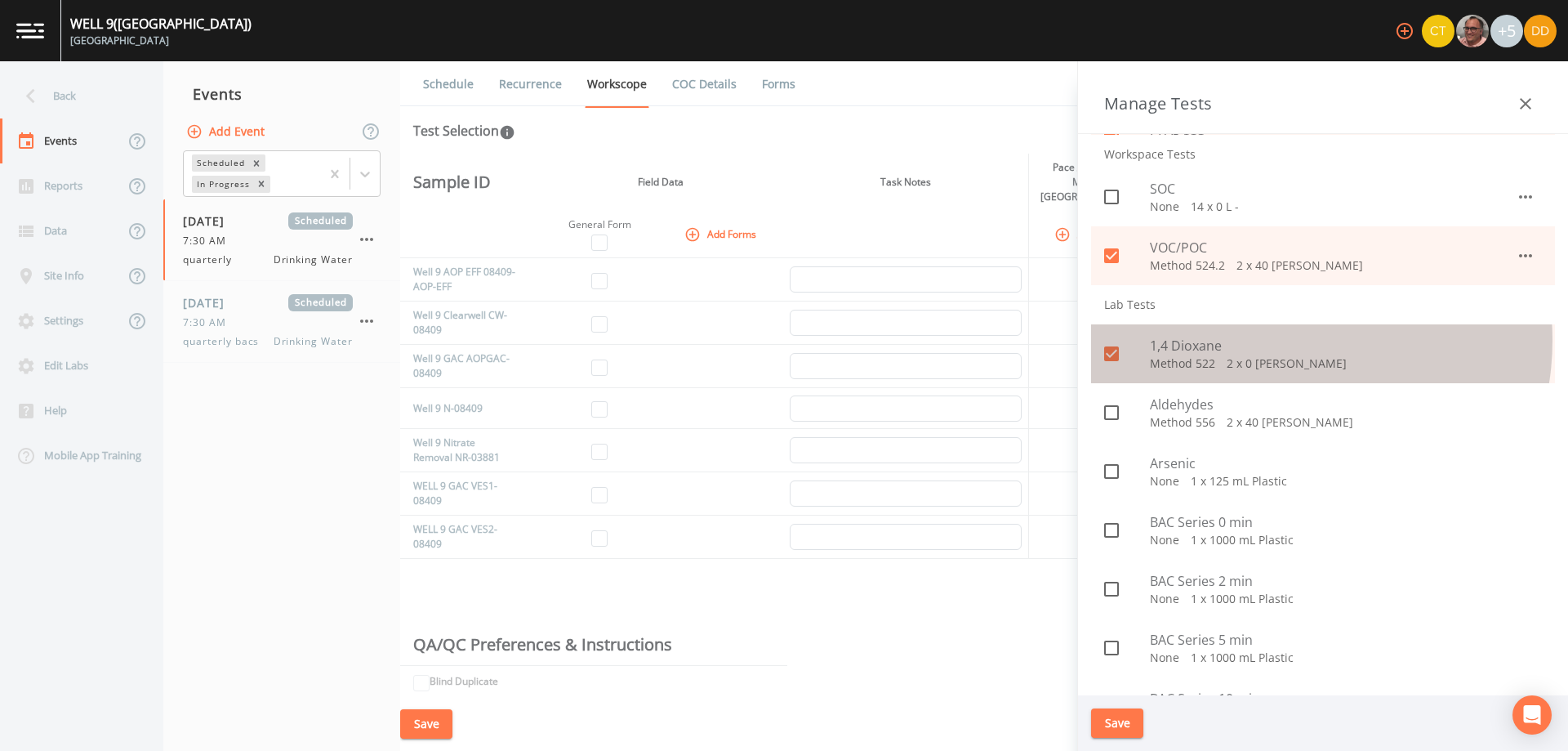
drag, startPoint x: 1325, startPoint y: 357, endPoint x: 1282, endPoint y: 341, distance: 45.9
click at [1282, 341] on span "1,4 Dioxane" at bounding box center [1346, 345] width 392 height 19
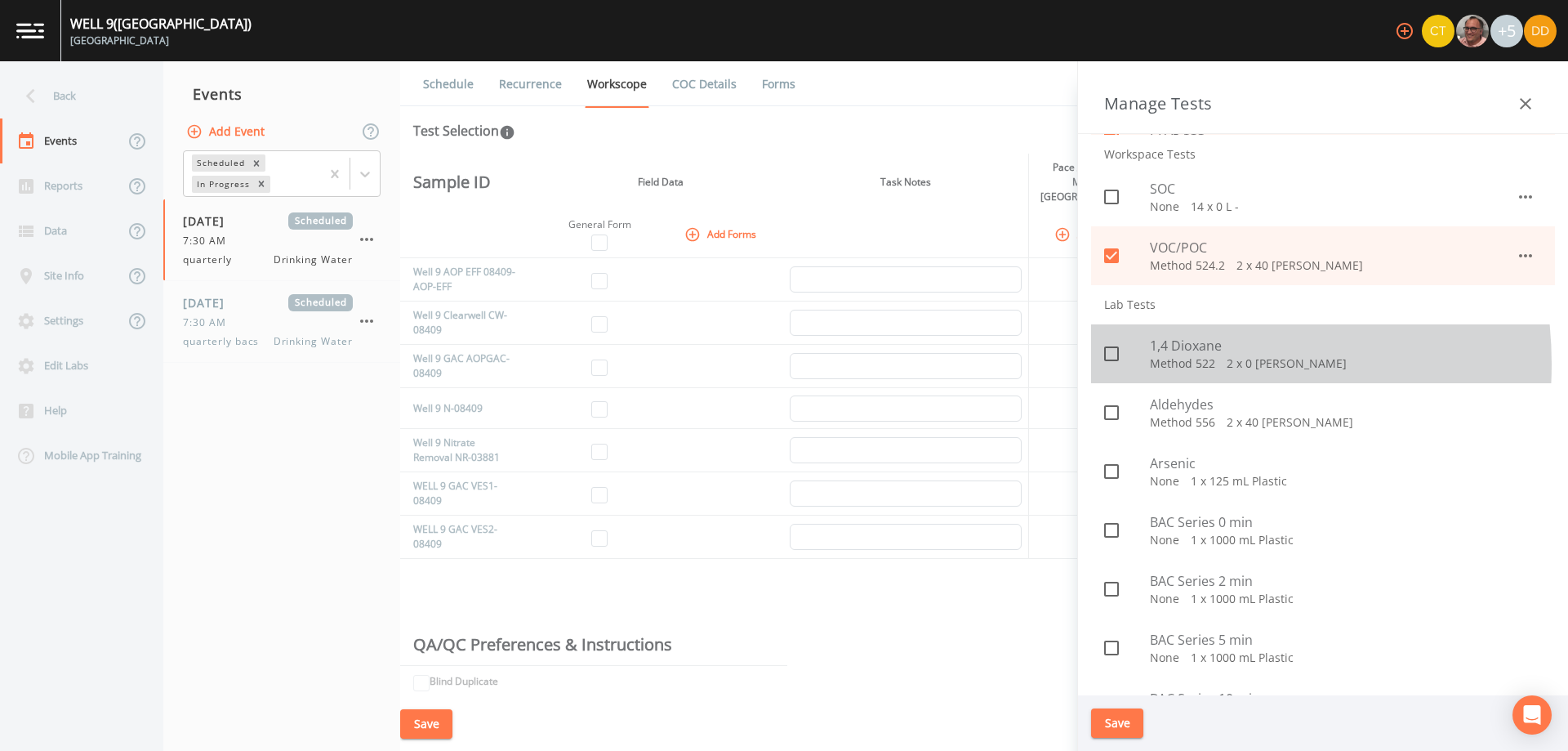
click at [1155, 365] on p "Method 522   2 x 0 mL Glass" at bounding box center [1346, 364] width 392 height 17
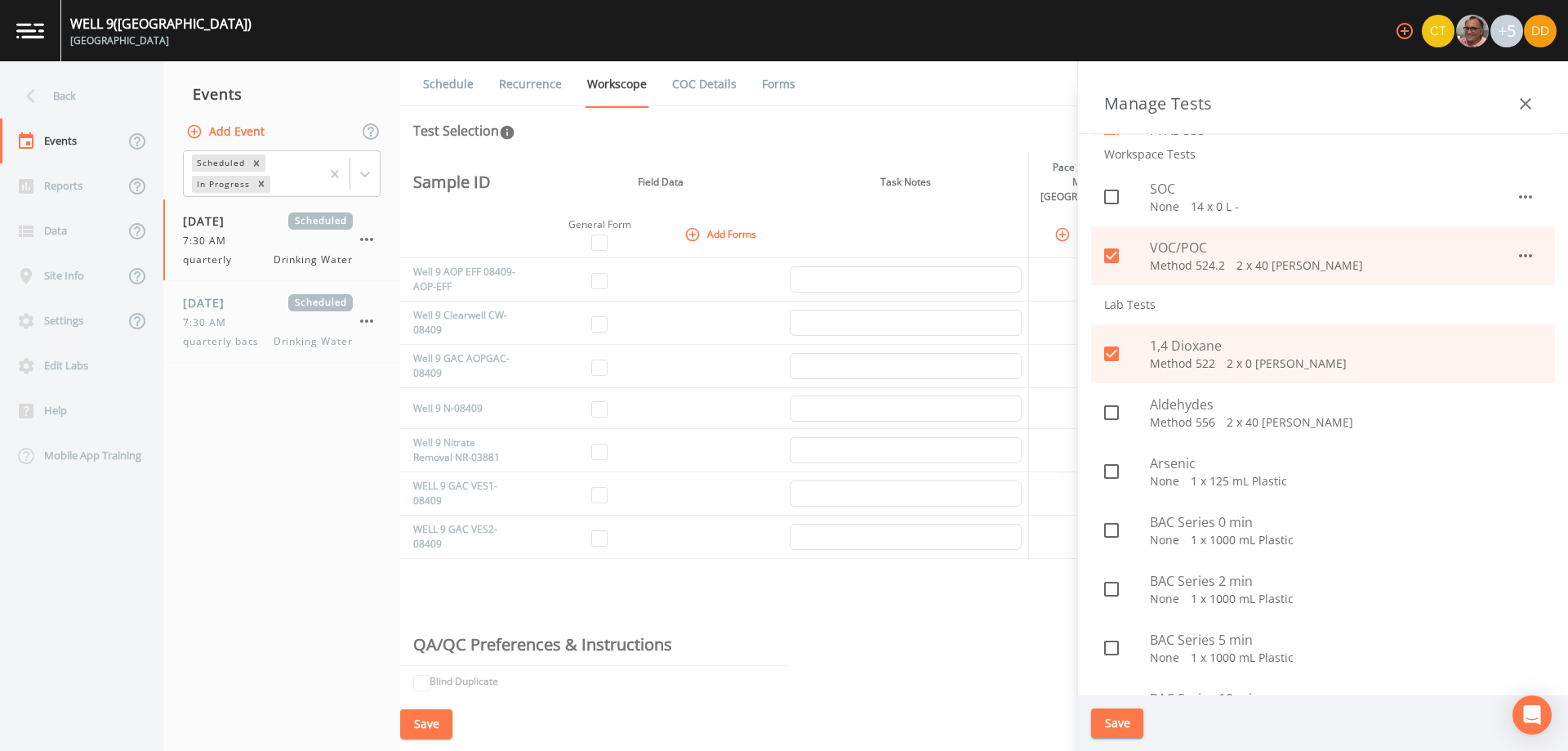
drag, startPoint x: 1201, startPoint y: 360, endPoint x: 1289, endPoint y: 370, distance: 88.6
click at [1289, 370] on p "Method 522   2 x 0 mL Glass" at bounding box center [1346, 364] width 392 height 17
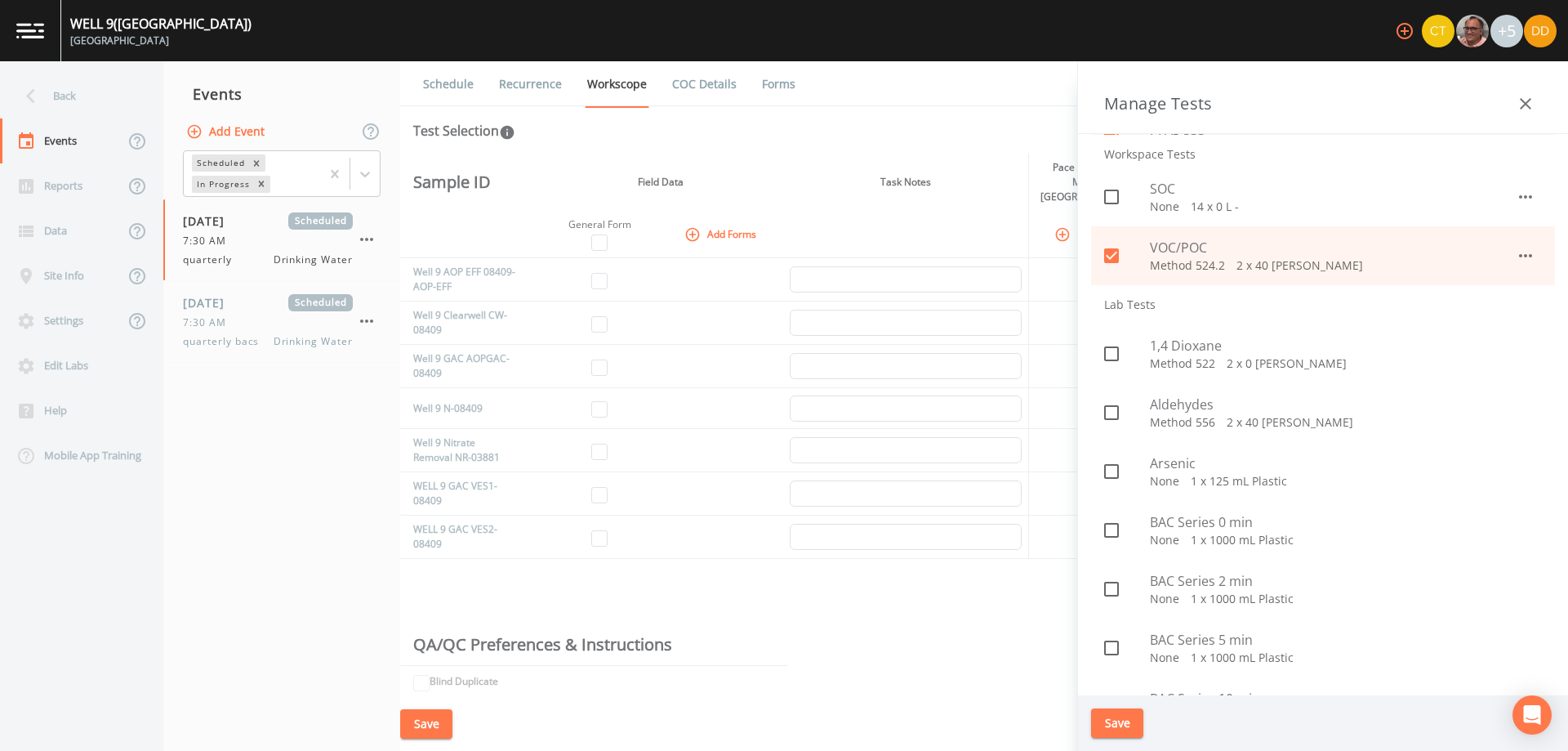
click at [1192, 356] on p "Method 522   2 x 0 mL Glass" at bounding box center [1346, 364] width 392 height 17
checkbox input "true"
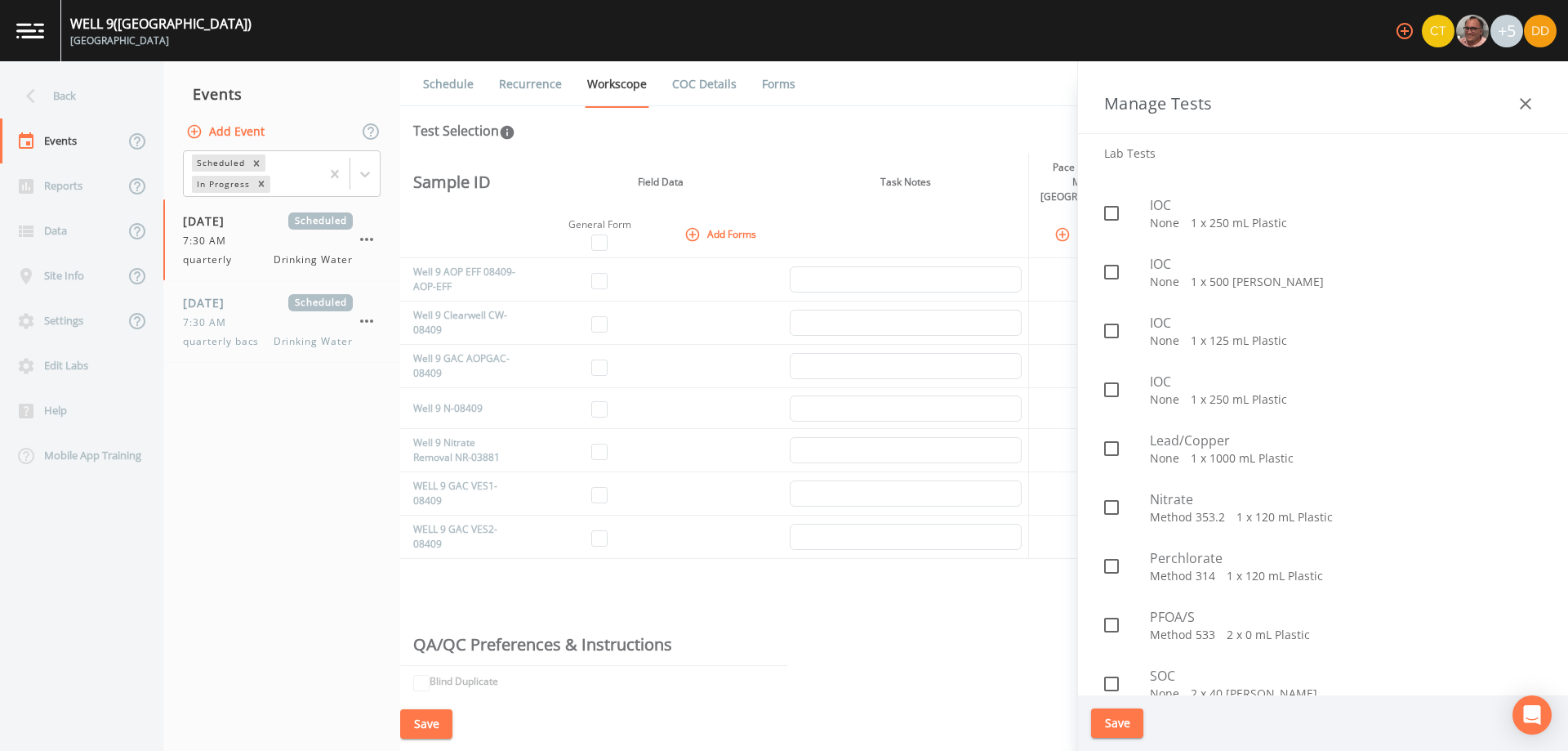
scroll to position [1471, 0]
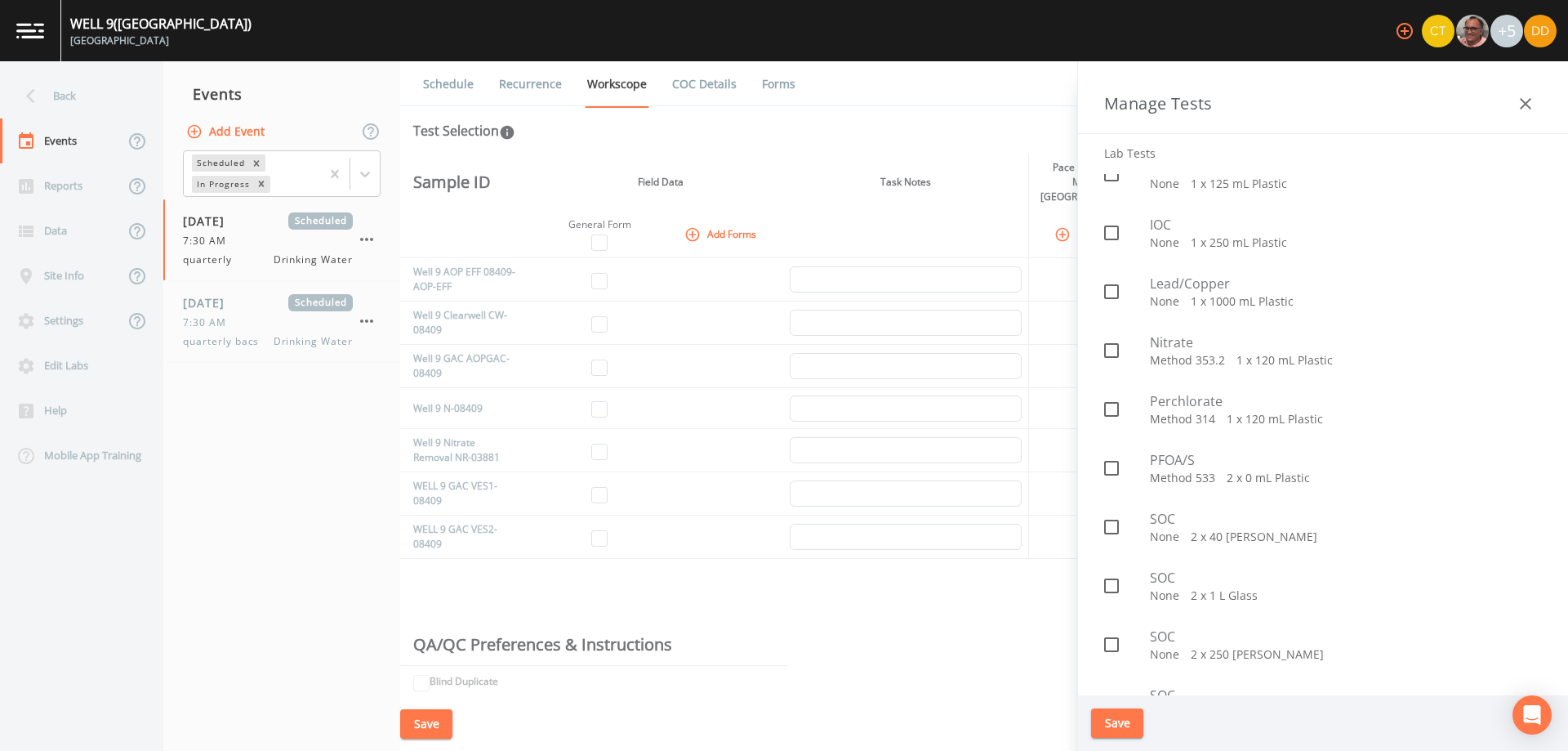
click at [1139, 350] on div at bounding box center [1127, 350] width 46 height 34
checkbox input "true"
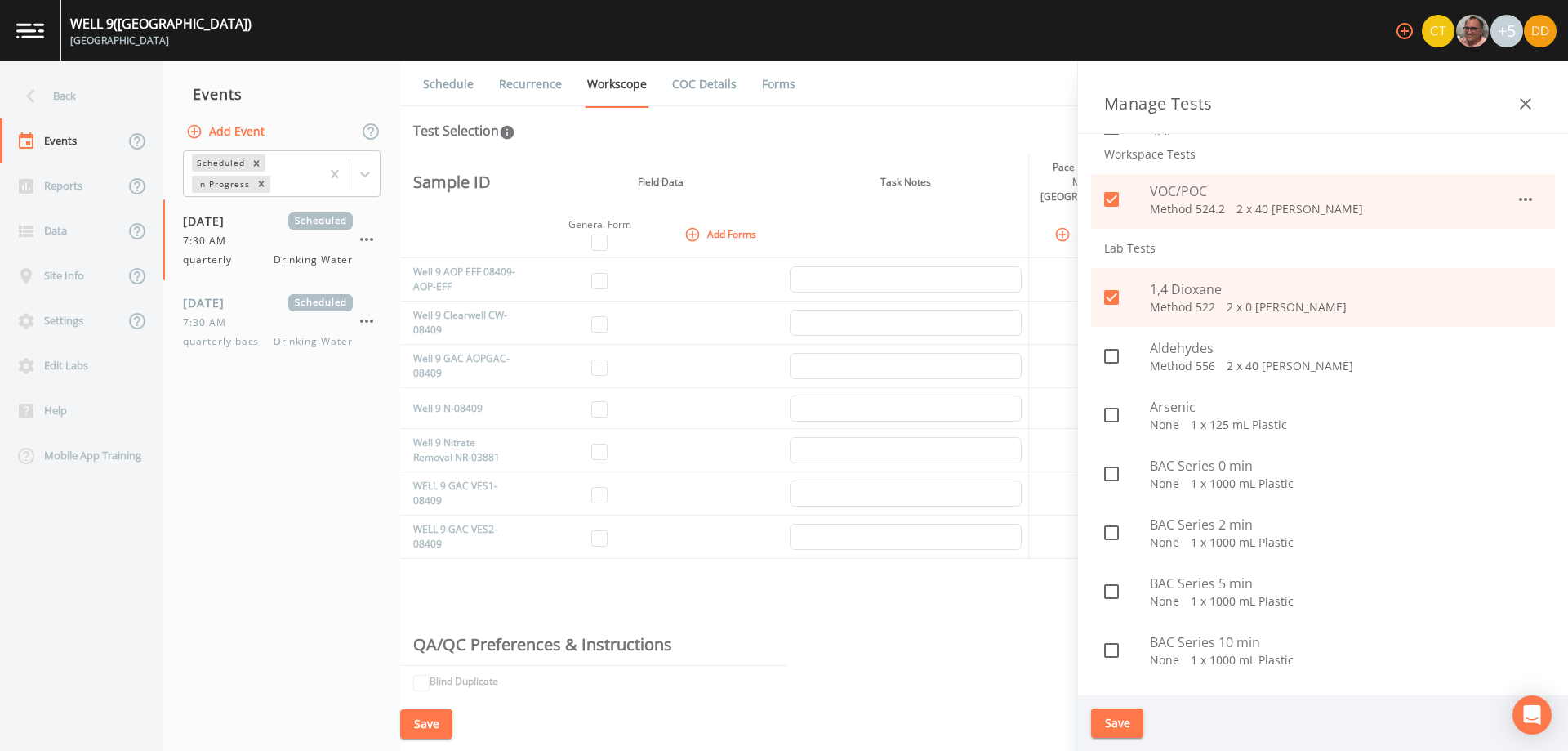
scroll to position [456, 0]
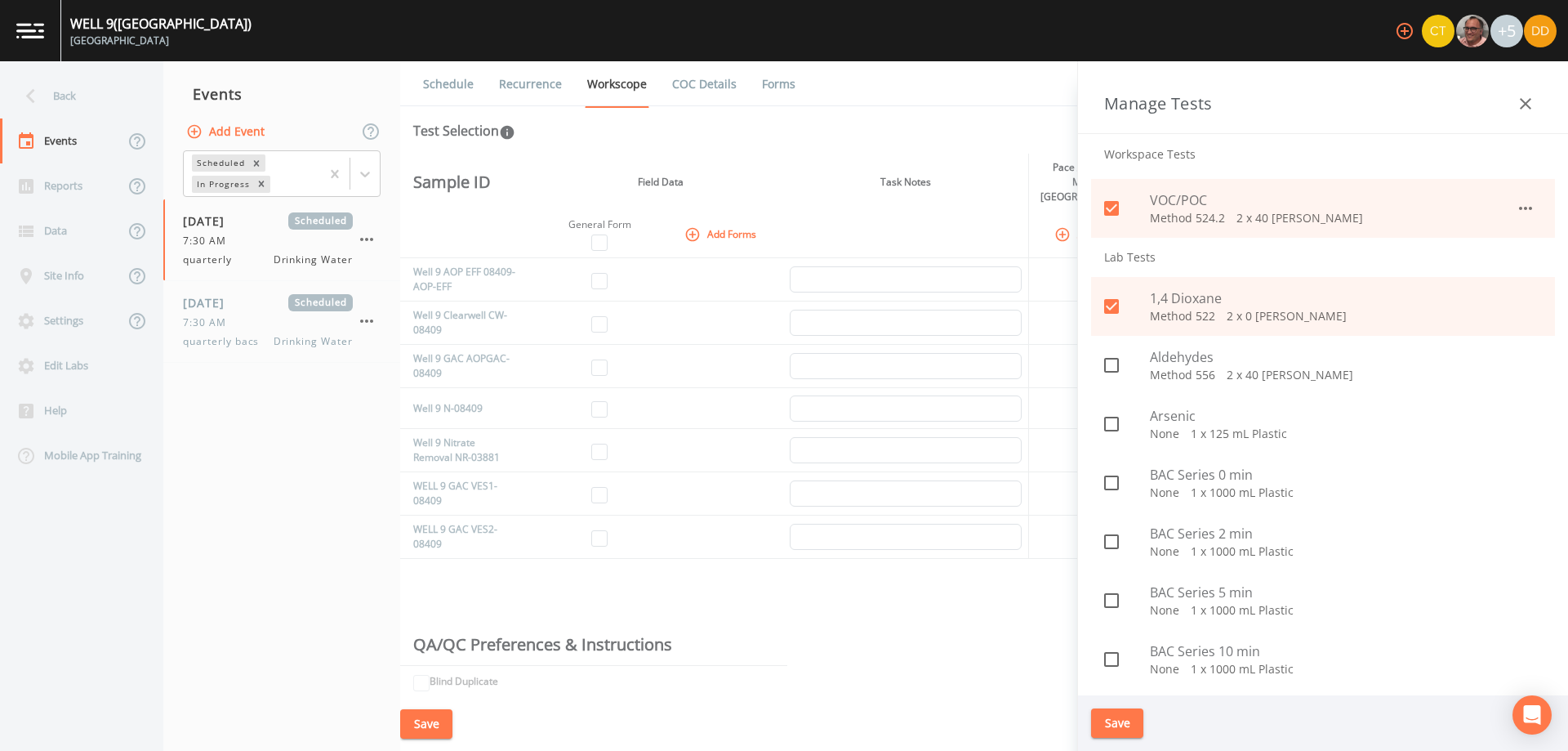
click at [1151, 350] on span "Aldehydes" at bounding box center [1346, 357] width 392 height 19
checkbox input "true"
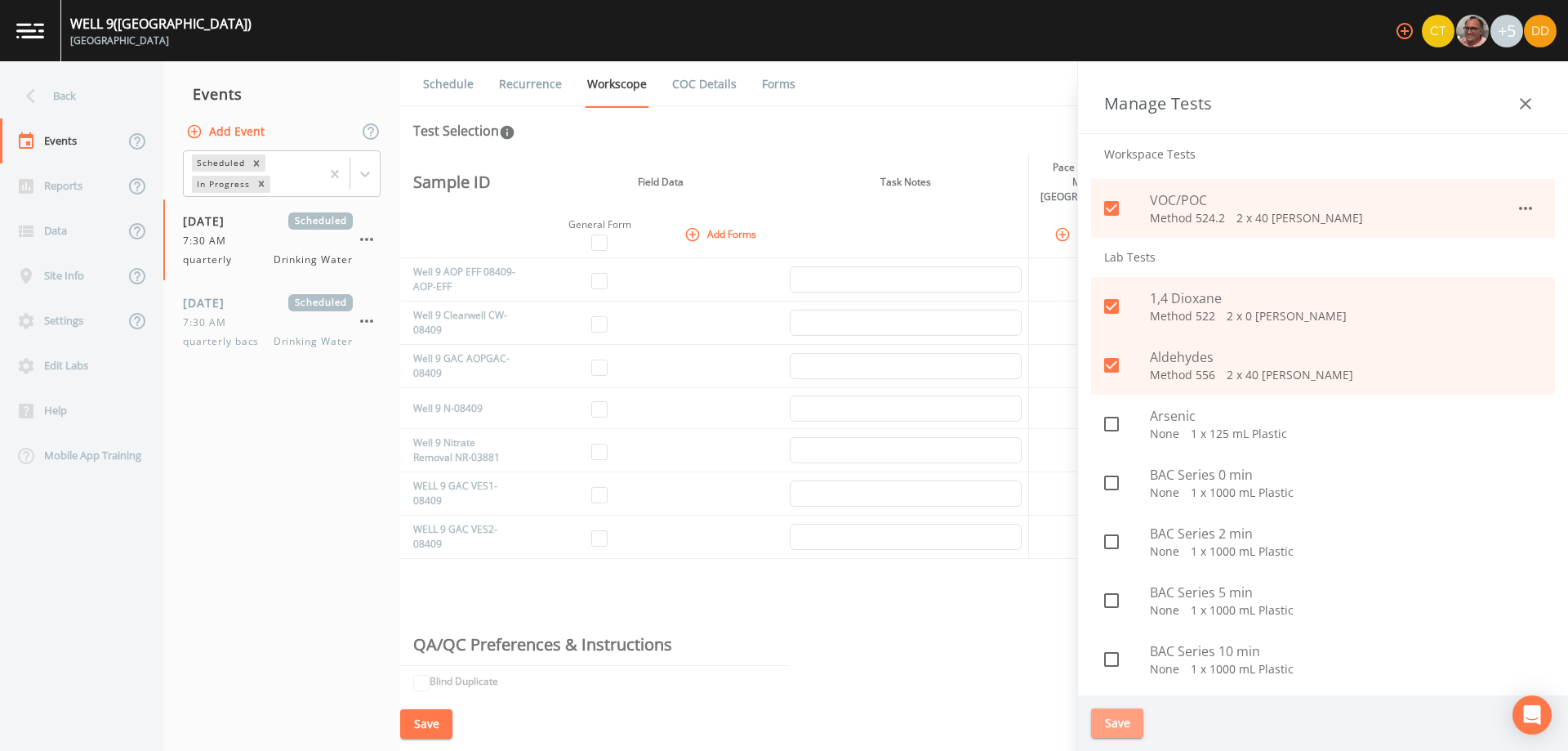
click at [1133, 713] on button "Save" at bounding box center [1118, 724] width 53 height 30
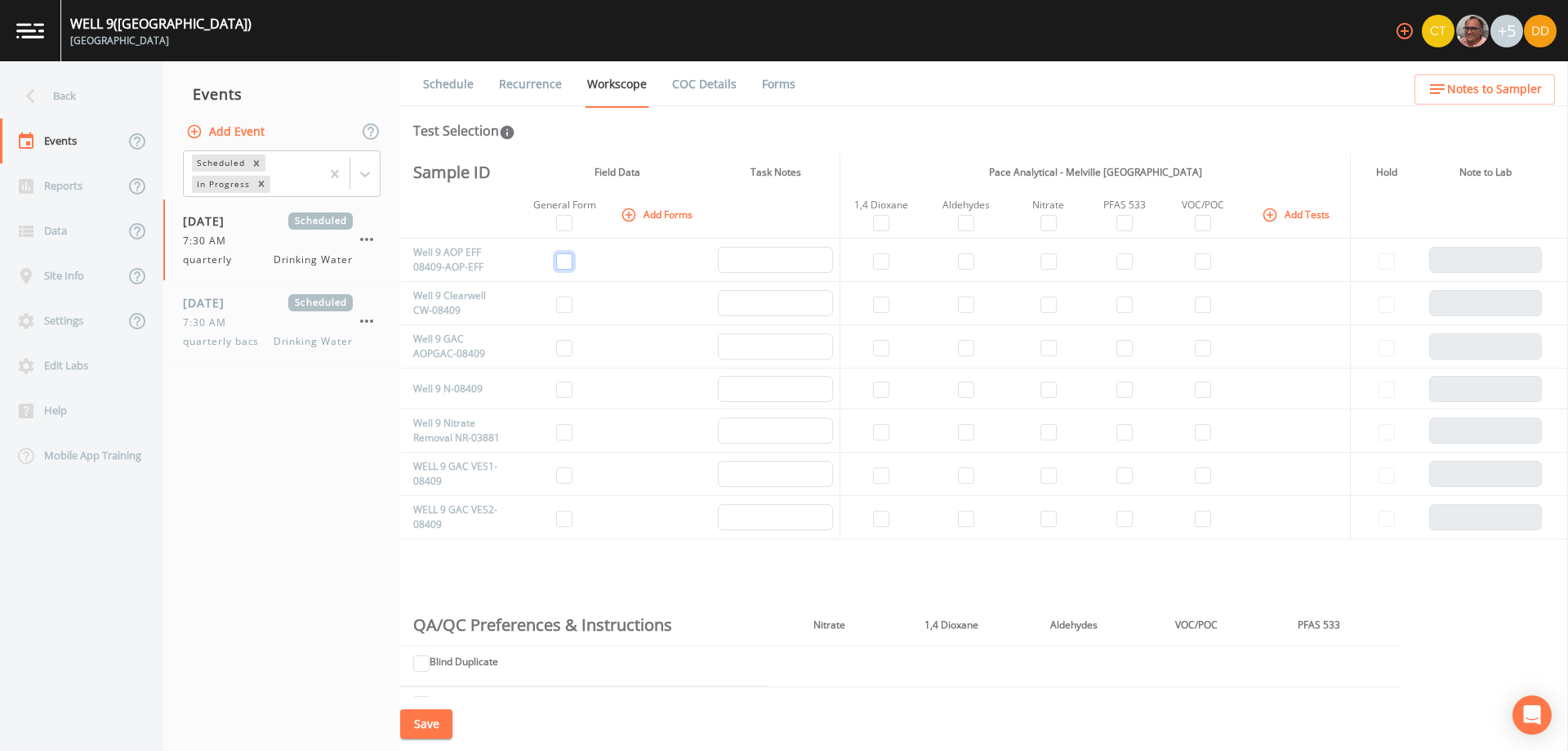
drag, startPoint x: 561, startPoint y: 257, endPoint x: 601, endPoint y: 277, distance: 44.7
click at [572, 259] on input "checkbox" at bounding box center [565, 261] width 17 height 17
checkbox input "true"
click at [568, 303] on input "checkbox" at bounding box center [565, 305] width 17 height 17
checkbox input "true"
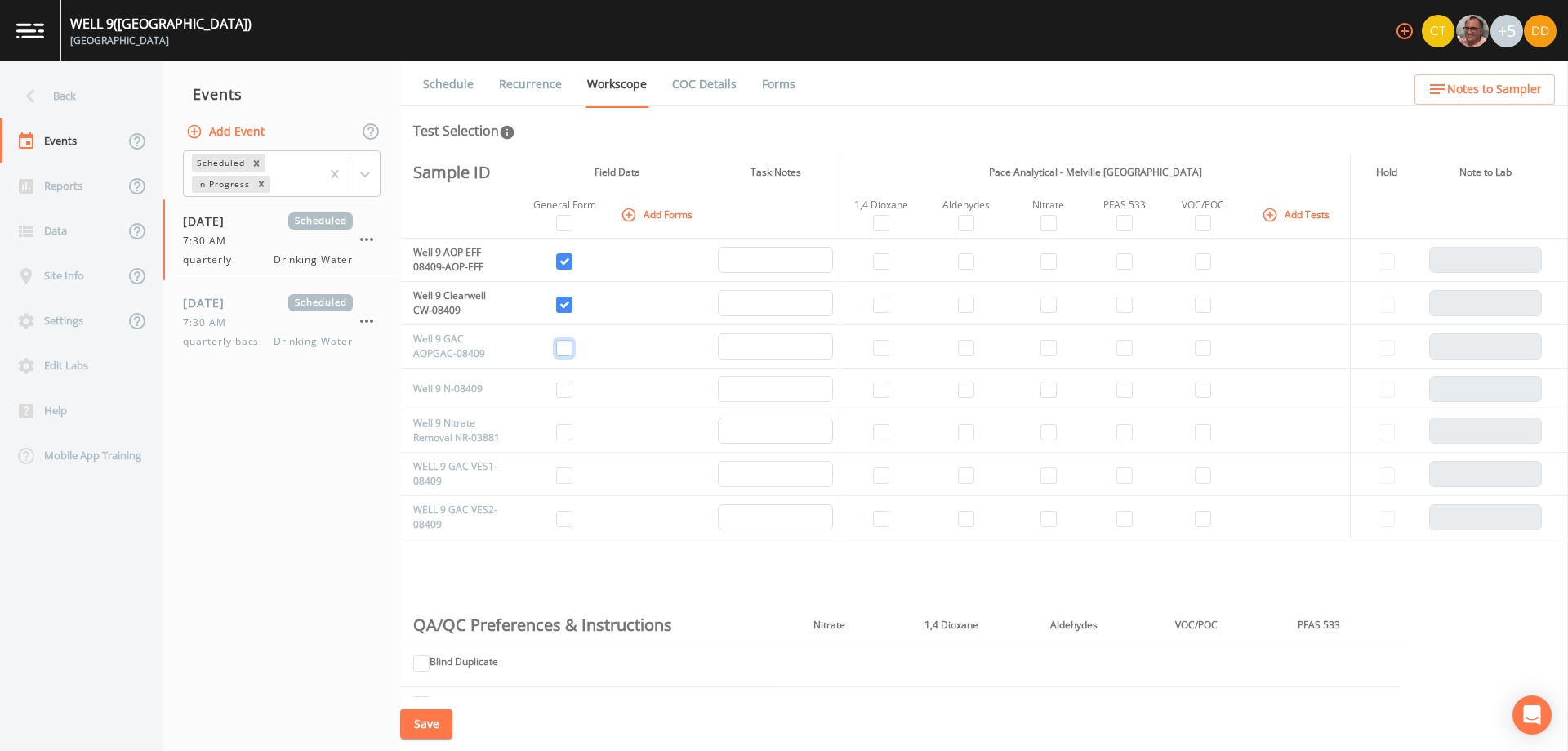
click at [567, 346] on input "checkbox" at bounding box center [565, 348] width 17 height 17
checkbox input "true"
click at [568, 394] on input "checkbox" at bounding box center [565, 389] width 17 height 17
checkbox input "true"
click at [563, 437] on input "checkbox" at bounding box center [565, 432] width 17 height 17
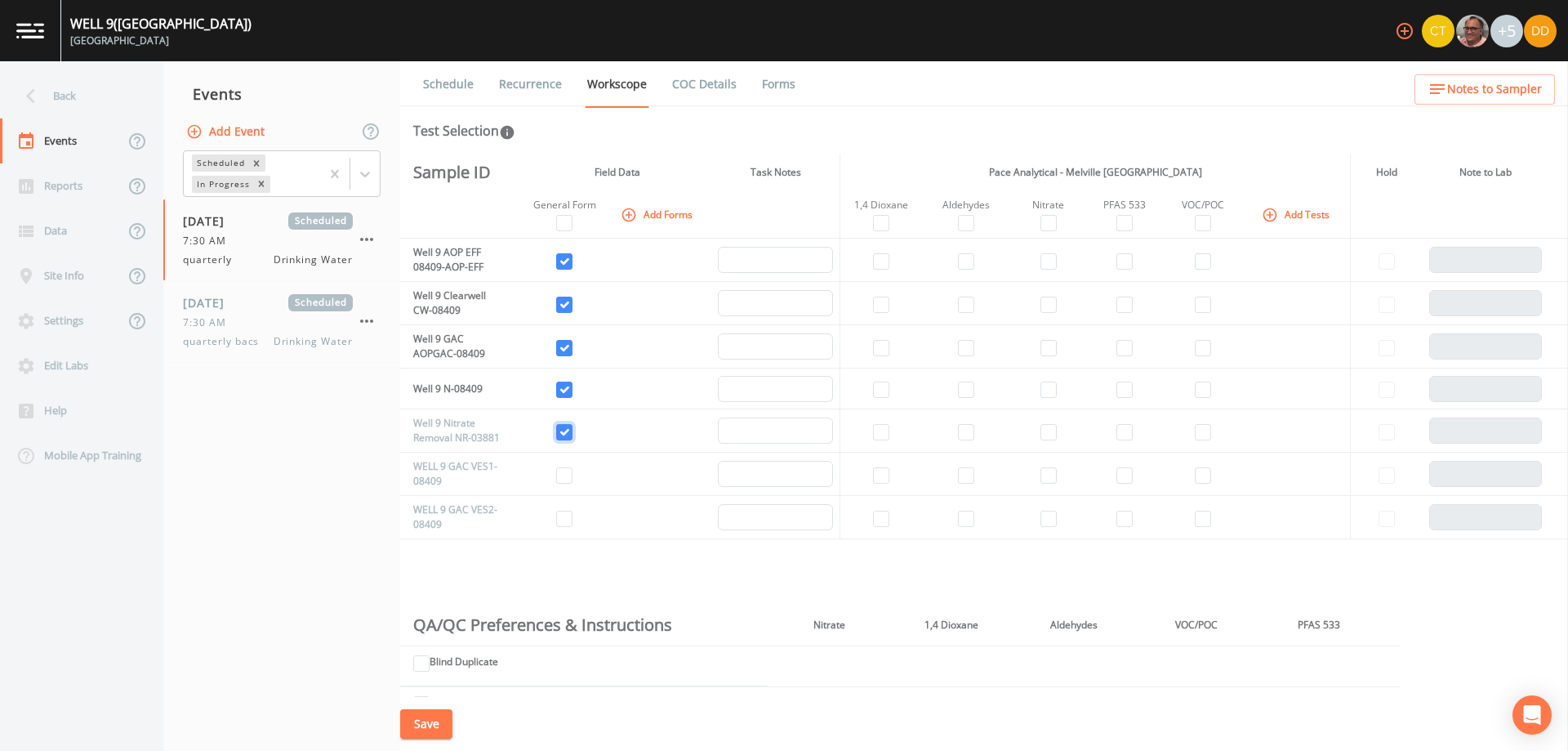
checkbox input "true"
click at [565, 220] on input "checkbox" at bounding box center [565, 223] width 17 height 17
checkbox input "true"
drag, startPoint x: 572, startPoint y: 518, endPoint x: 547, endPoint y: 459, distance: 64.1
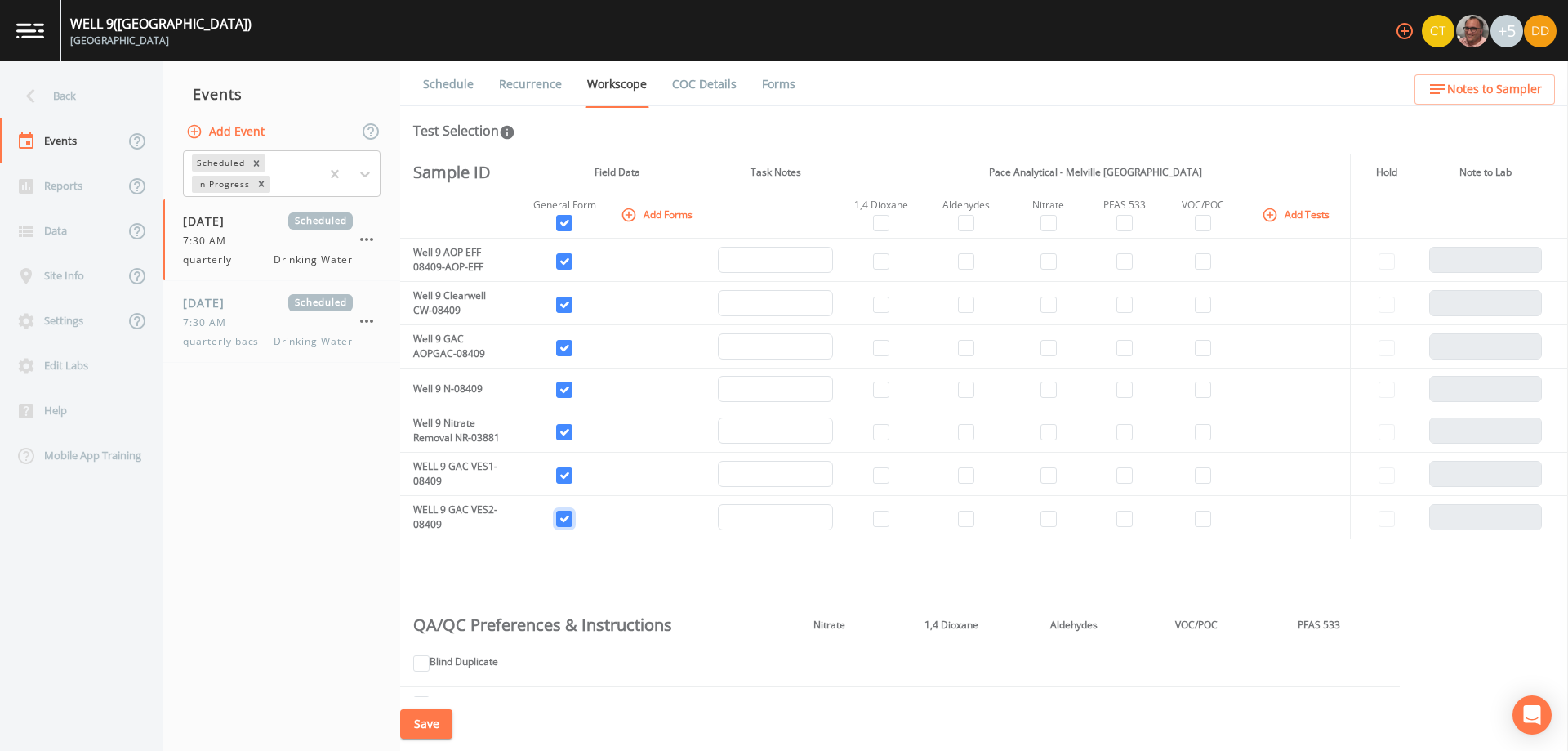
click at [569, 517] on input "checkbox" at bounding box center [565, 519] width 17 height 17
checkbox input "false"
click at [547, 459] on td at bounding box center [564, 473] width 81 height 43
click at [559, 473] on input "checkbox" at bounding box center [565, 475] width 17 height 17
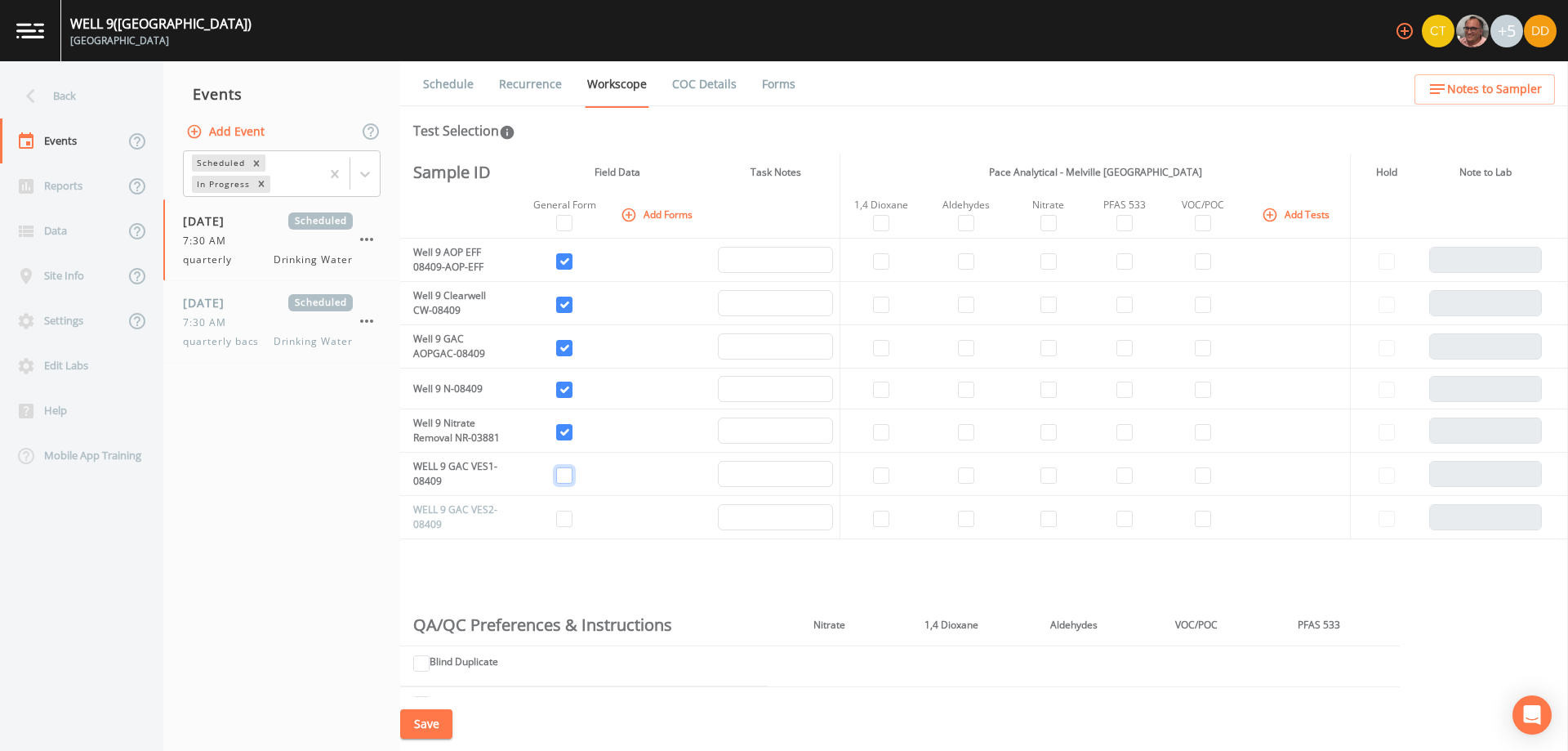
checkbox input "false"
click at [877, 258] on input "checkbox" at bounding box center [881, 261] width 17 height 17
checkbox input "true"
click at [962, 261] on input "checkbox" at bounding box center [966, 261] width 17 height 17
checkbox input "true"
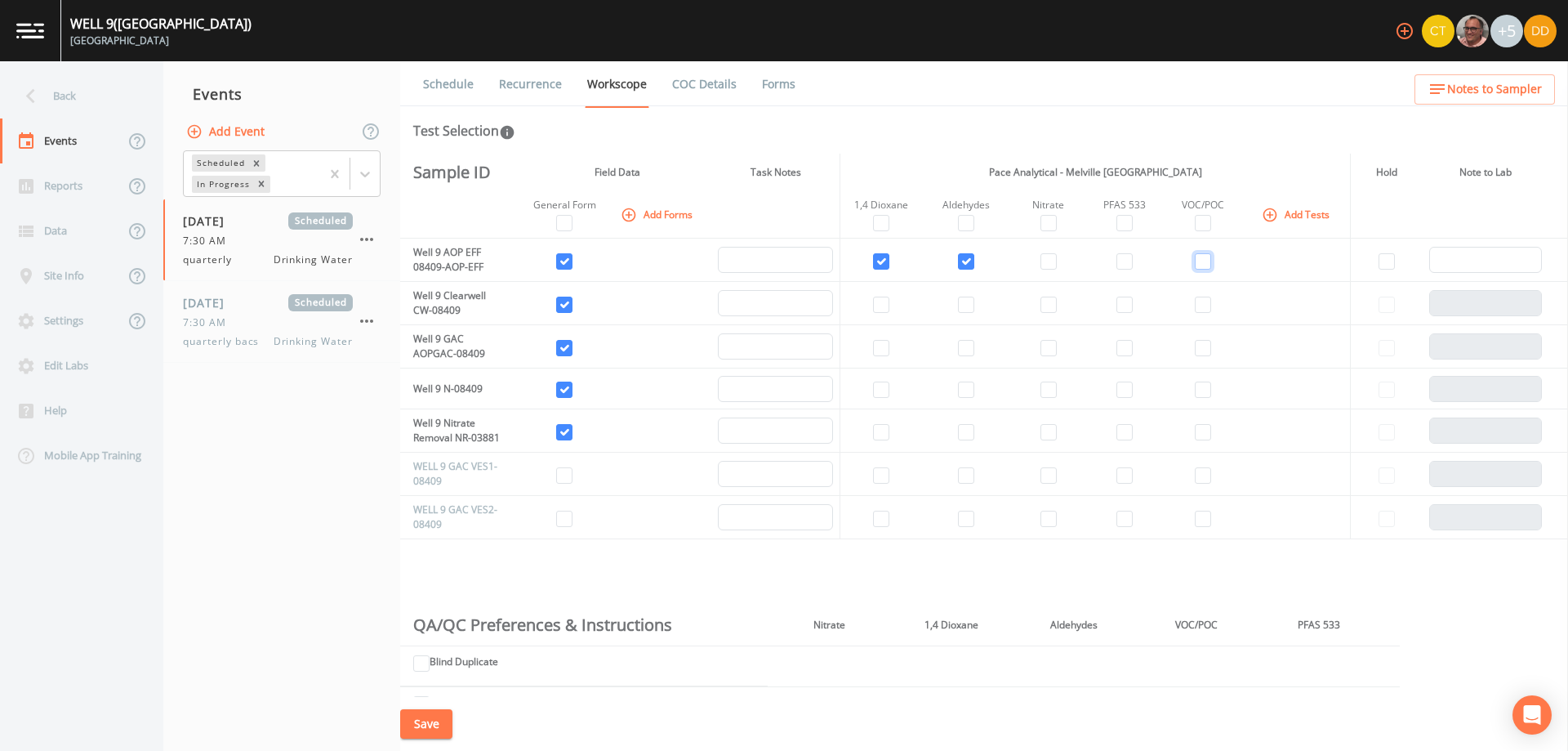
click at [1199, 263] on input "checkbox" at bounding box center [1203, 261] width 17 height 17
checkbox input "true"
click at [1199, 308] on input "checkbox" at bounding box center [1203, 305] width 17 height 17
checkbox input "true"
click at [881, 352] on input "checkbox" at bounding box center [881, 348] width 17 height 17
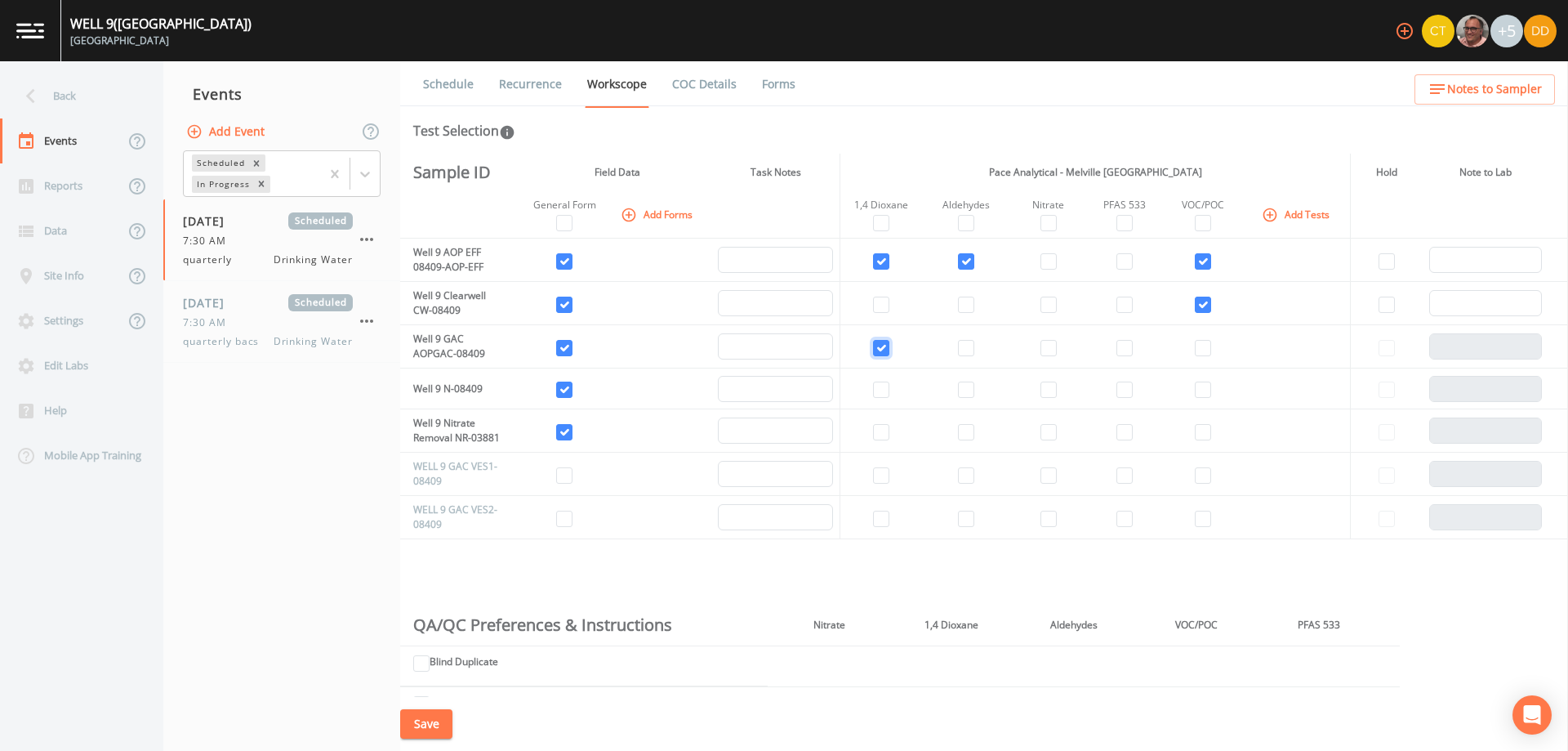
checkbox input "true"
click at [964, 349] on input "checkbox" at bounding box center [966, 348] width 17 height 17
checkbox input "true"
click at [1048, 349] on input "checkbox" at bounding box center [1048, 348] width 17 height 17
checkbox input "true"
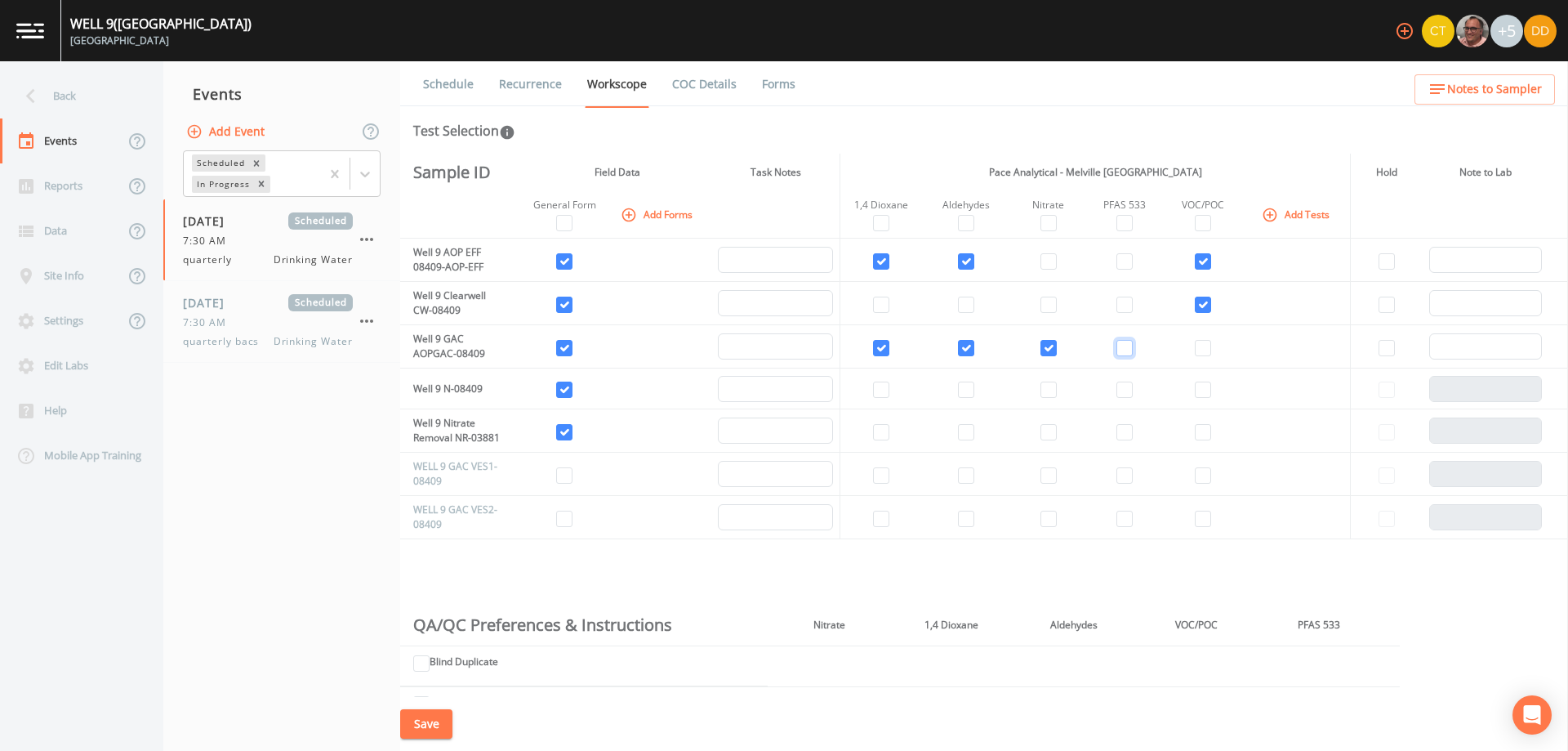
click at [1122, 353] on input "checkbox" at bounding box center [1125, 348] width 17 height 17
checkbox input "true"
click at [1200, 344] on input "checkbox" at bounding box center [1203, 348] width 17 height 17
checkbox input "true"
click at [882, 387] on input "checkbox" at bounding box center [881, 389] width 17 height 17
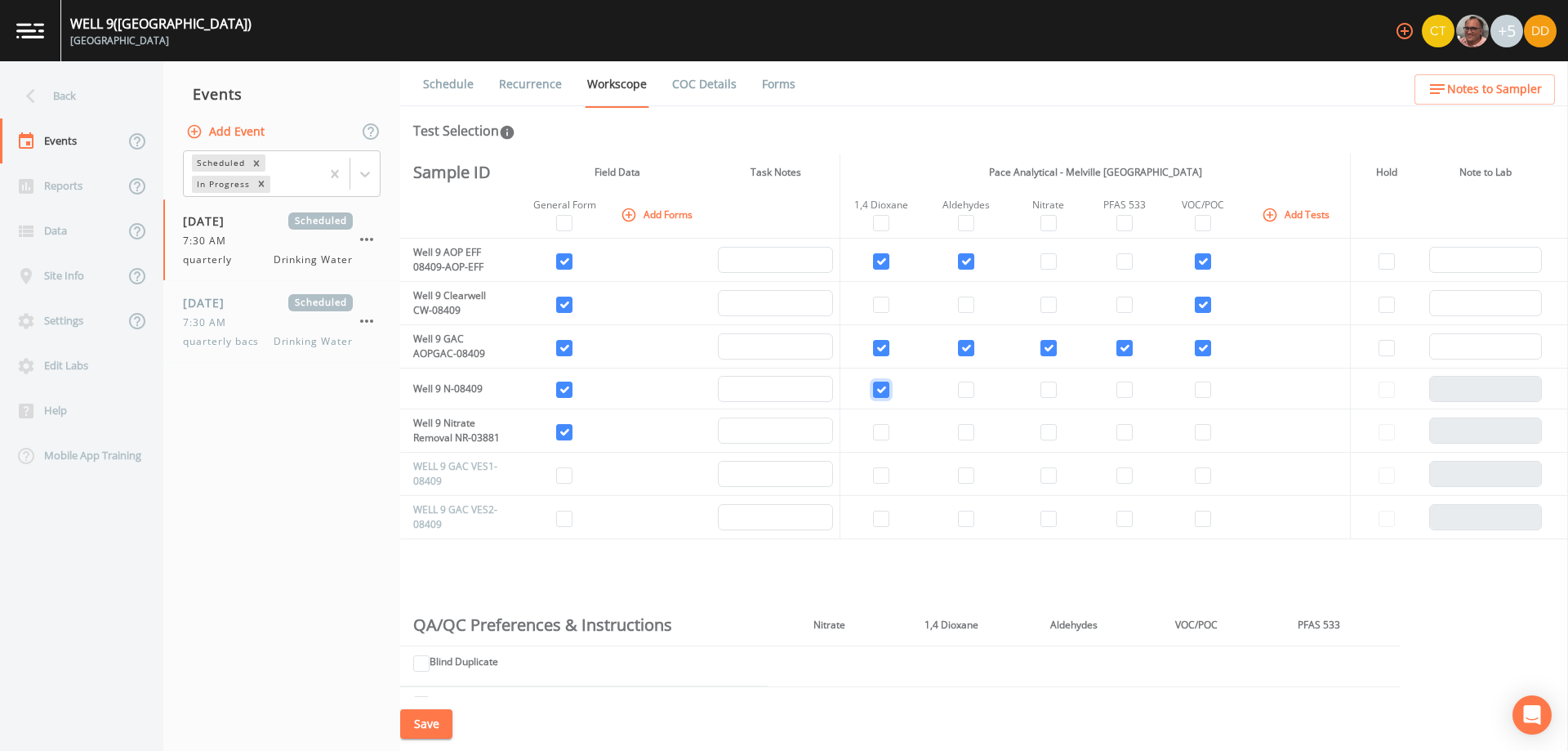
checkbox input "true"
click at [1118, 384] on input "checkbox" at bounding box center [1125, 389] width 17 height 17
checkbox input "true"
click at [1197, 387] on input "checkbox" at bounding box center [1203, 389] width 17 height 17
checkbox input "true"
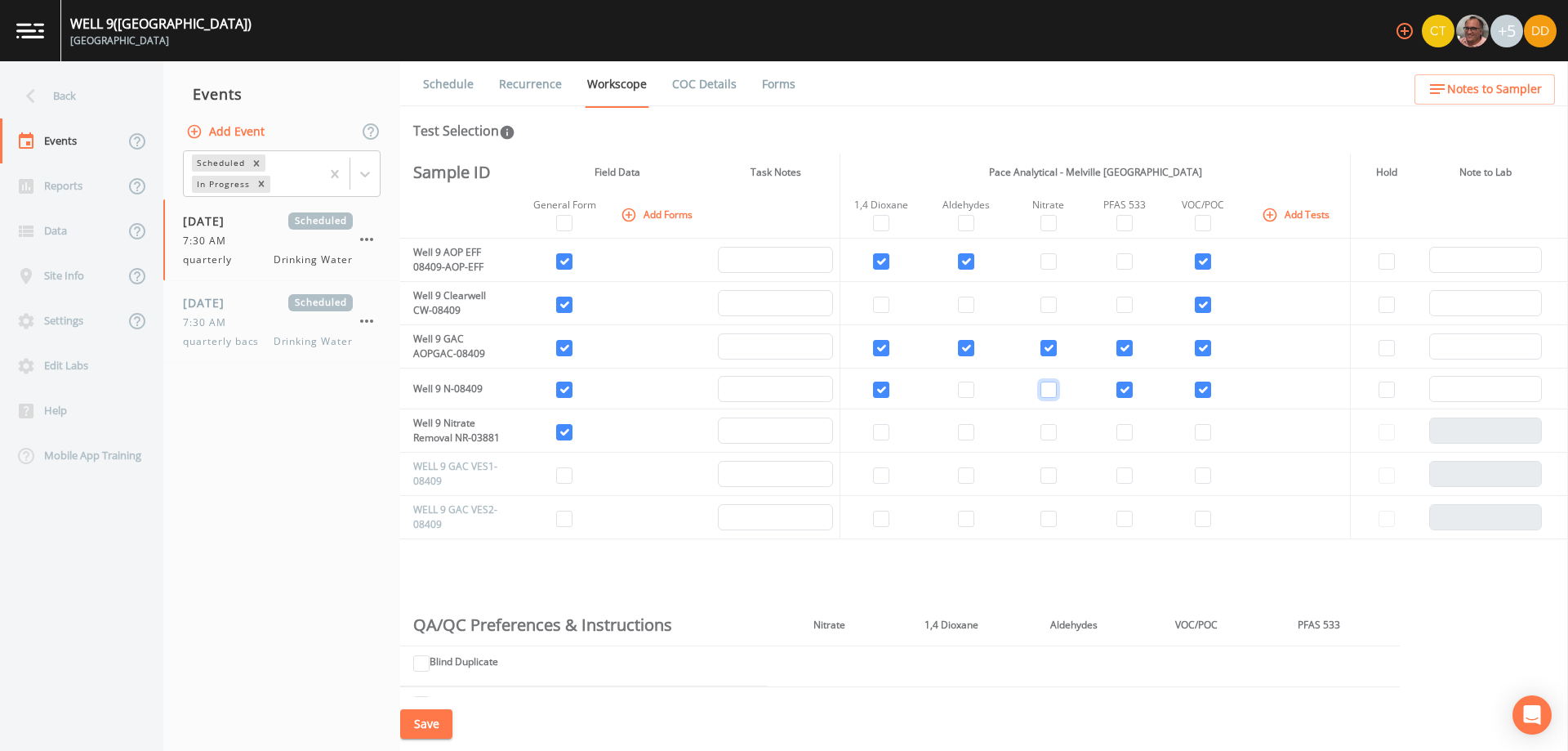
click at [1047, 389] on input "checkbox" at bounding box center [1048, 389] width 17 height 17
checkbox input "true"
click at [1053, 430] on input "checkbox" at bounding box center [1048, 432] width 17 height 17
checkbox input "true"
click at [431, 729] on button "Save" at bounding box center [427, 725] width 53 height 30
